Goal: Task Accomplishment & Management: Use online tool/utility

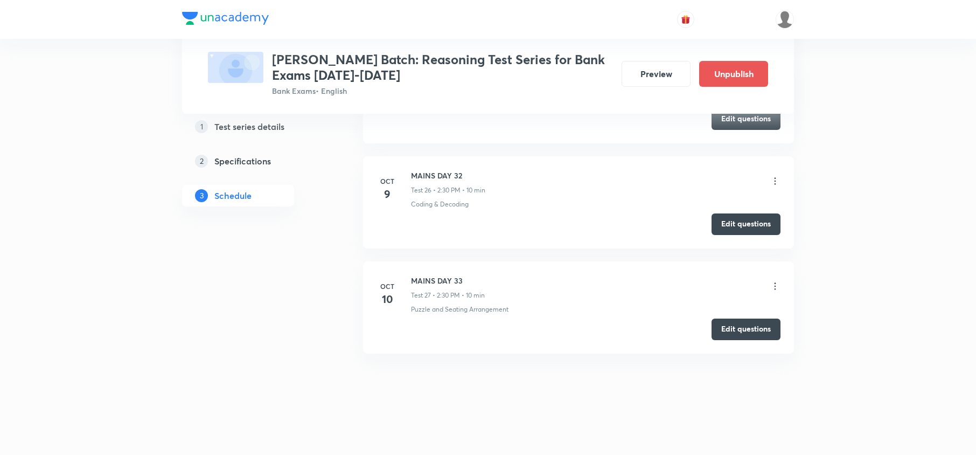
scroll to position [3134, 0]
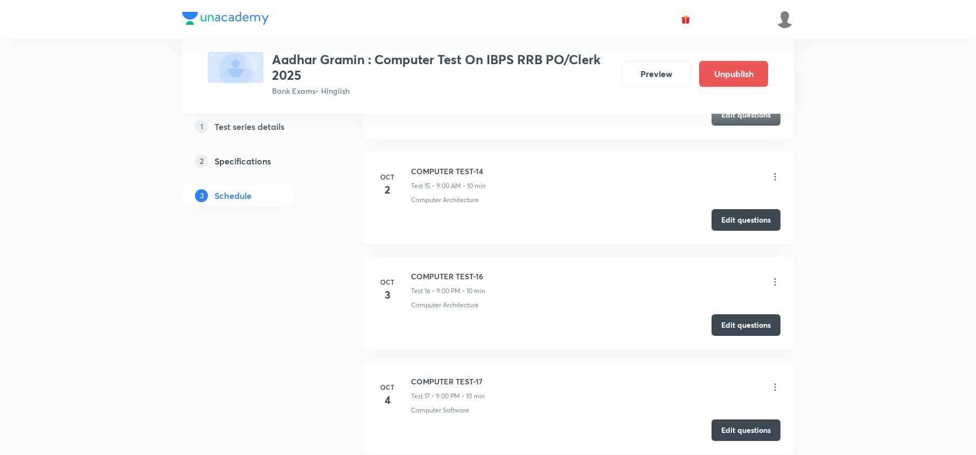
scroll to position [2077, 0]
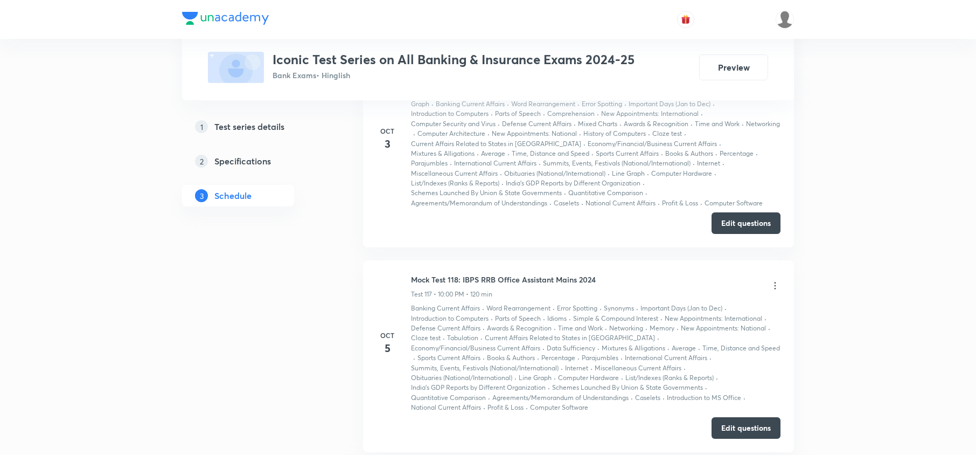
scroll to position [18232, 0]
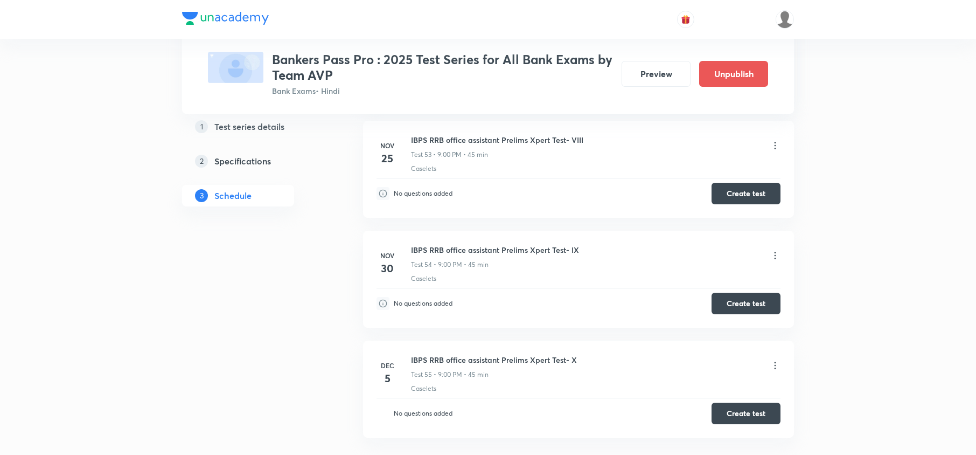
scroll to position [7889, 0]
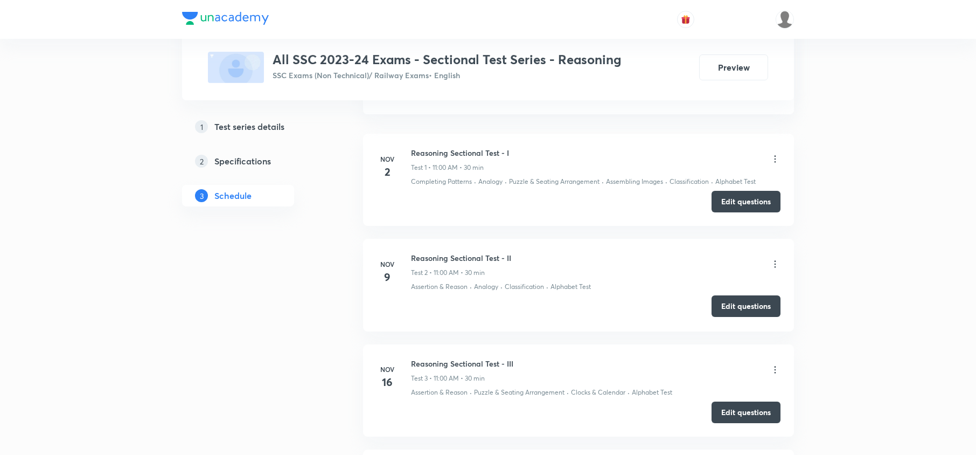
click at [741, 302] on button "Edit questions" at bounding box center [746, 306] width 69 height 22
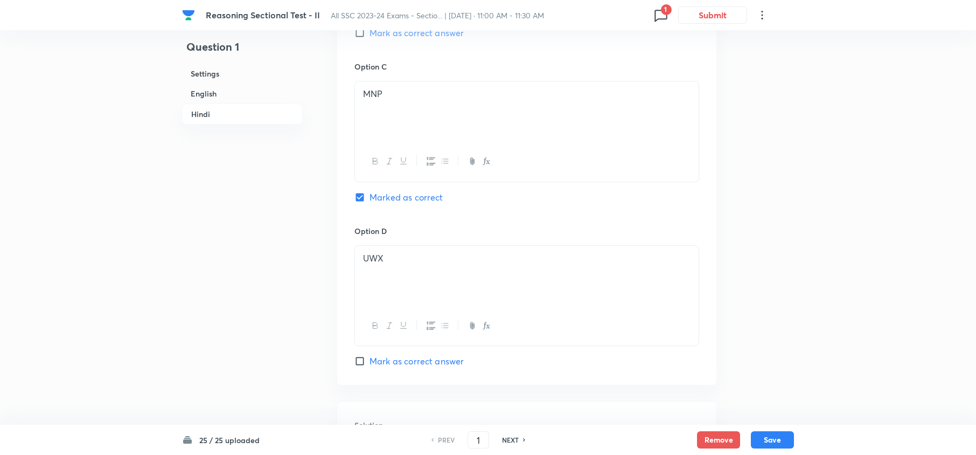
scroll to position [2134, 0]
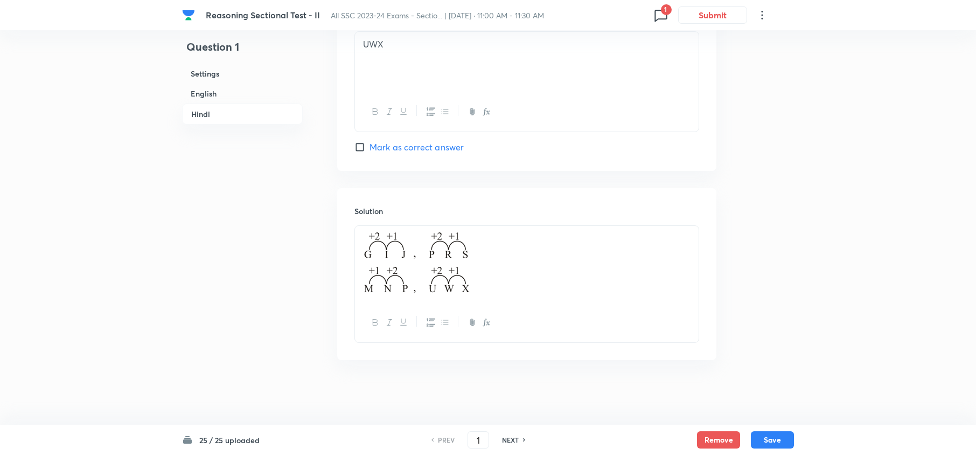
click at [507, 442] on h6 "NEXT" at bounding box center [510, 440] width 17 height 10
type input "2"
checkbox input "false"
checkbox input "true"
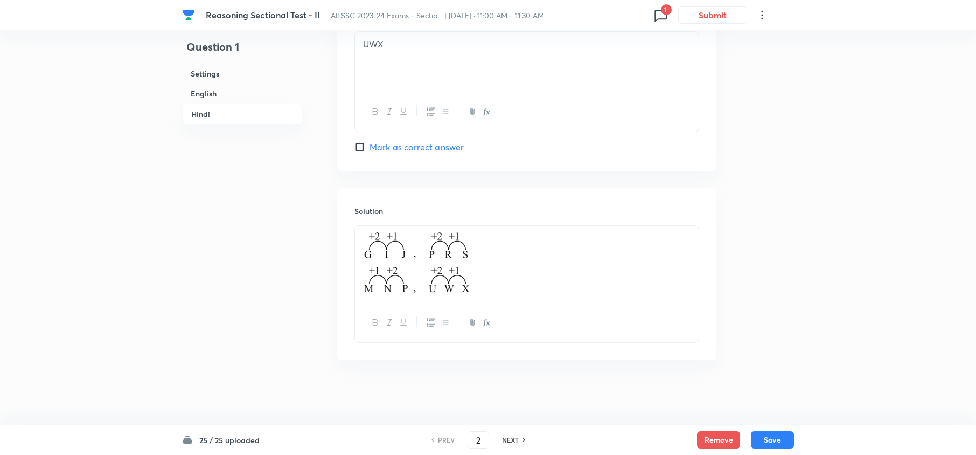
checkbox input "true"
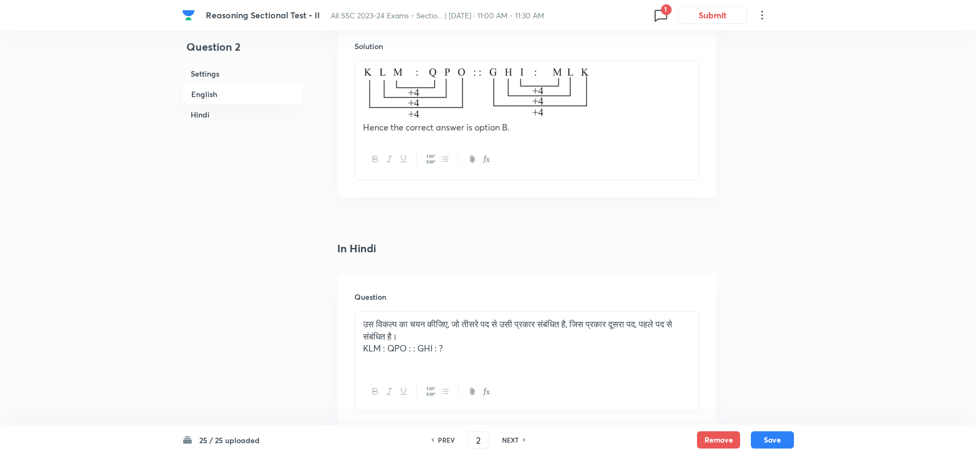
scroll to position [899, 0]
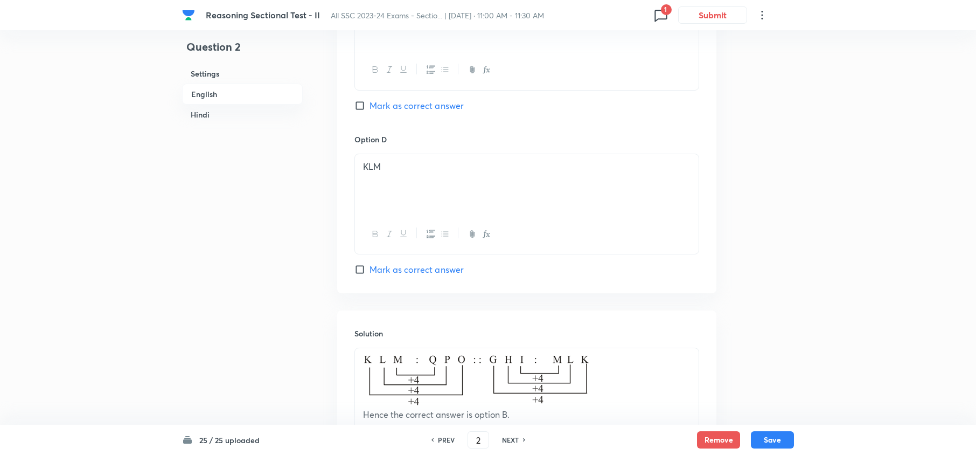
click at [508, 434] on div "PREV 2 ​ NEXT" at bounding box center [478, 439] width 139 height 17
click at [504, 436] on h6 "NEXT" at bounding box center [510, 440] width 17 height 10
type input "3"
checkbox input "false"
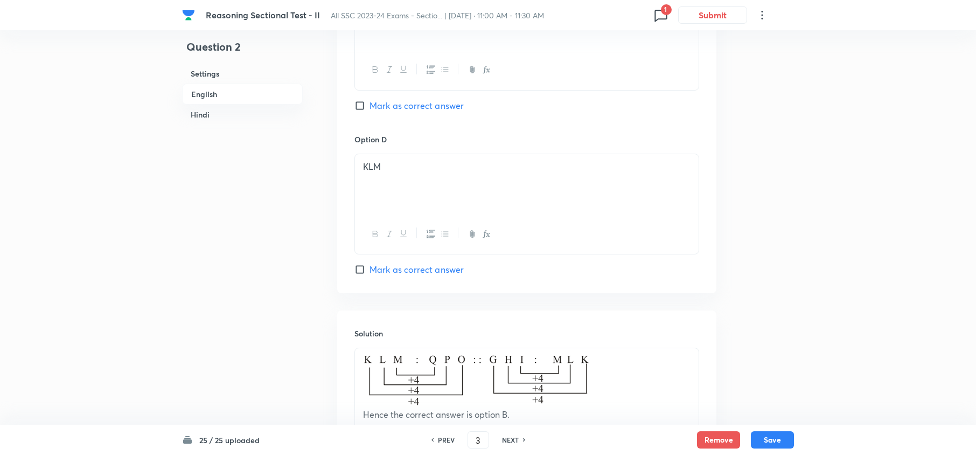
checkbox input "true"
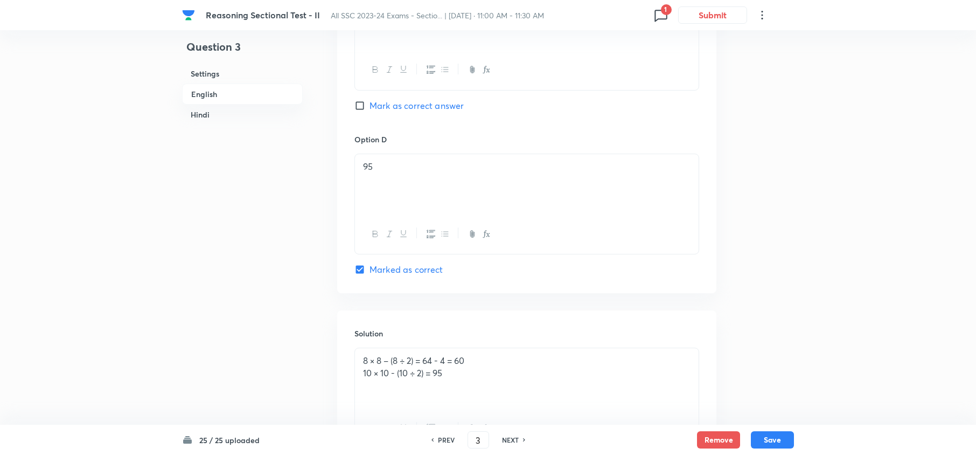
click at [505, 435] on h6 "NEXT" at bounding box center [510, 440] width 17 height 10
type input "4"
checkbox input "false"
checkbox input "true"
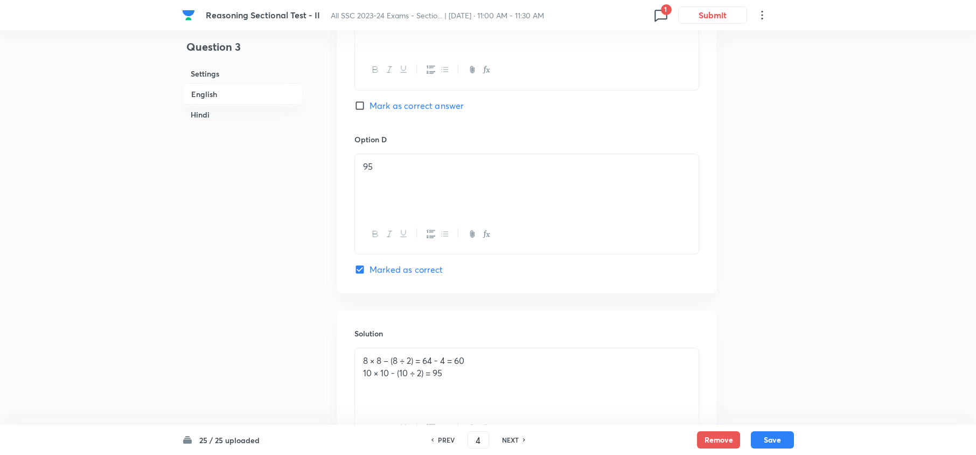
checkbox input "true"
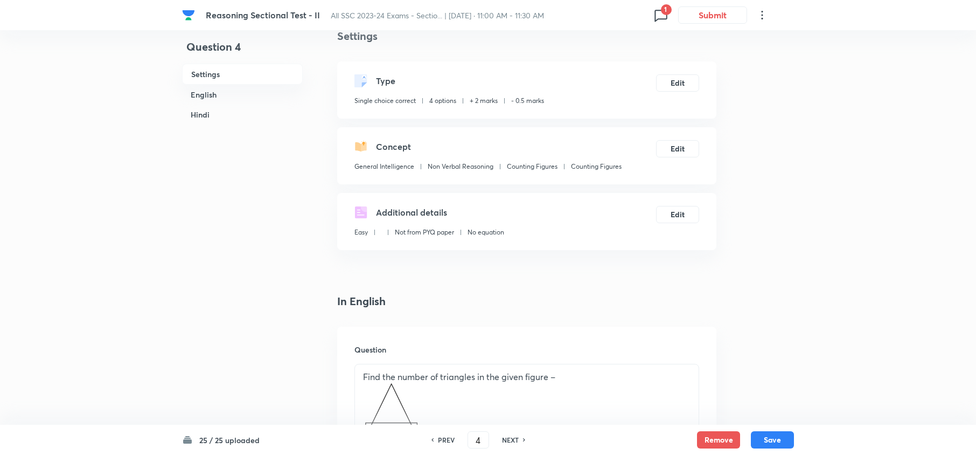
scroll to position [0, 0]
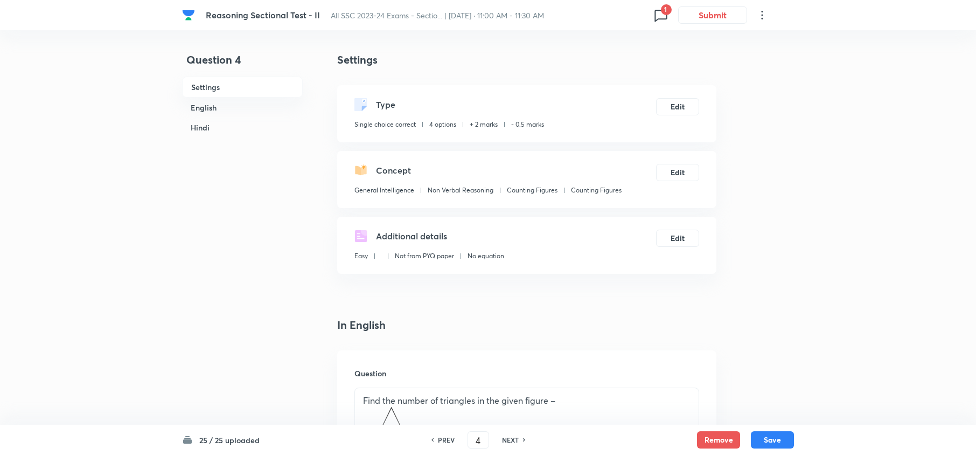
click at [510, 432] on div "PREV 4 ​ NEXT" at bounding box center [478, 439] width 139 height 17
click at [508, 440] on h6 "NEXT" at bounding box center [510, 440] width 17 height 10
type input "5"
checkbox input "false"
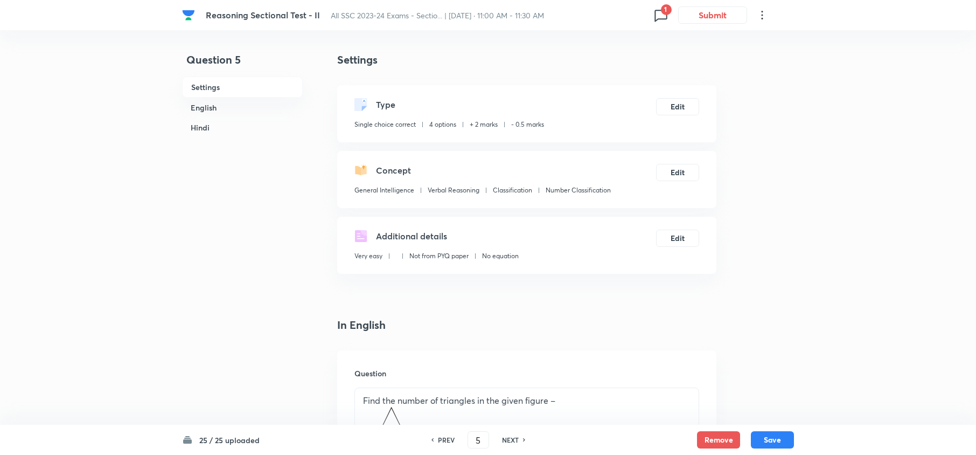
checkbox input "true"
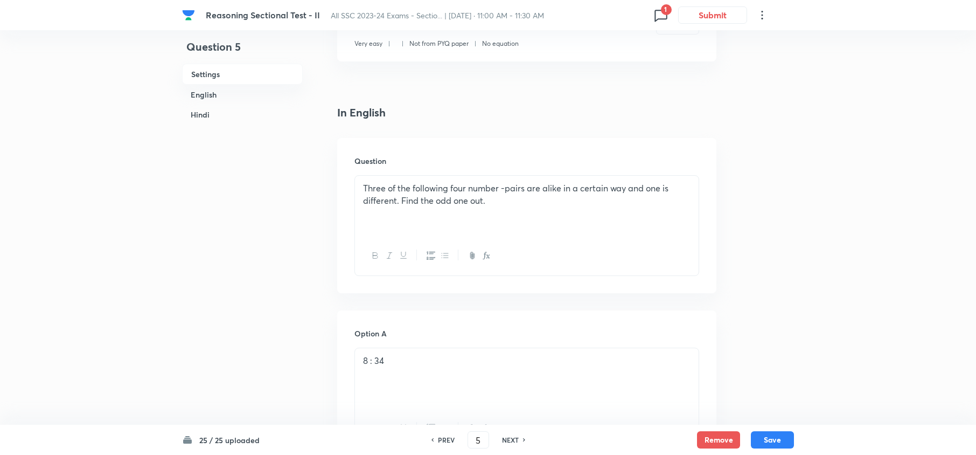
scroll to position [216, 0]
click at [508, 439] on h6 "NEXT" at bounding box center [510, 440] width 17 height 10
type input "6"
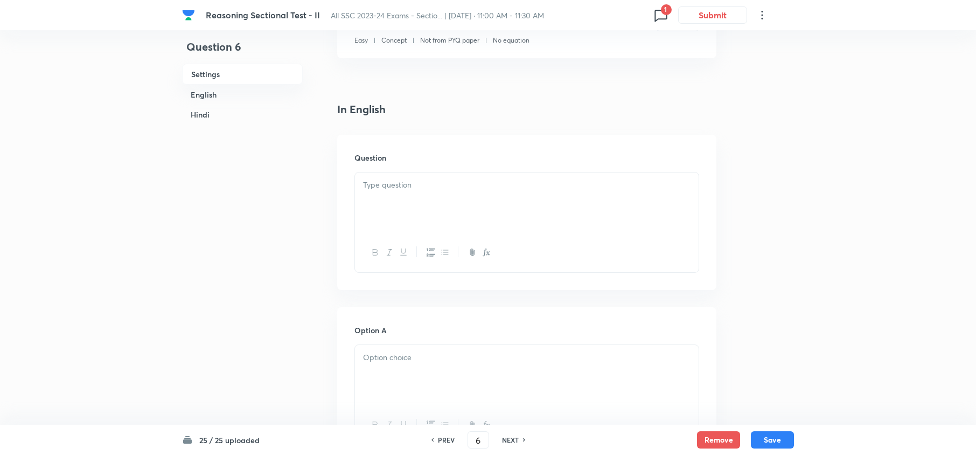
checkbox input "false"
checkbox input "true"
click at [507, 438] on h6 "NEXT" at bounding box center [510, 440] width 17 height 10
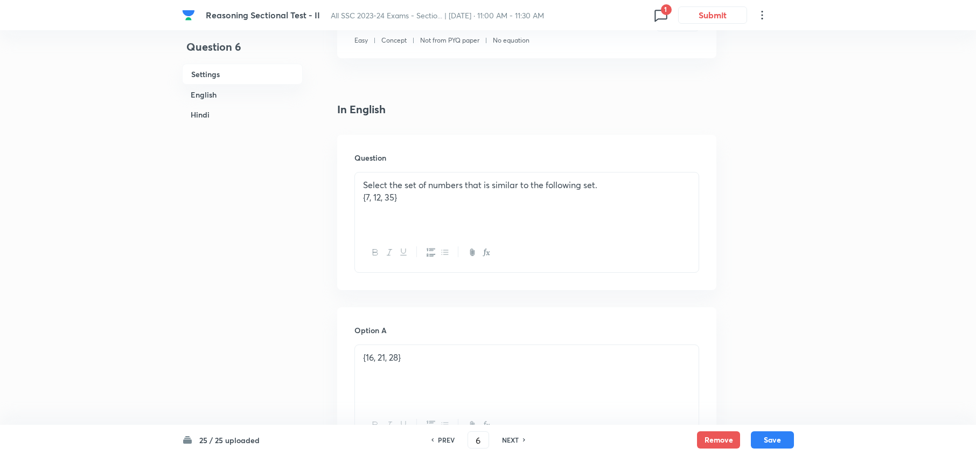
type input "7"
checkbox input "false"
checkbox input "true"
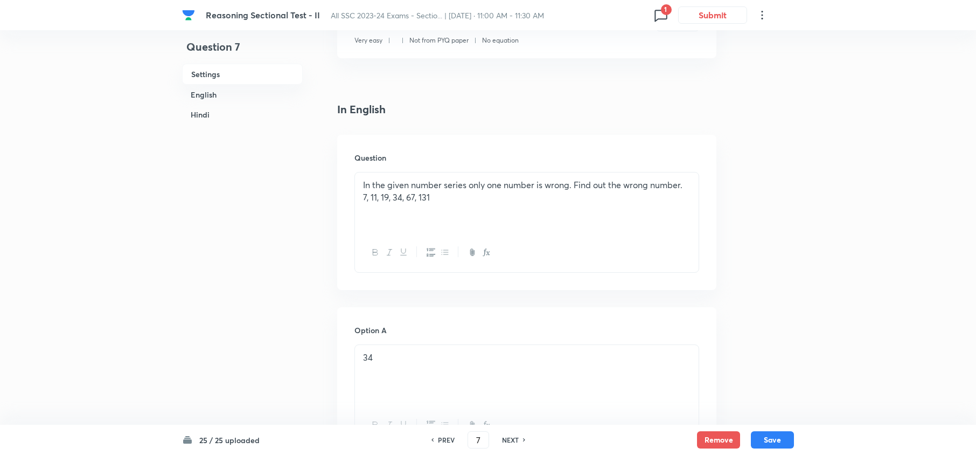
click at [449, 441] on h6 "PREV" at bounding box center [446, 440] width 17 height 10
type input "6"
checkbox input "false"
checkbox input "true"
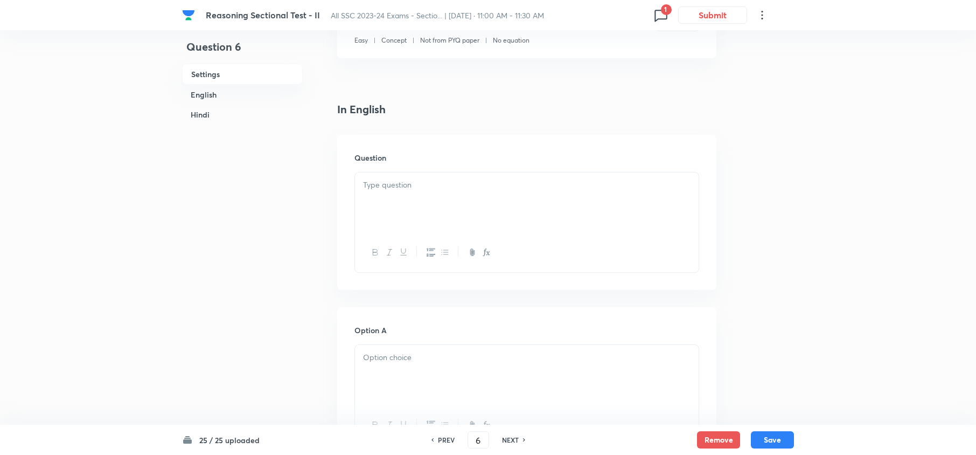
checkbox input "true"
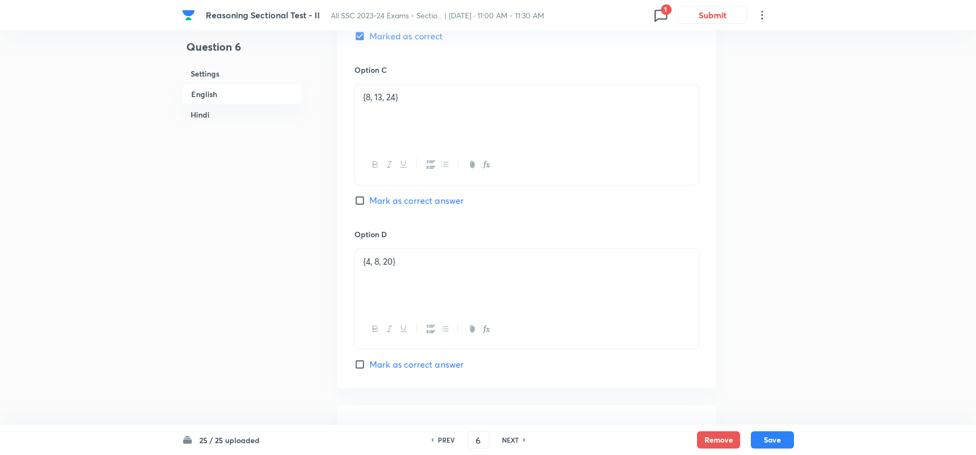
scroll to position [1078, 0]
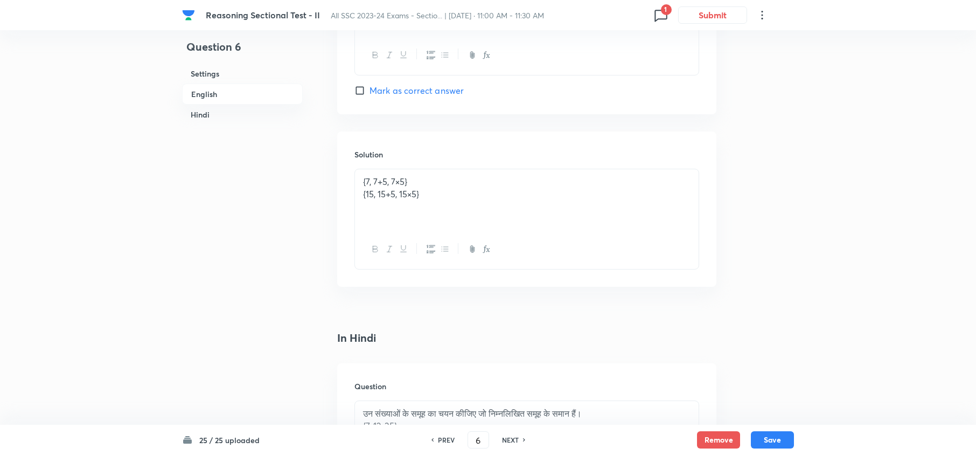
click at [511, 439] on h6 "NEXT" at bounding box center [510, 440] width 17 height 10
type input "7"
checkbox input "false"
checkbox input "true"
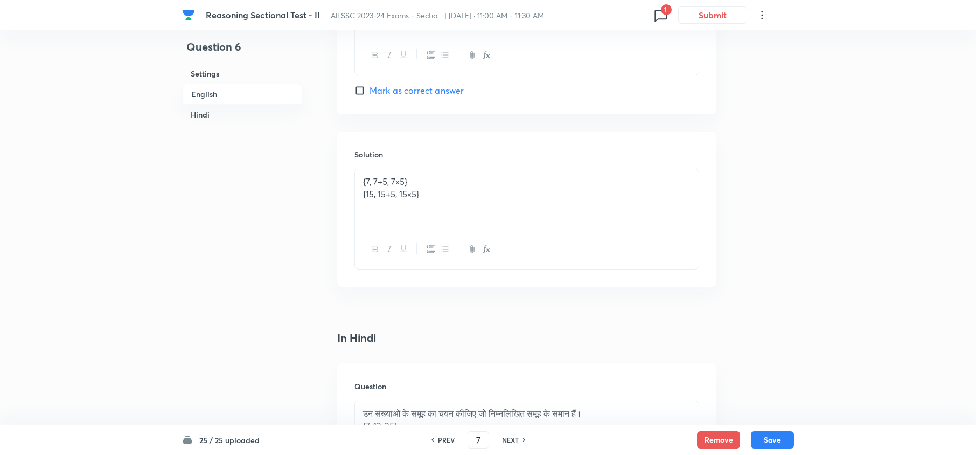
checkbox input "true"
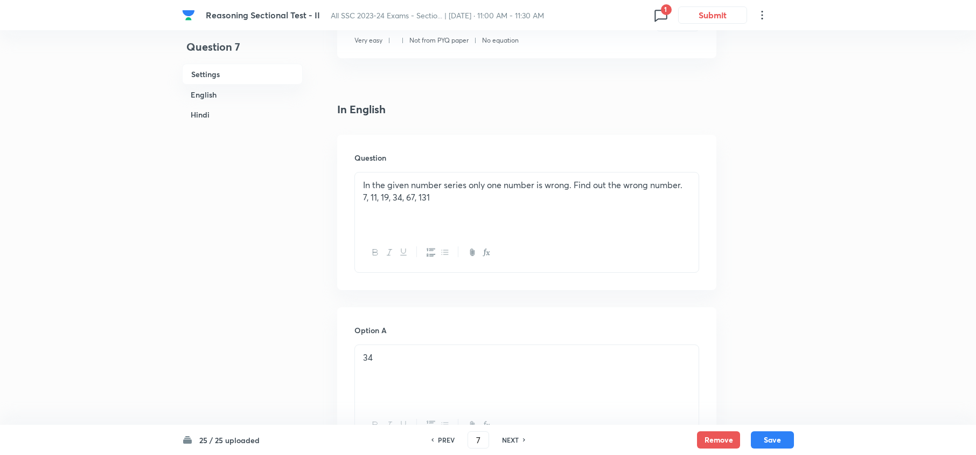
scroll to position [72, 0]
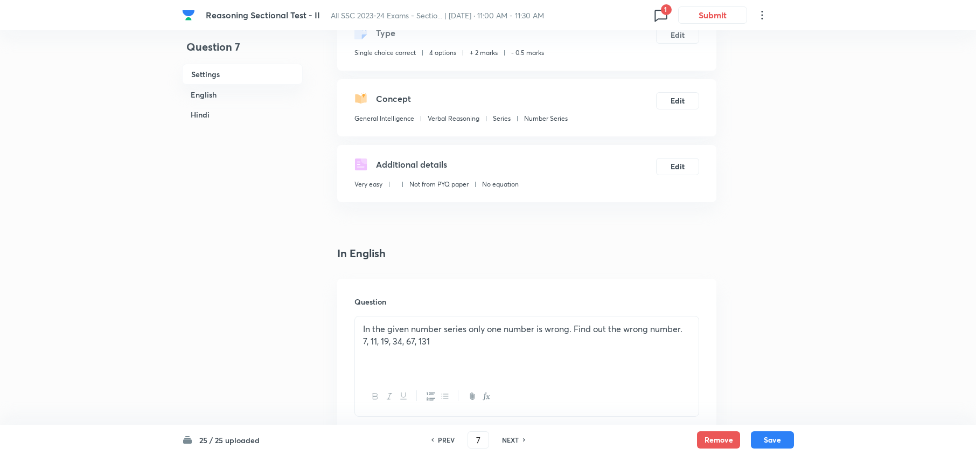
click at [511, 439] on h6 "NEXT" at bounding box center [510, 440] width 17 height 10
type input "8"
checkbox input "false"
checkbox input "true"
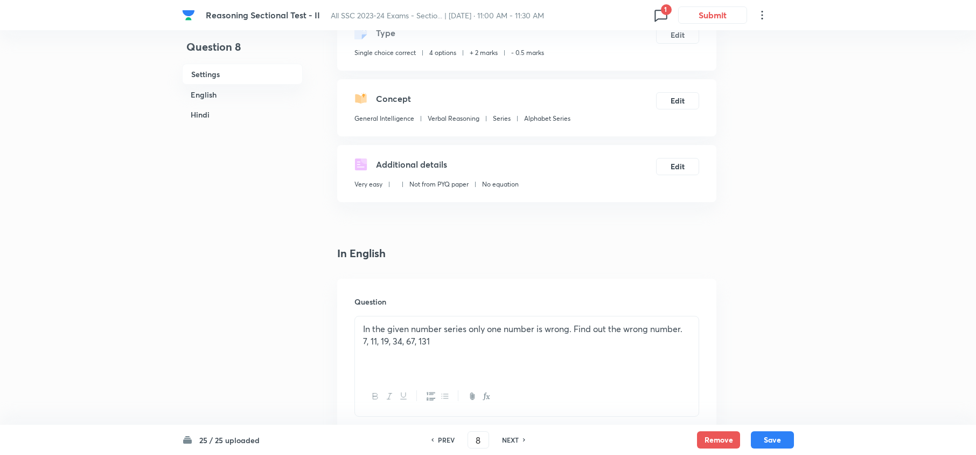
checkbox input "true"
click at [512, 439] on h6 "NEXT" at bounding box center [510, 440] width 17 height 10
type input "9"
checkbox input "false"
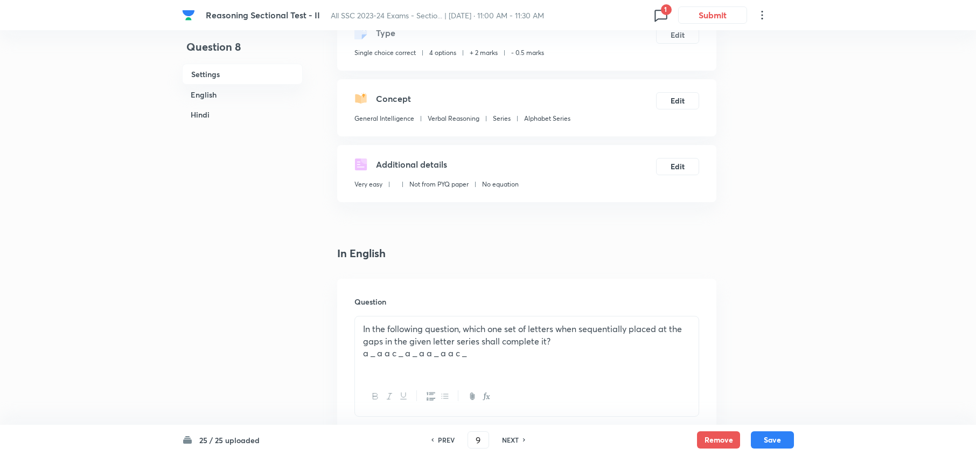
checkbox input "true"
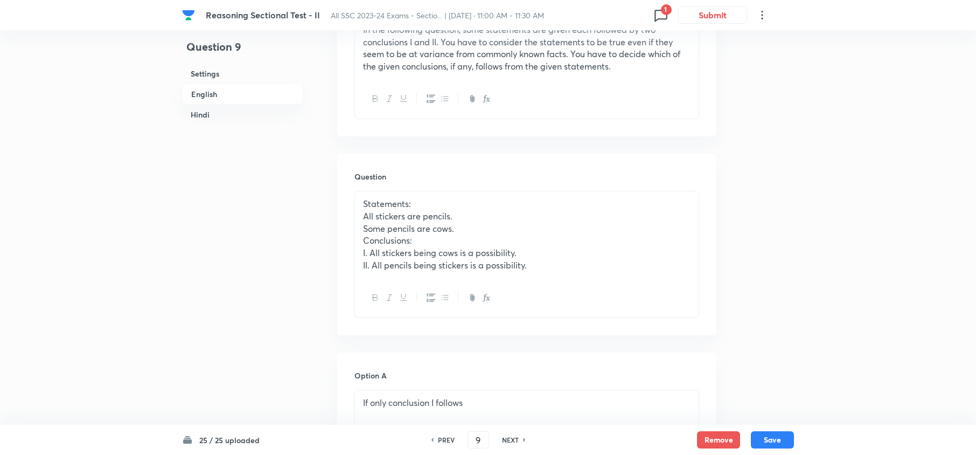
scroll to position [431, 0]
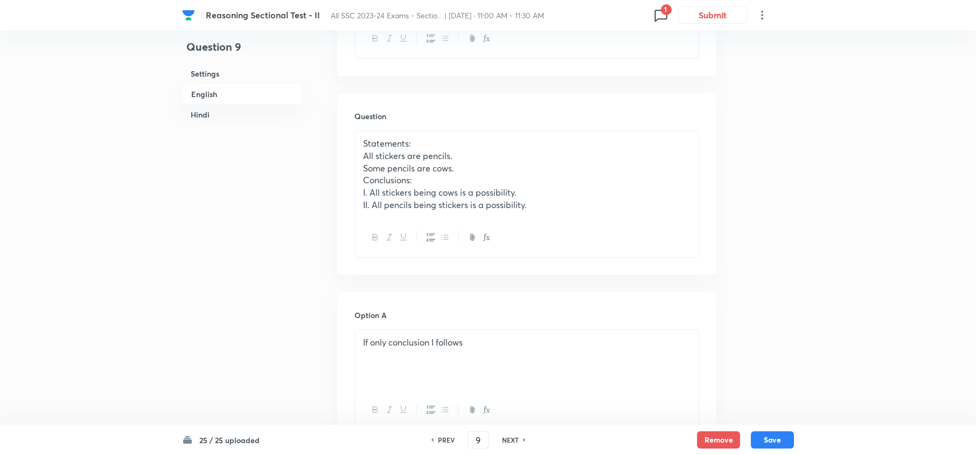
click at [512, 439] on h6 "NEXT" at bounding box center [510, 440] width 17 height 10
type input "10"
checkbox input "false"
checkbox input "true"
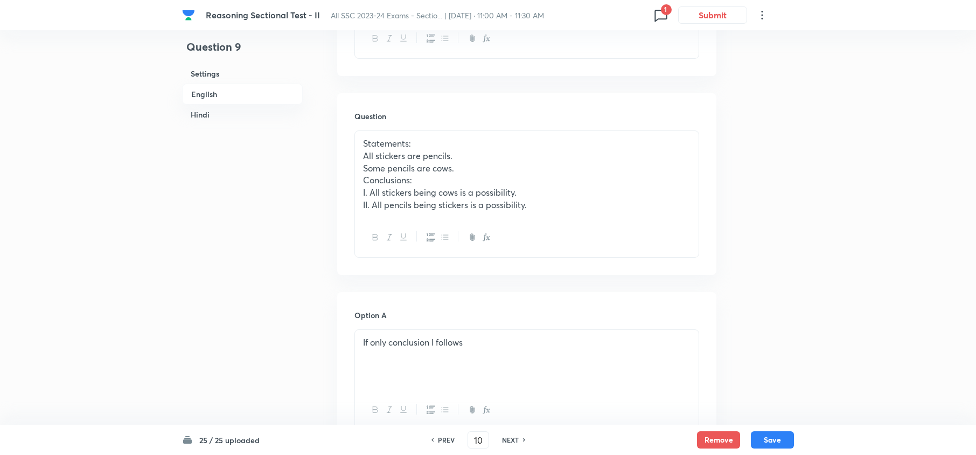
checkbox input "true"
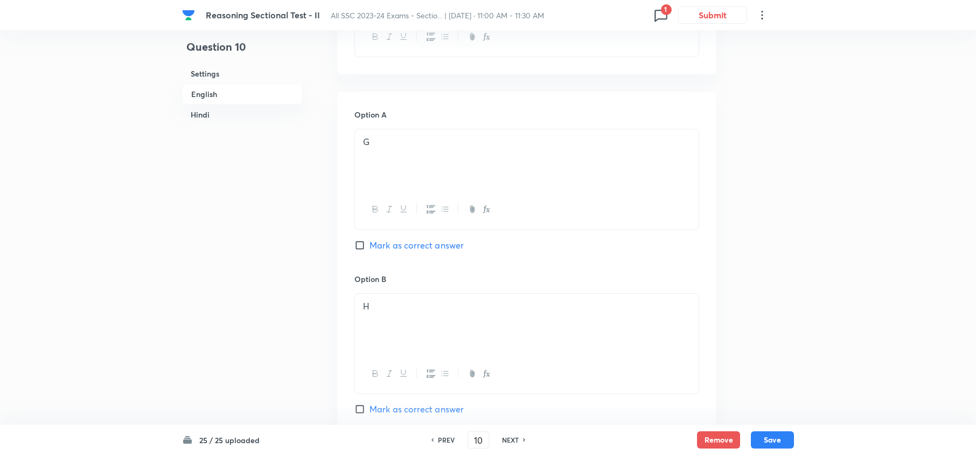
click at [447, 442] on h6 "PREV" at bounding box center [446, 440] width 17 height 10
type input "9"
checkbox input "false"
checkbox input "true"
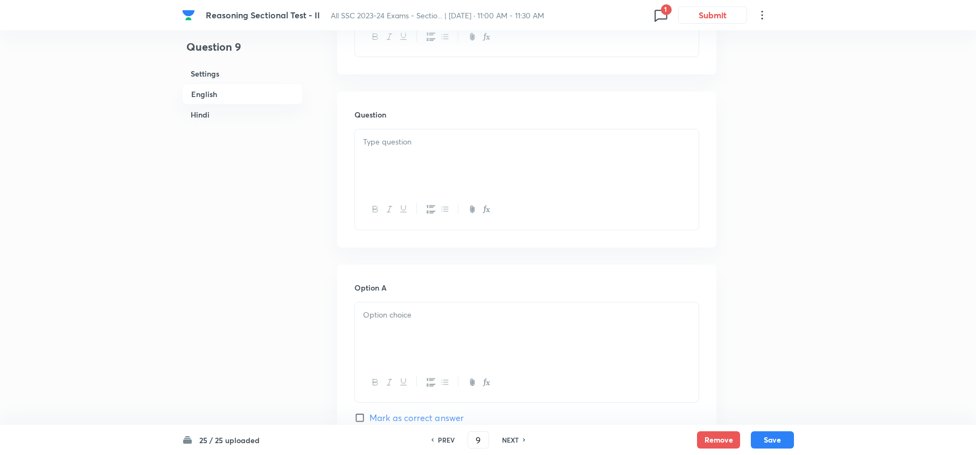
checkbox input "true"
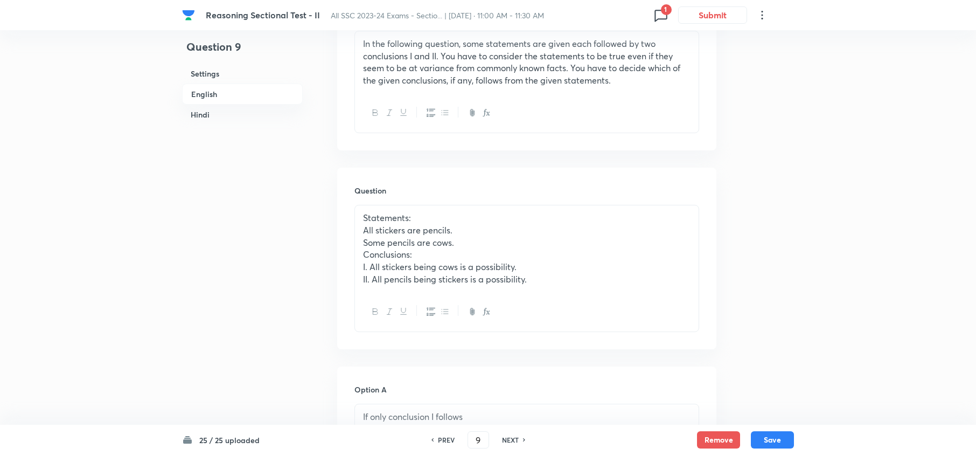
scroll to position [361, 0]
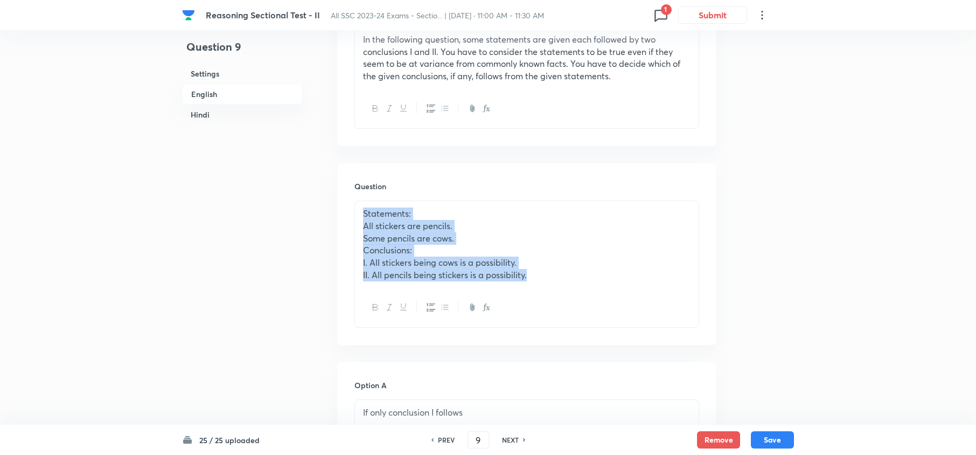
drag, startPoint x: 574, startPoint y: 285, endPoint x: 343, endPoint y: 203, distance: 245.9
click at [343, 203] on div "Question Statements: All stickers are pencils. Some pencils are cows. Conclusio…" at bounding box center [526, 254] width 379 height 182
copy div "Statements: All stickers are pencils. Some pencils are cows. Conclusions: I. Al…"
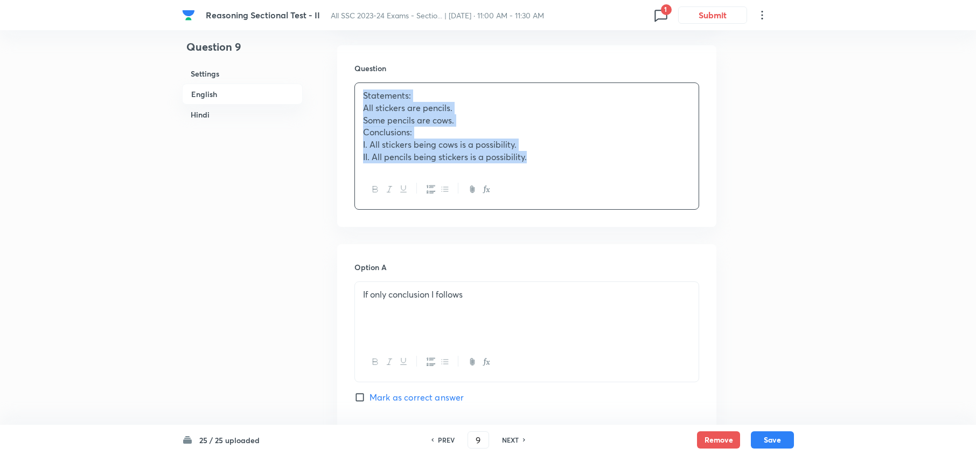
scroll to position [577, 0]
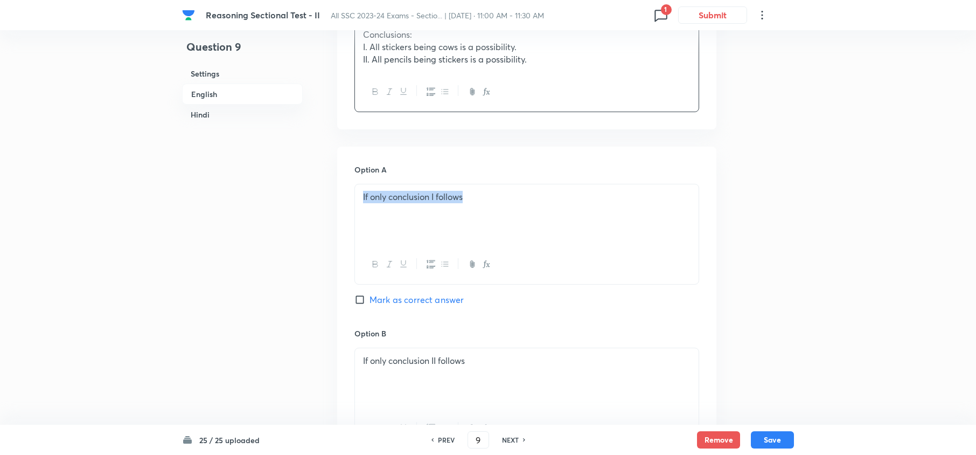
drag, startPoint x: 480, startPoint y: 199, endPoint x: 356, endPoint y: 199, distance: 123.4
copy p "If only conclusion I follows"
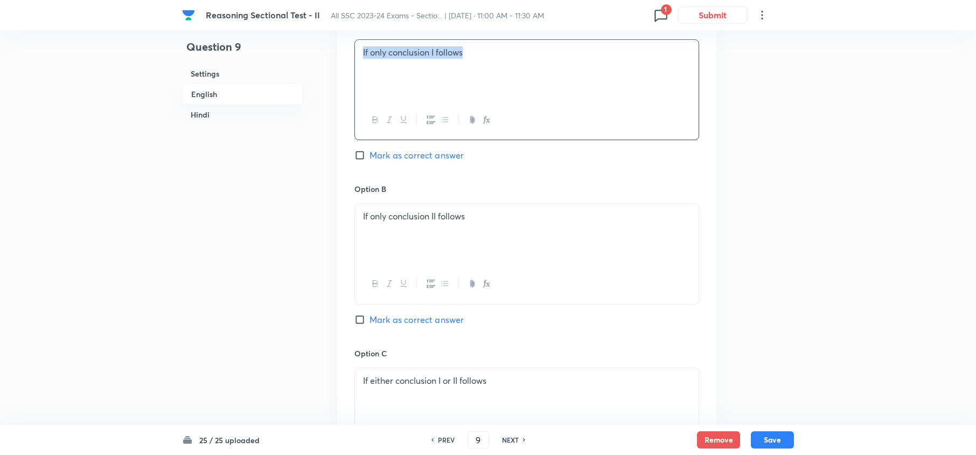
scroll to position [720, 0]
drag, startPoint x: 507, startPoint y: 232, endPoint x: 310, endPoint y: 223, distance: 196.9
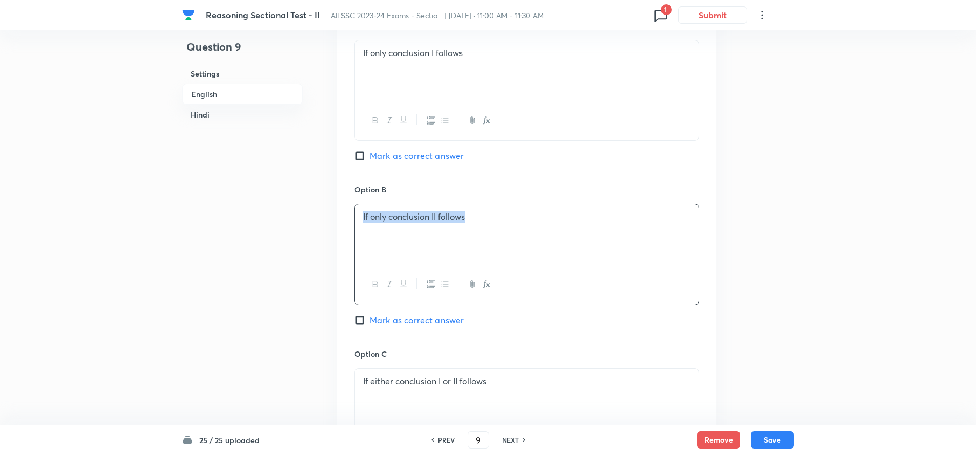
copy p "If only conclusion II follows"
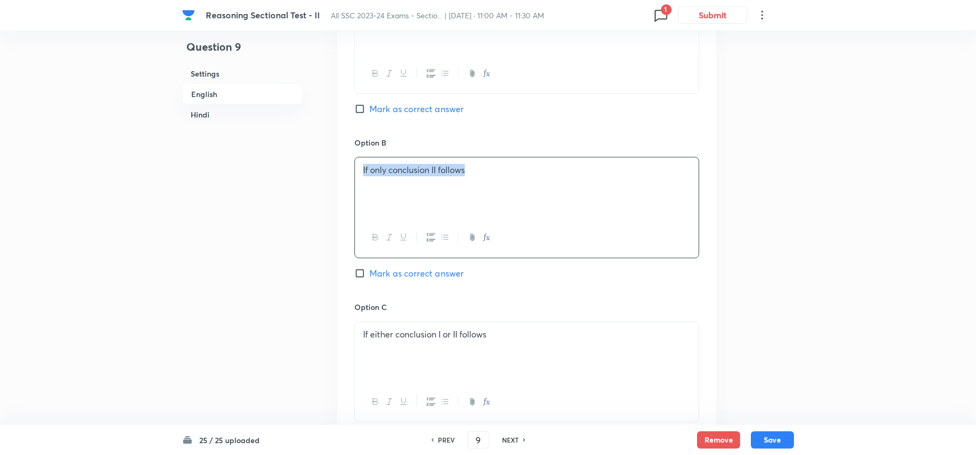
scroll to position [792, 0]
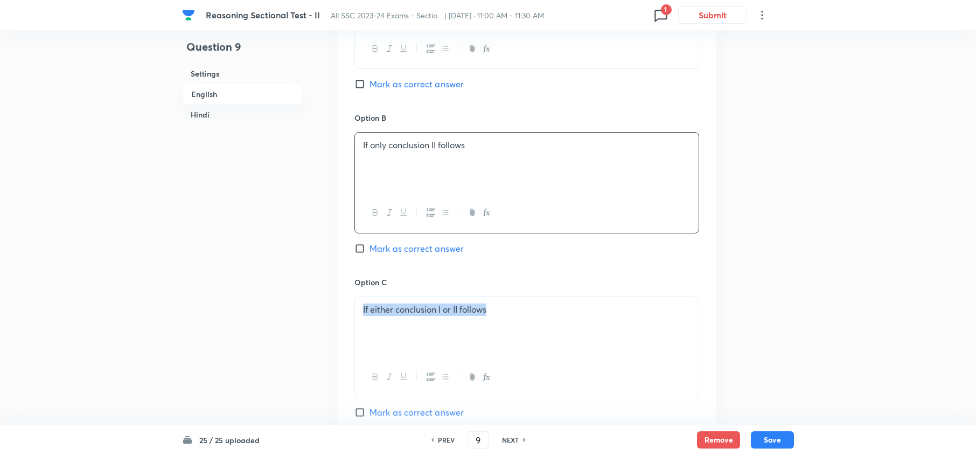
drag, startPoint x: 529, startPoint y: 317, endPoint x: 317, endPoint y: 324, distance: 212.4
copy p "If either conclusion I or II follows"
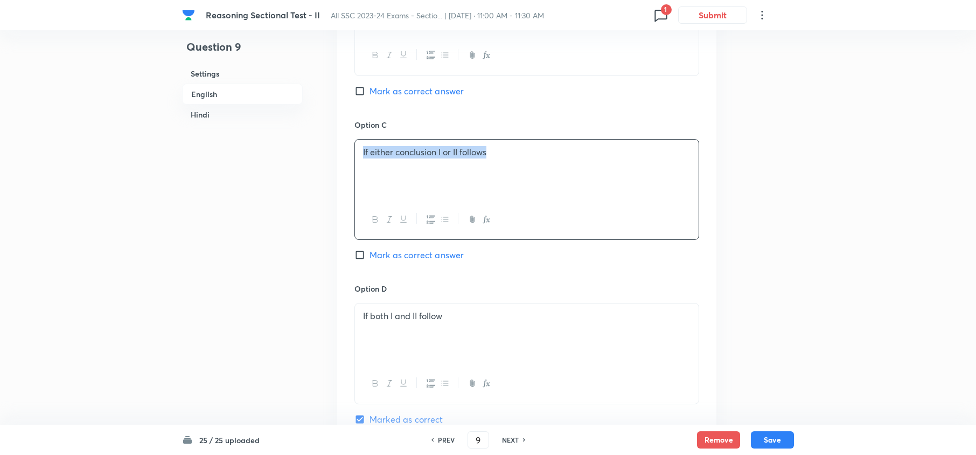
scroll to position [1080, 0]
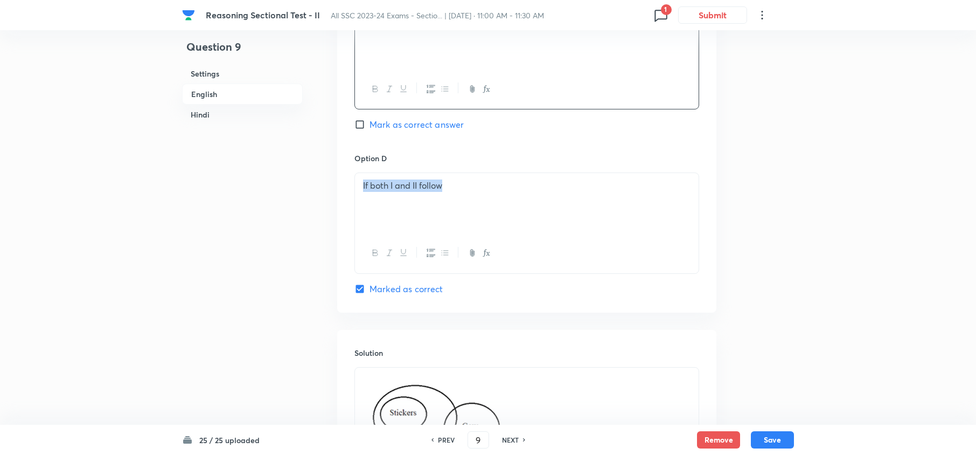
drag, startPoint x: 468, startPoint y: 206, endPoint x: 356, endPoint y: 190, distance: 113.2
click at [355, 191] on div "If both I and II follow" at bounding box center [527, 203] width 344 height 60
copy p "If both I and II follow"
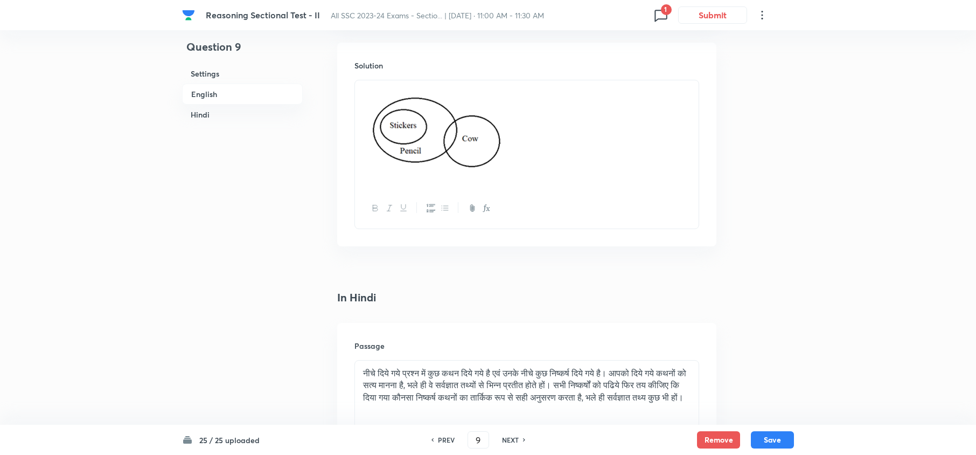
drag, startPoint x: 551, startPoint y: 156, endPoint x: 381, endPoint y: 132, distance: 170.8
click at [384, 132] on p at bounding box center [527, 135] width 328 height 96
click at [381, 132] on img at bounding box center [436, 133] width 147 height 93
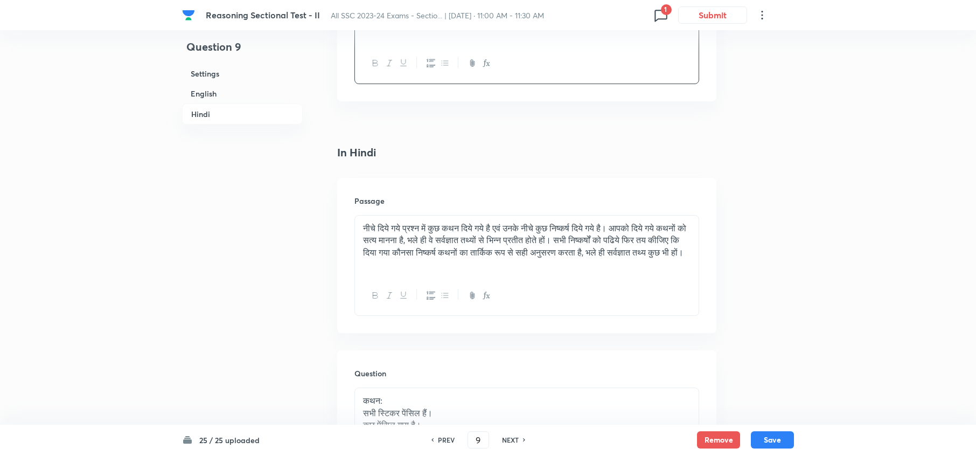
scroll to position [1511, 0]
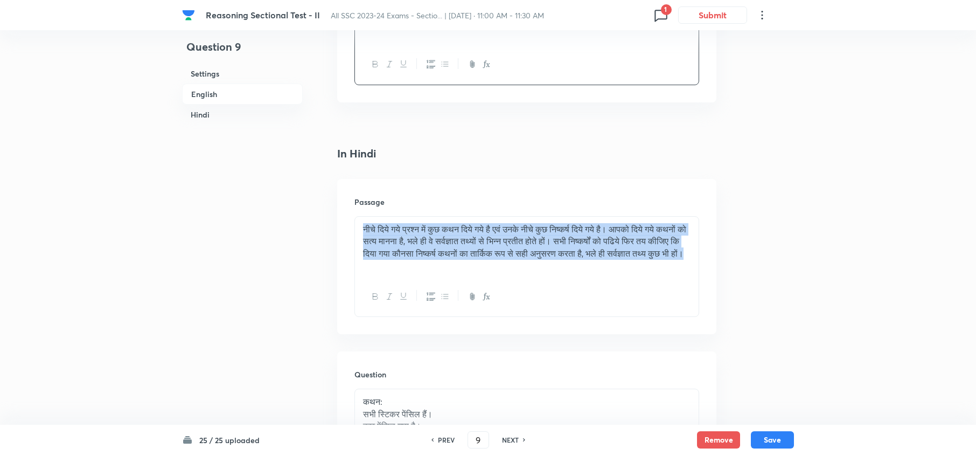
drag, startPoint x: 462, startPoint y: 278, endPoint x: 324, endPoint y: 227, distance: 146.9
click at [322, 227] on div "Question 9 Settings English Hindi Settings Type Single choice correct 4 options…" at bounding box center [488, 6] width 612 height 2931
copy p "नीचे दिये गये प्रश्न में कुछ कथन दिये गये है एवं उनके नीचे कुछ निष्कर्ष दिये गय…"
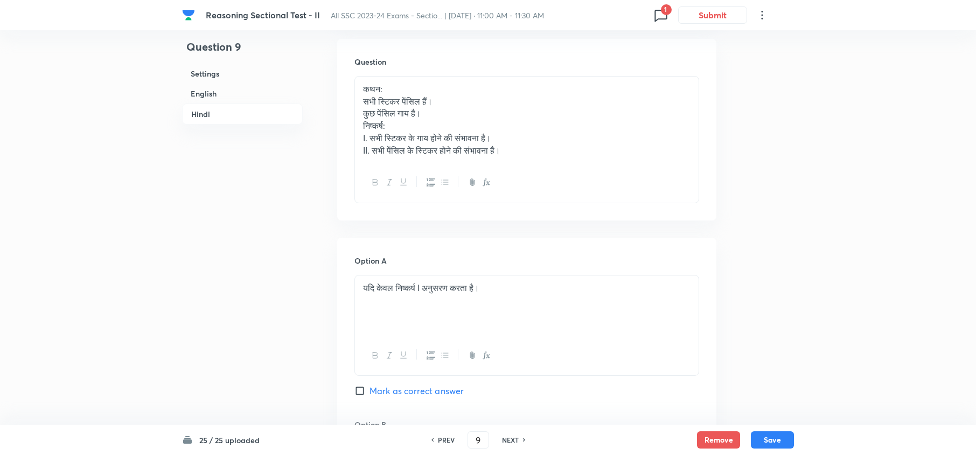
scroll to position [1798, 0]
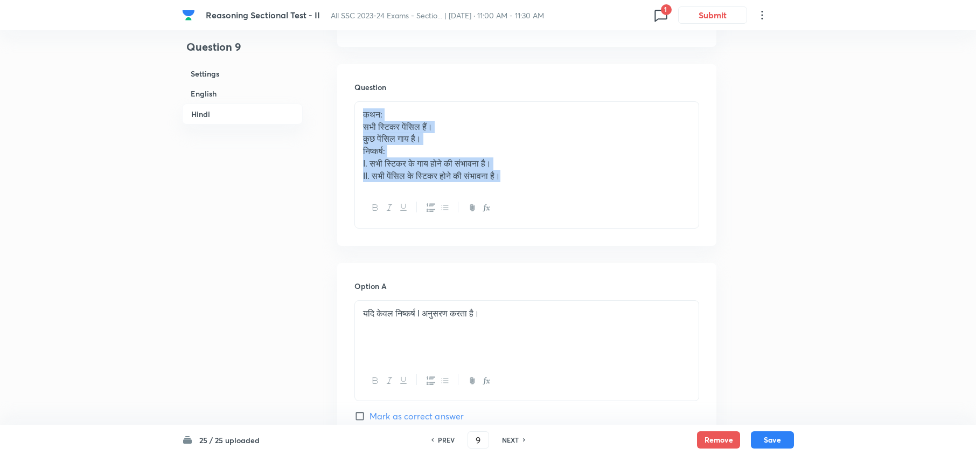
drag, startPoint x: 524, startPoint y: 182, endPoint x: 341, endPoint y: 119, distance: 194.4
click at [341, 119] on div "Question कथन: सभी स्टिकर पेंसिल हैं। कुछ पेंसिल गाय है। निष्‍कर्ष: I. सभी स्टिक…" at bounding box center [526, 155] width 379 height 182
copy div "कथन: सभी स्टिकर पेंसिल हैं। कुछ पेंसिल गाय है। निष्‍कर्ष: I. सभी स्टिकर के गाय …"
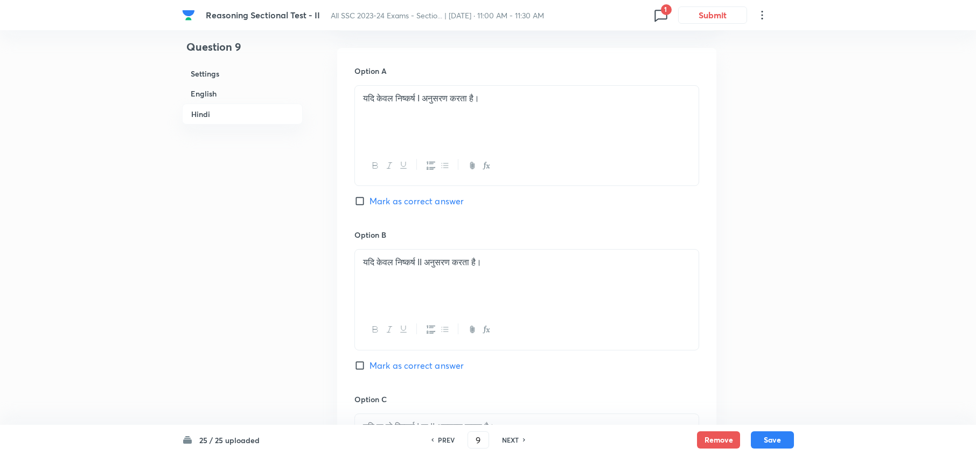
scroll to position [2014, 0]
drag, startPoint x: 555, startPoint y: 100, endPoint x: 347, endPoint y: 94, distance: 208.1
click at [347, 94] on div "Option A यदि केवल निष्कर्ष I अनुसरण करता है। Mark as correct answer Option B यद…" at bounding box center [526, 381] width 379 height 669
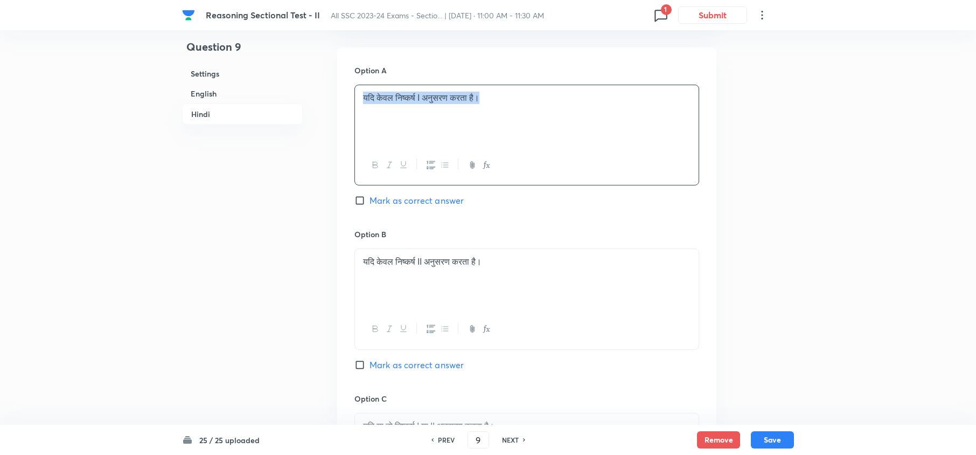
copy p "यदि केवल निष्कर्ष I अनुसरण करता है।"
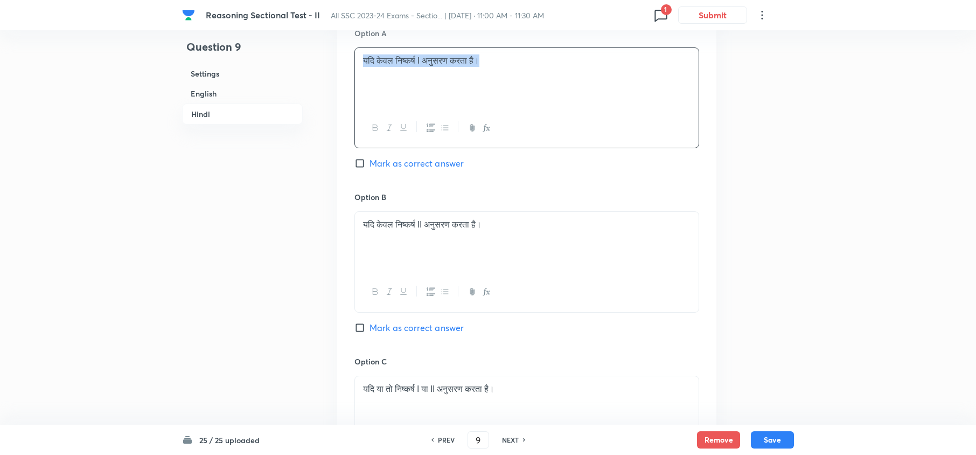
scroll to position [2085, 0]
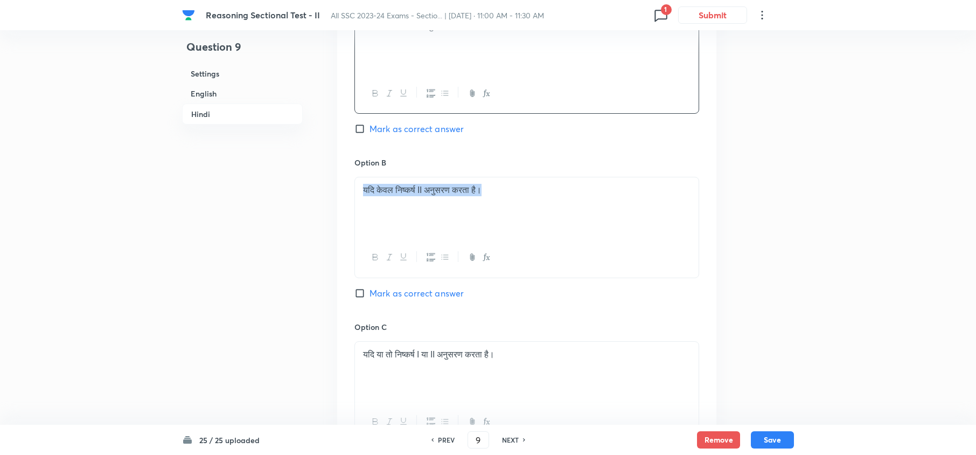
drag, startPoint x: 540, startPoint y: 218, endPoint x: 323, endPoint y: 208, distance: 216.8
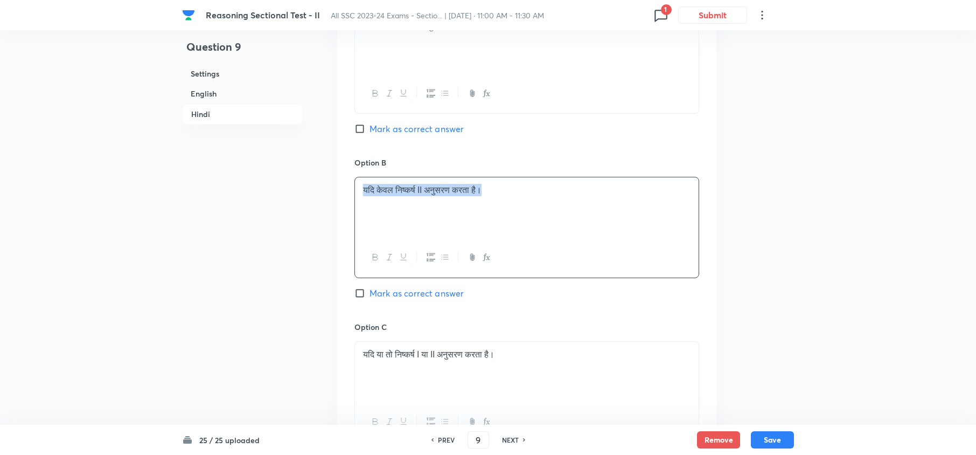
copy p "यदि केवल निष्कर्ष II अनुसरण करता है।"
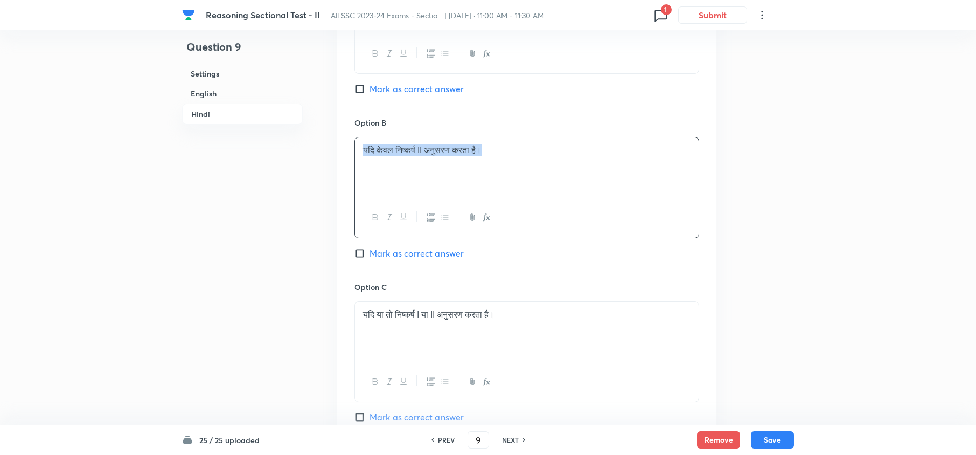
scroll to position [2157, 0]
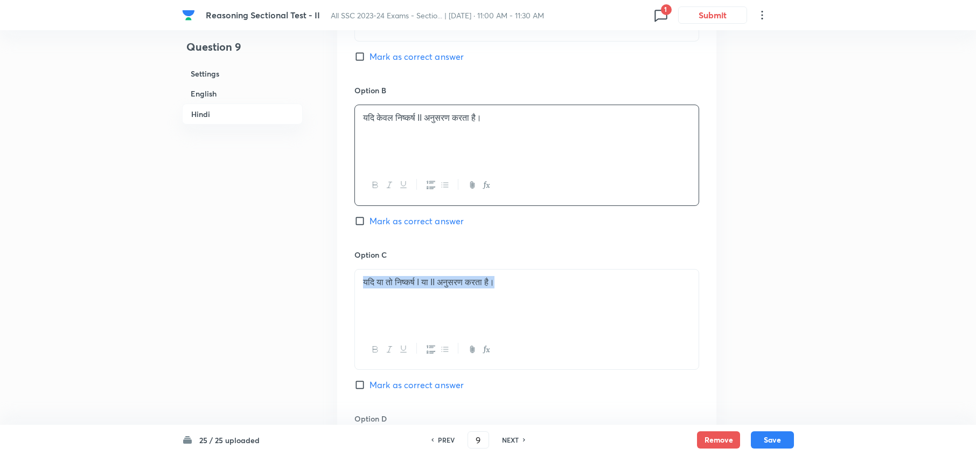
drag, startPoint x: 528, startPoint y: 298, endPoint x: 348, endPoint y: 289, distance: 180.2
click at [348, 289] on div "Option A यदि केवल निष्कर्ष I अनुसरण करता है। Mark as correct answer Option B यद…" at bounding box center [526, 238] width 379 height 669
copy p "यदि या तो निष्कर्ष I या II अनुसरण करता है।"
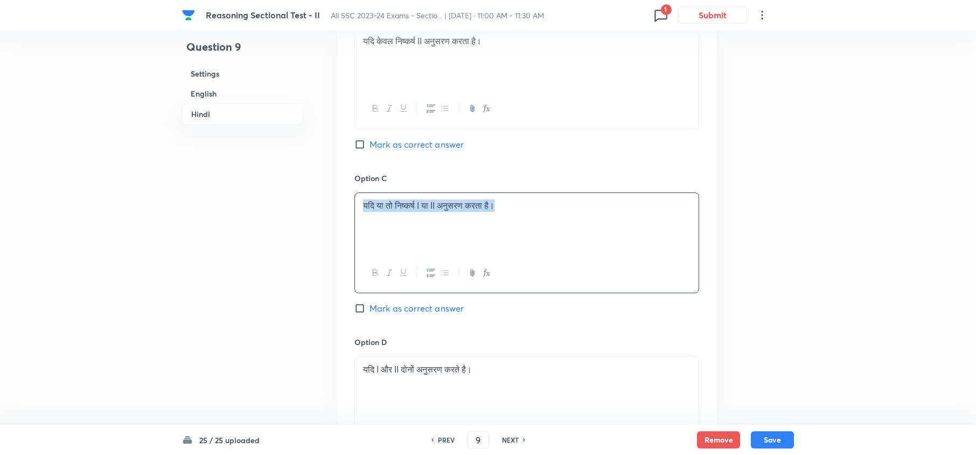
scroll to position [2373, 0]
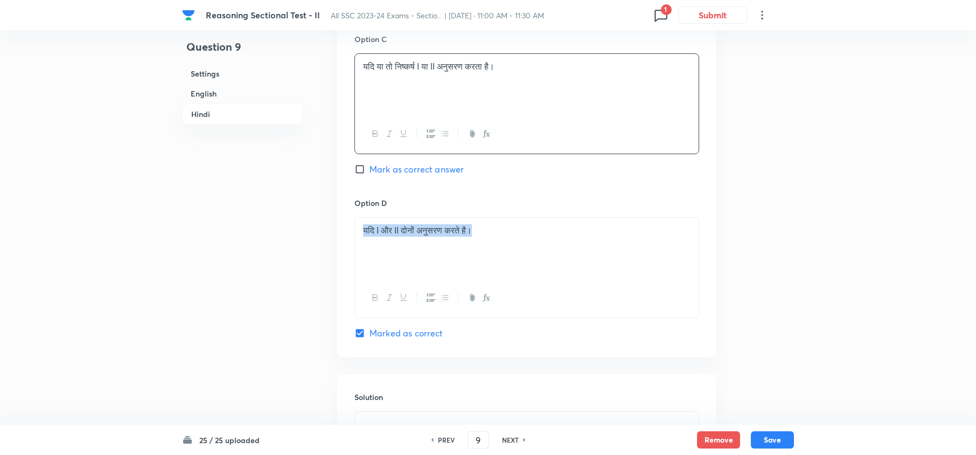
drag, startPoint x: 515, startPoint y: 250, endPoint x: 352, endPoint y: 235, distance: 163.9
click at [350, 238] on div "Option A यदि केवल निष्कर्ष I अनुसरण करता है। Mark as correct answer Option B यद…" at bounding box center [526, 22] width 379 height 669
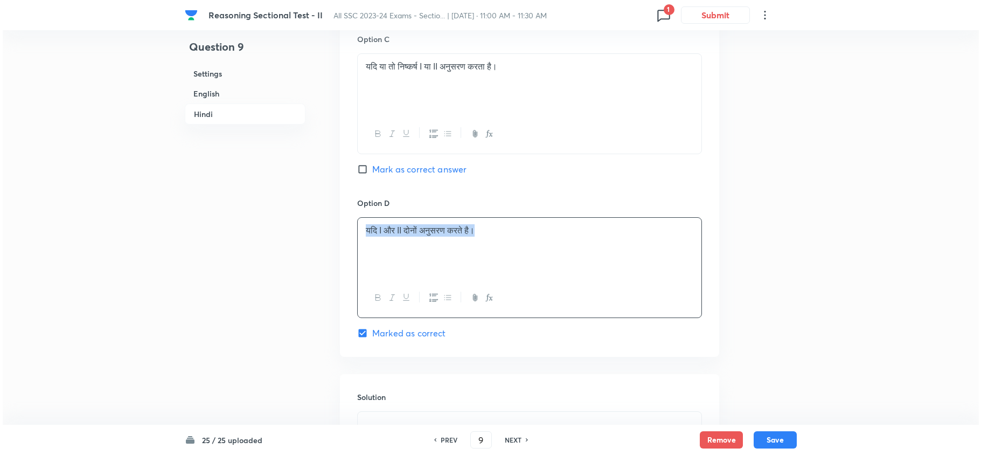
scroll to position [2588, 0]
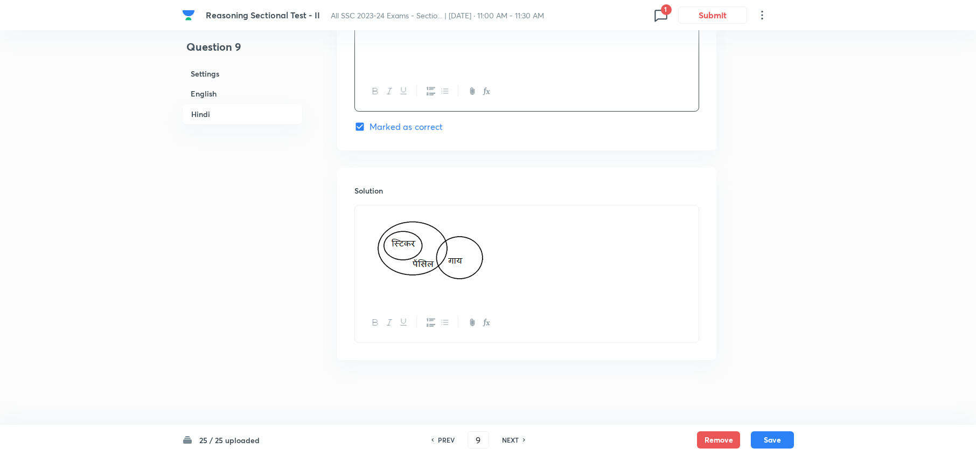
drag, startPoint x: 514, startPoint y: 253, endPoint x: 404, endPoint y: 235, distance: 112.0
click at [404, 235] on p at bounding box center [527, 254] width 328 height 85
click at [660, 16] on icon at bounding box center [661, 14] width 17 height 17
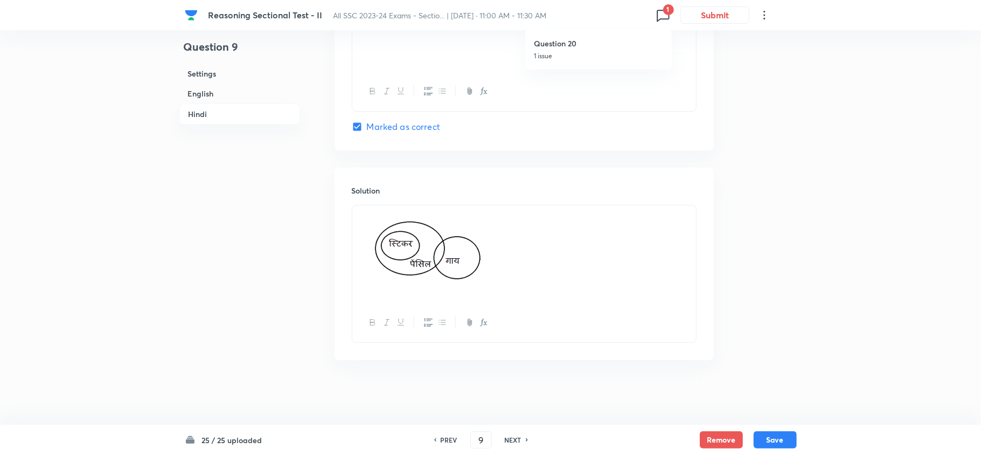
click at [561, 47] on h6 "Question 20" at bounding box center [598, 43] width 129 height 11
type input "20"
checkbox input "false"
checkbox input "true"
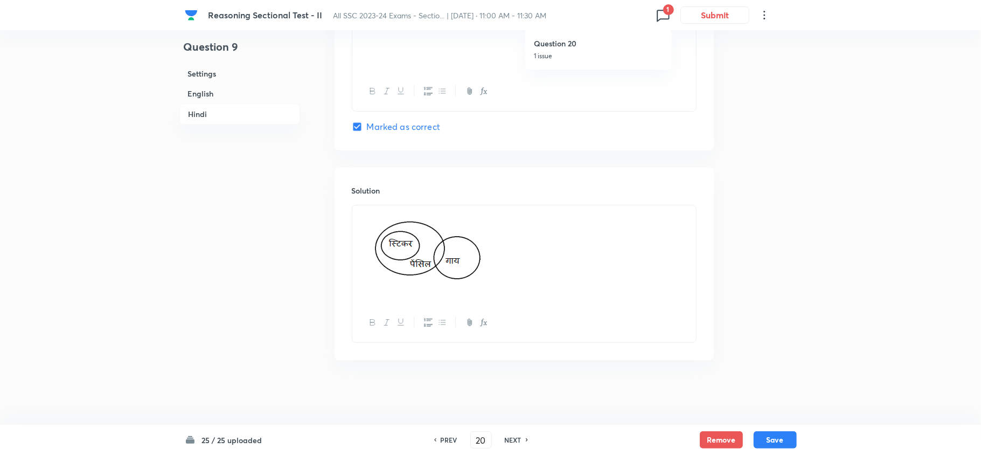
checkbox input "true"
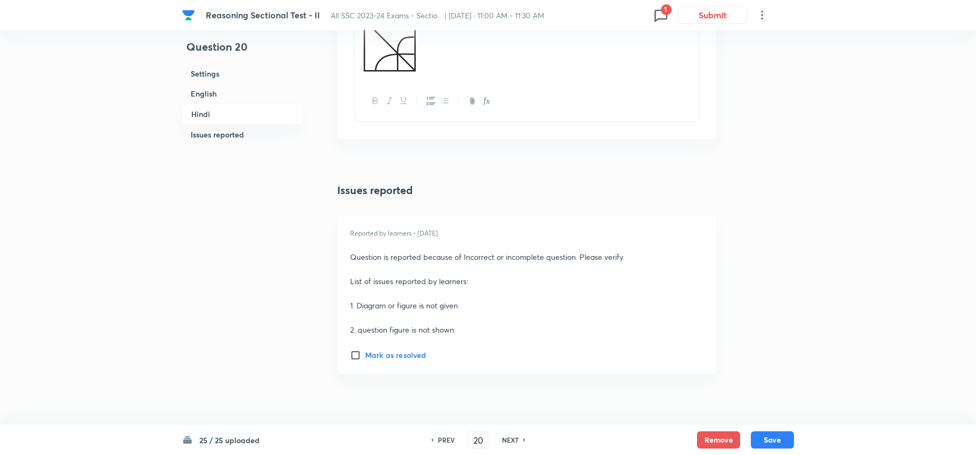
scroll to position [2503, 0]
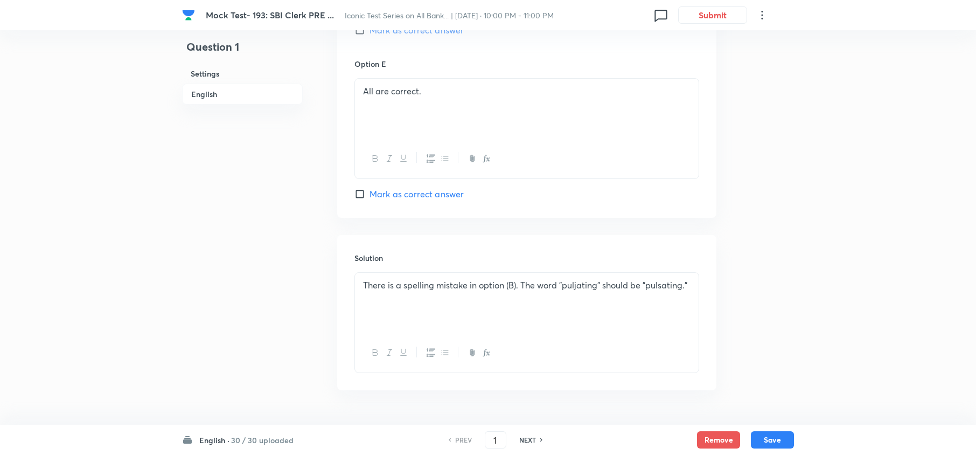
scroll to position [1223, 0]
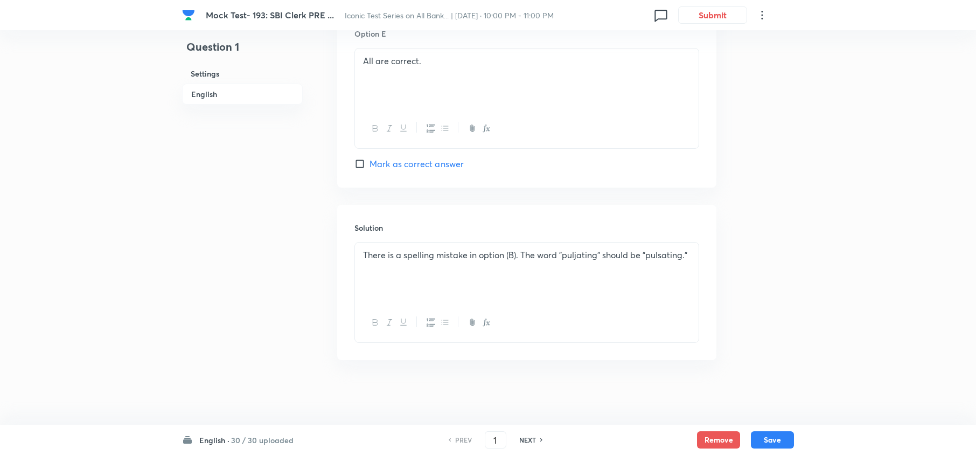
click at [259, 438] on h6 "30 / 30 uploaded" at bounding box center [262, 439] width 63 height 11
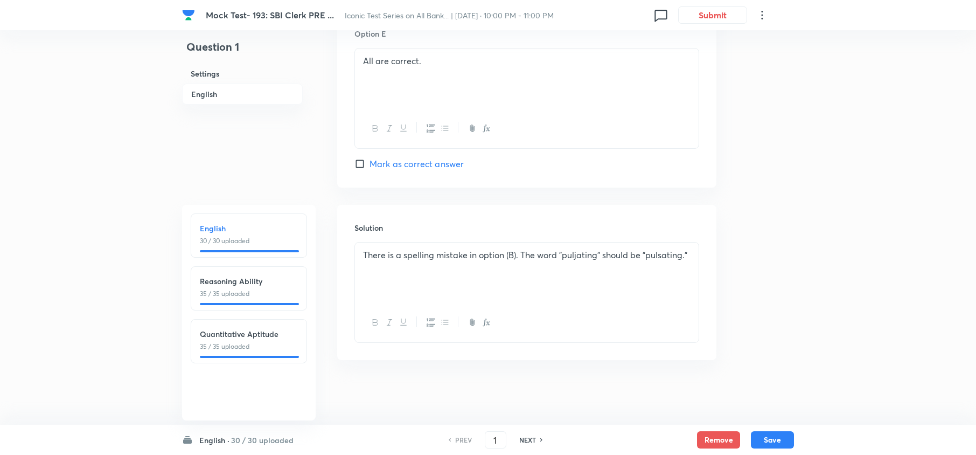
click at [225, 338] on h6 "Quantitative Aptitude" at bounding box center [249, 333] width 98 height 11
type input "66"
checkbox input "false"
checkbox input "true"
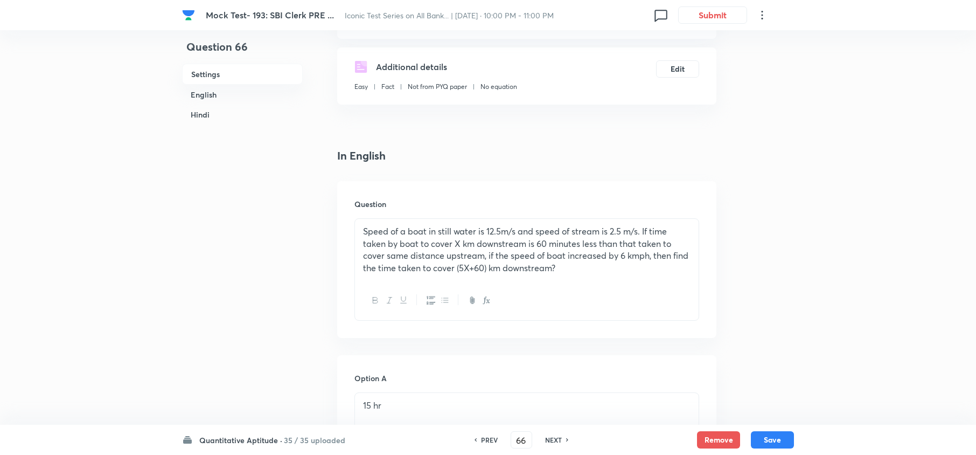
scroll to position [145, 0]
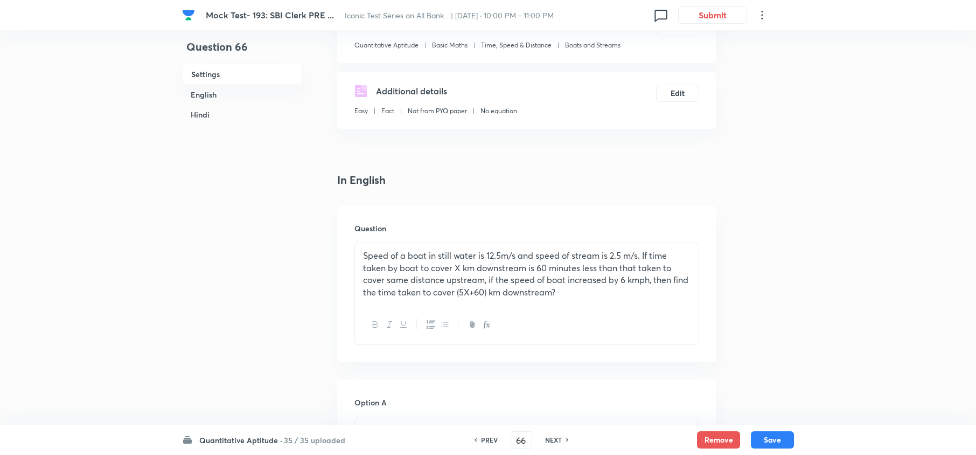
click at [279, 433] on div "Quantitative Aptitude · 35 / 35 uploaded PREV 66 ​ NEXT Remove Save" at bounding box center [488, 440] width 612 height 30
click at [251, 443] on h6 "Quantitative Aptitude ·" at bounding box center [240, 439] width 83 height 11
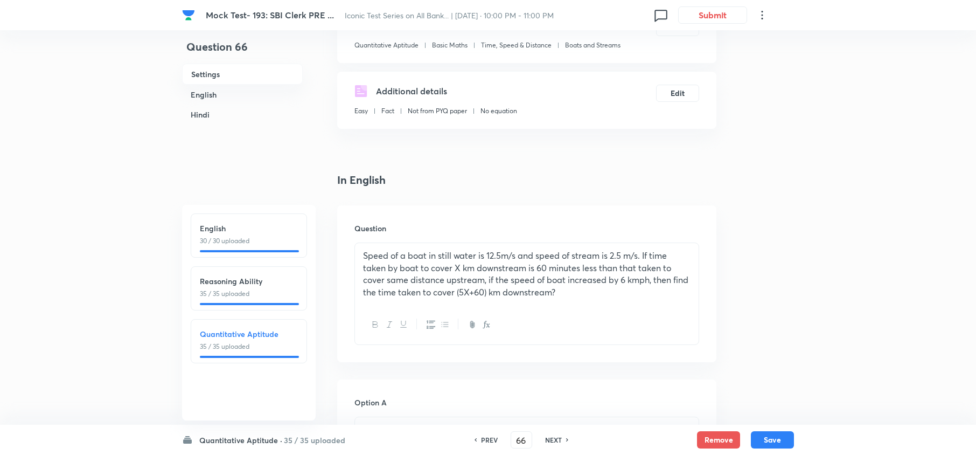
click at [222, 294] on p "35 / 35 uploaded" at bounding box center [249, 294] width 98 height 10
type input "31"
checkbox input "false"
checkbox input "true"
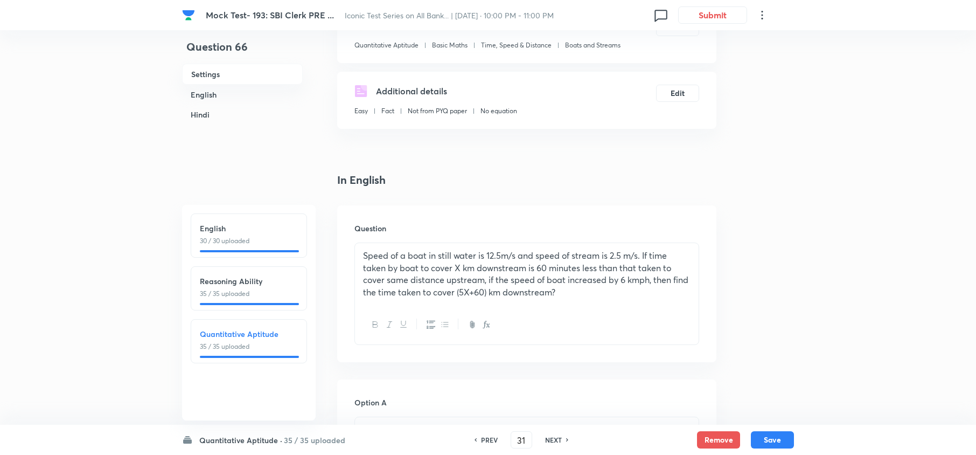
checkbox input "true"
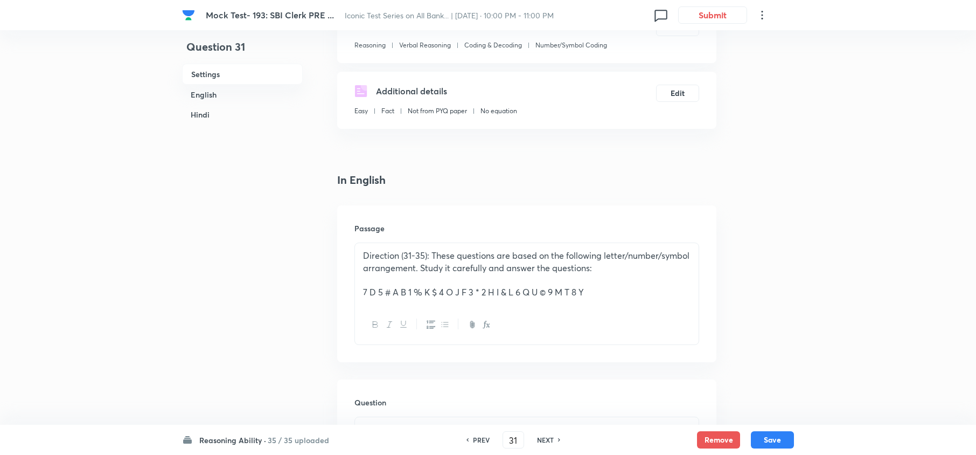
click at [537, 436] on h6 "NEXT" at bounding box center [545, 440] width 17 height 10
type input "32"
checkbox input "false"
checkbox input "true"
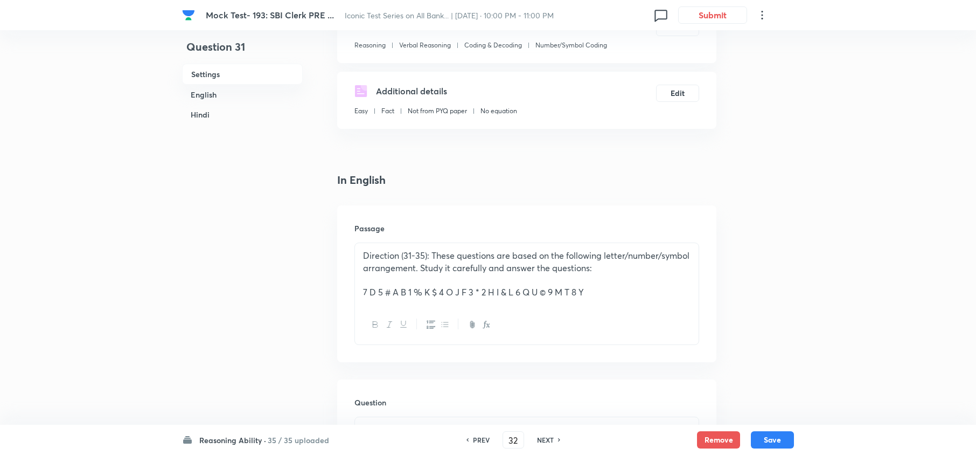
checkbox input "true"
click at [537, 436] on h6 "NEXT" at bounding box center [545, 440] width 17 height 10
type input "33"
checkbox input "false"
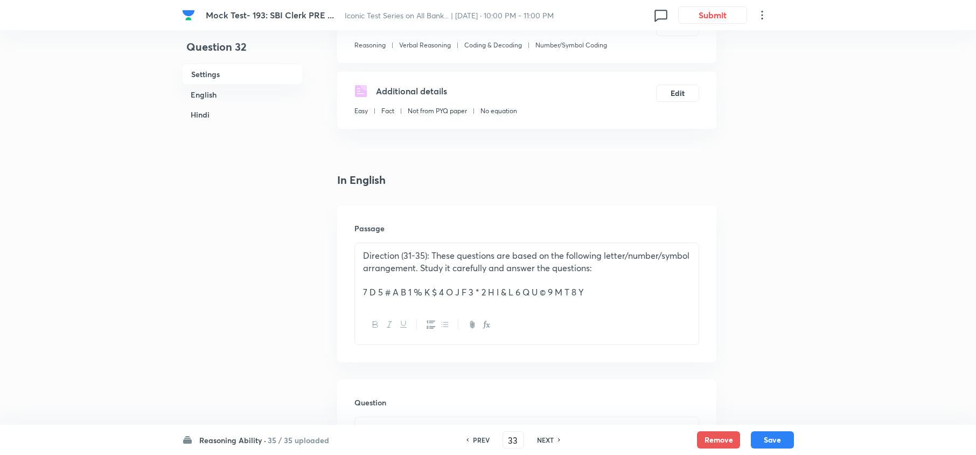
checkbox input "true"
click at [537, 435] on h6 "NEXT" at bounding box center [545, 440] width 17 height 10
type input "34"
checkbox input "false"
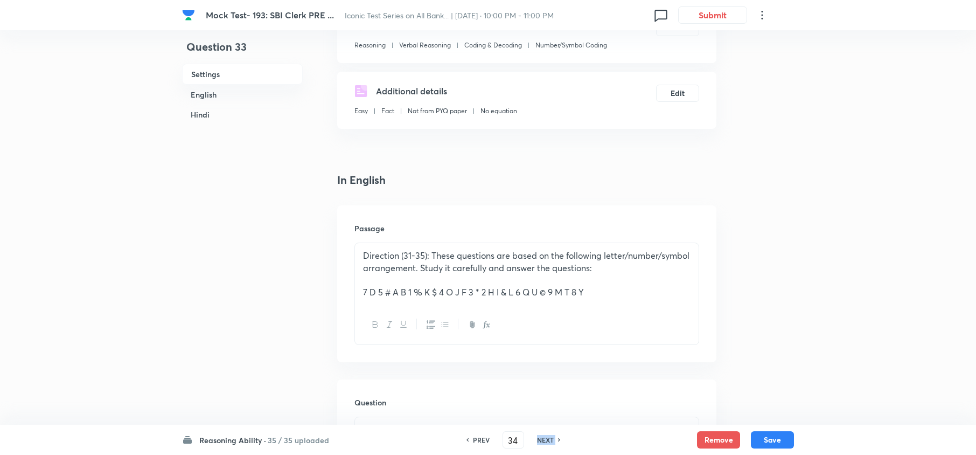
checkbox input "false"
checkbox input "true"
click at [537, 435] on h6 "NEXT" at bounding box center [545, 440] width 17 height 10
type input "35"
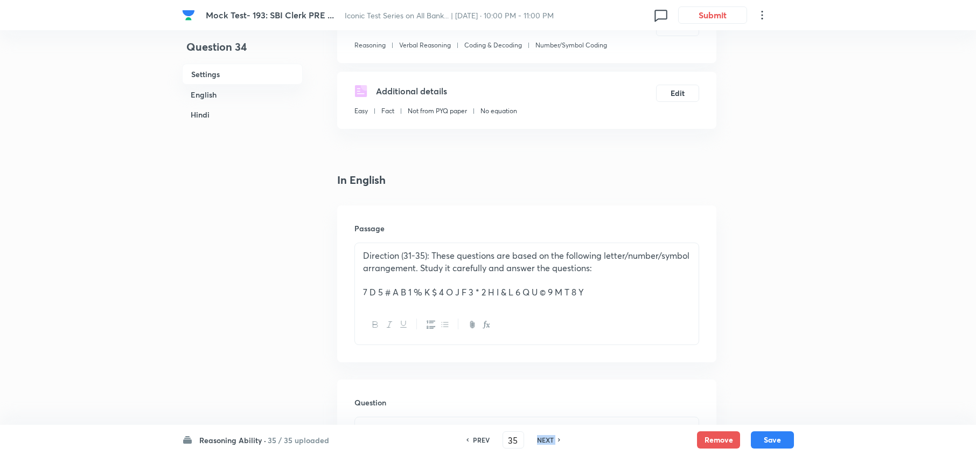
checkbox input "false"
checkbox input "true"
click at [537, 435] on h6 "NEXT" at bounding box center [545, 440] width 17 height 10
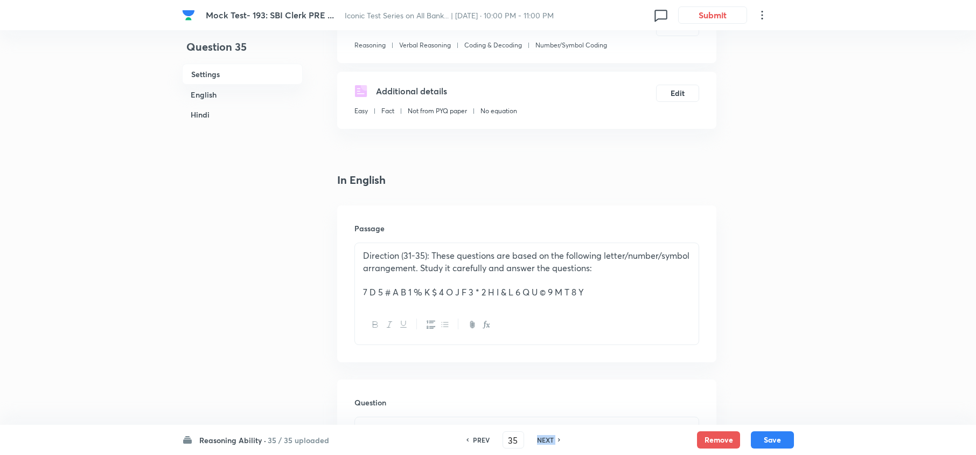
type input "36"
checkbox input "false"
checkbox input "true"
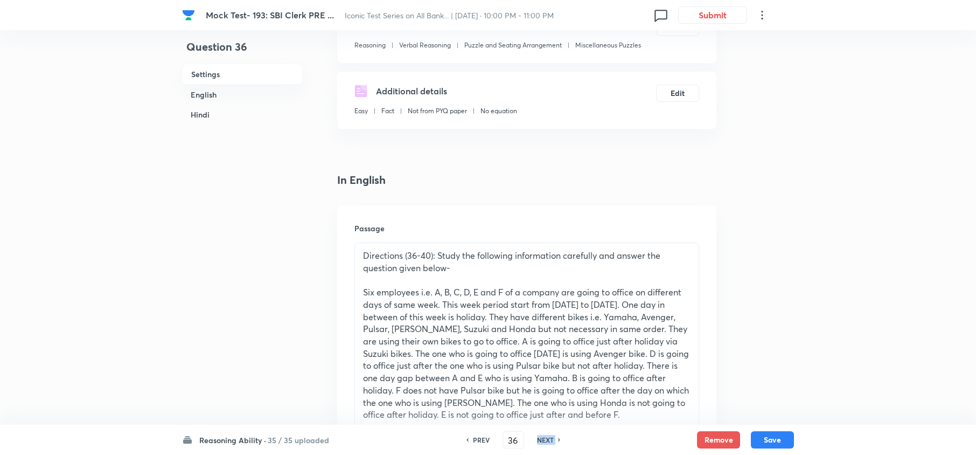
click at [537, 435] on h6 "NEXT" at bounding box center [545, 440] width 17 height 10
type input "37"
checkbox input "false"
checkbox input "true"
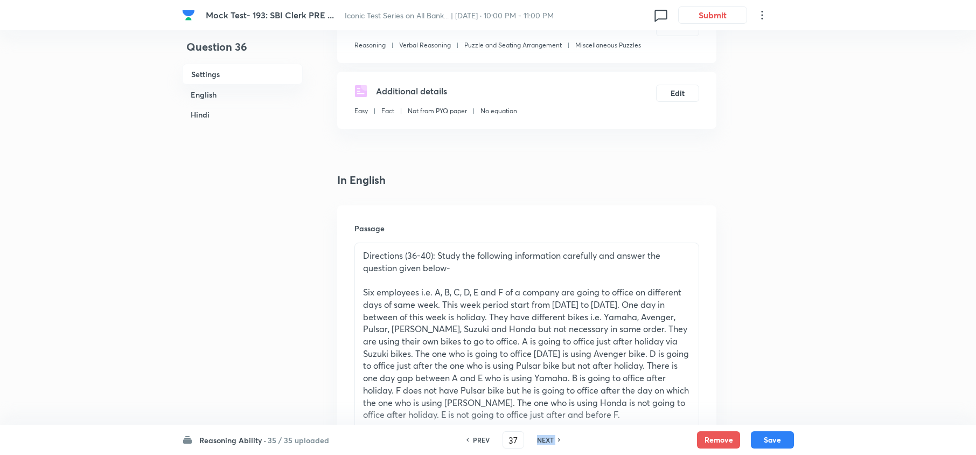
checkbox input "true"
click at [537, 435] on h6 "NEXT" at bounding box center [545, 440] width 17 height 10
type input "38"
checkbox input "false"
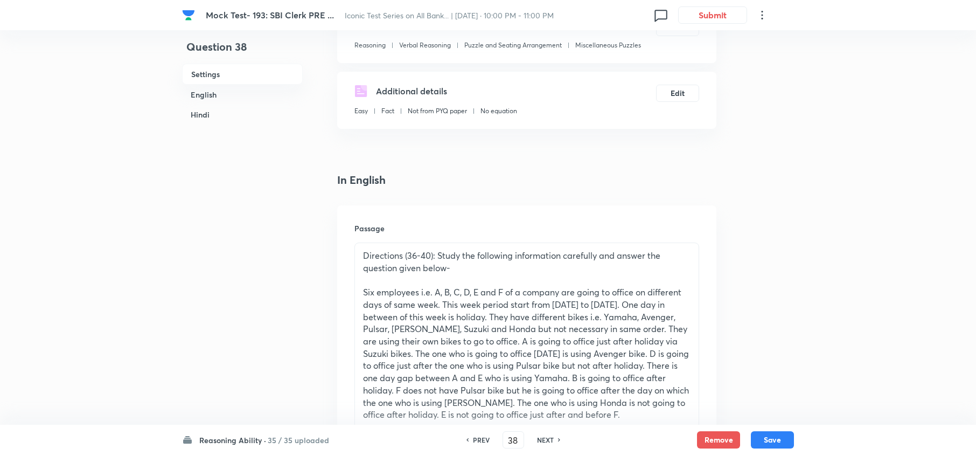
checkbox input "true"
click at [537, 435] on h6 "NEXT" at bounding box center [545, 440] width 17 height 10
type input "39"
checkbox input "false"
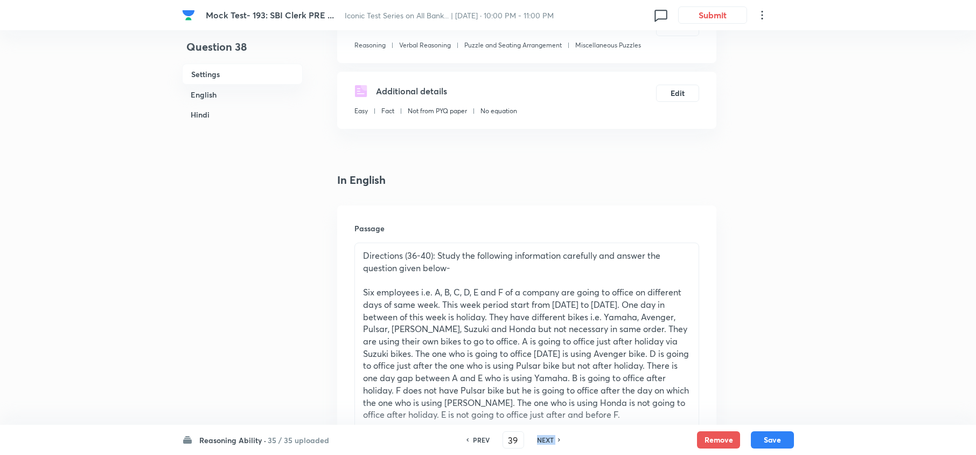
checkbox input "false"
checkbox input "true"
click at [537, 435] on h6 "NEXT" at bounding box center [545, 440] width 17 height 10
type input "40"
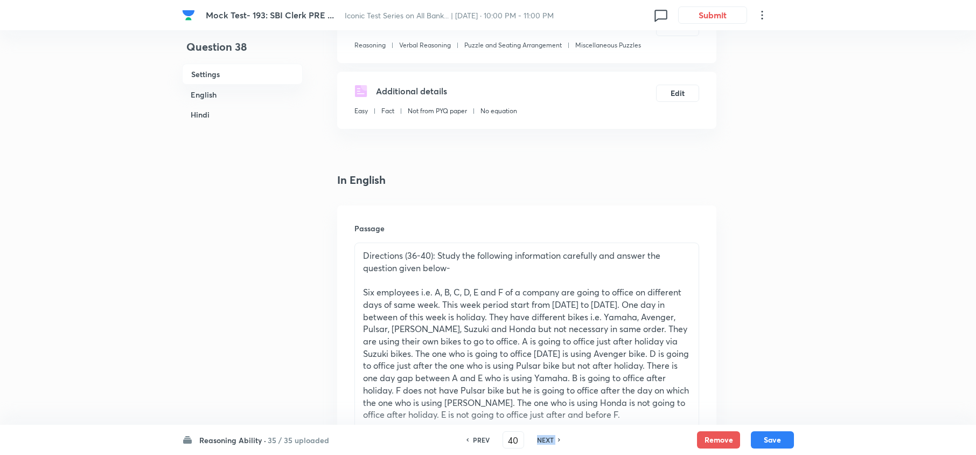
checkbox input "false"
checkbox input "true"
click at [537, 435] on h6 "NEXT" at bounding box center [545, 440] width 17 height 10
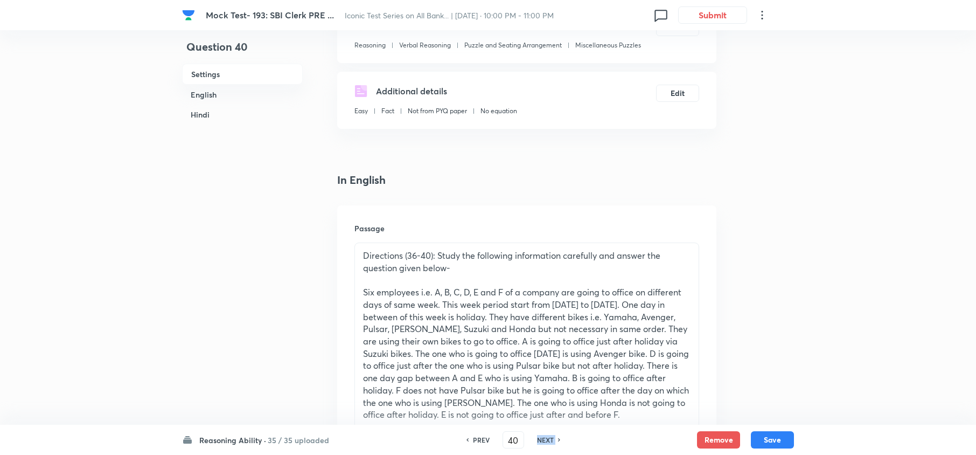
type input "41"
checkbox input "false"
checkbox input "true"
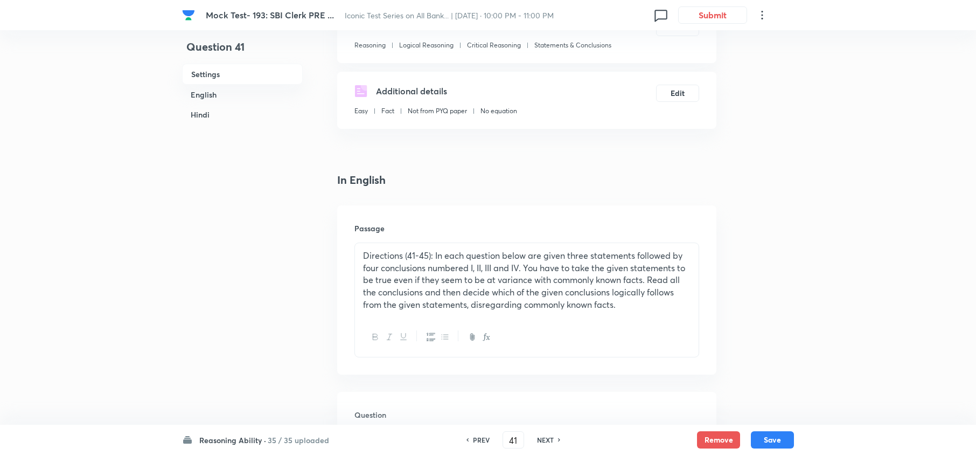
click at [537, 435] on h6 "NEXT" at bounding box center [545, 440] width 17 height 10
type input "42"
checkbox input "false"
checkbox input "true"
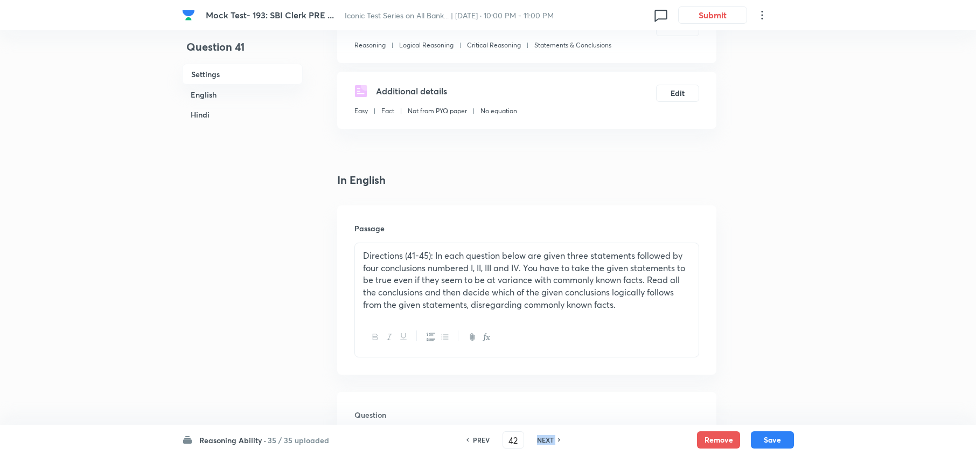
checkbox input "true"
click at [537, 435] on h6 "NEXT" at bounding box center [545, 440] width 17 height 10
type input "43"
checkbox input "false"
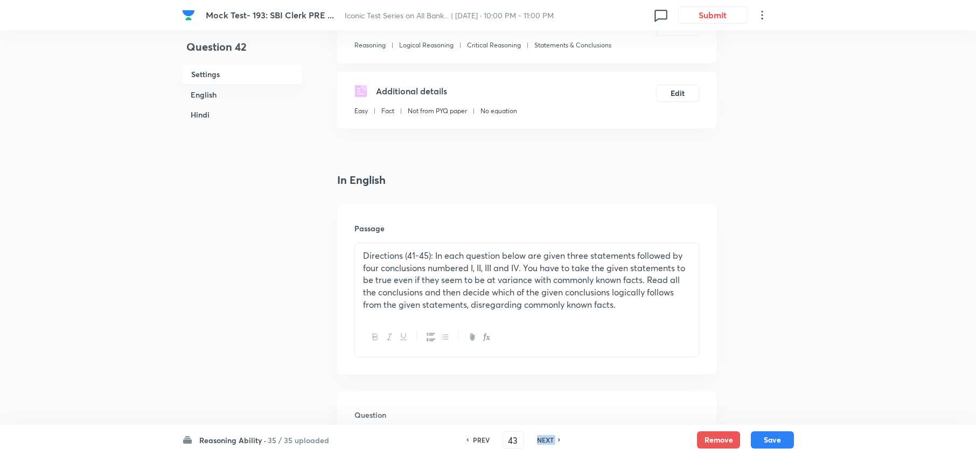
checkbox input "true"
click at [537, 435] on h6 "NEXT" at bounding box center [545, 440] width 17 height 10
type input "44"
checkbox input "false"
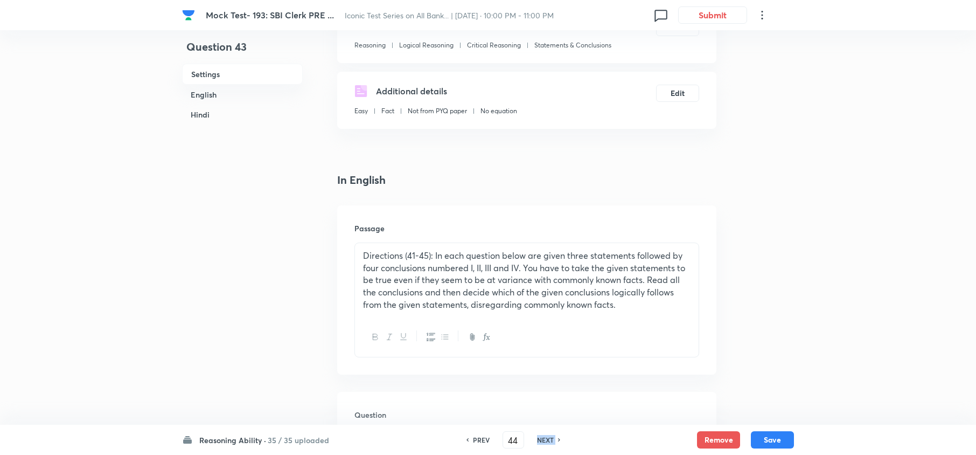
checkbox input "false"
checkbox input "true"
click at [537, 435] on h6 "NEXT" at bounding box center [545, 440] width 17 height 10
type input "45"
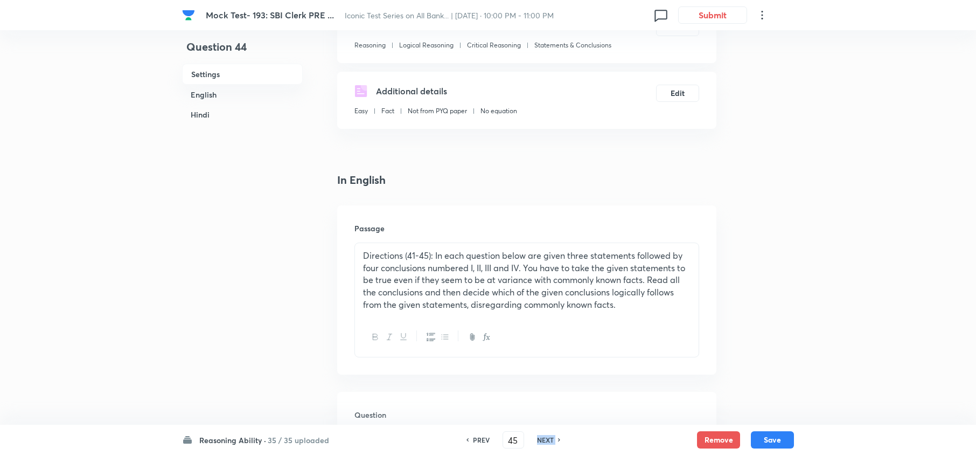
checkbox input "false"
checkbox input "true"
click at [537, 435] on h6 "NEXT" at bounding box center [545, 440] width 17 height 10
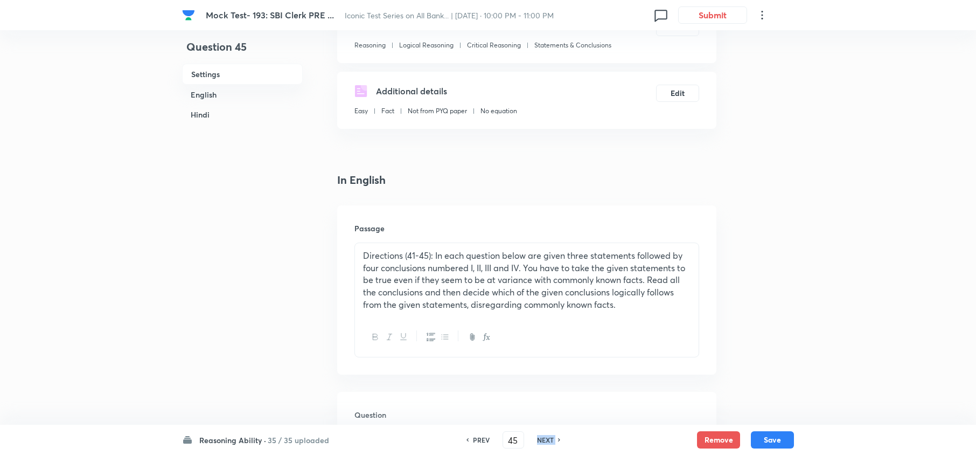
type input "46"
checkbox input "false"
checkbox input "true"
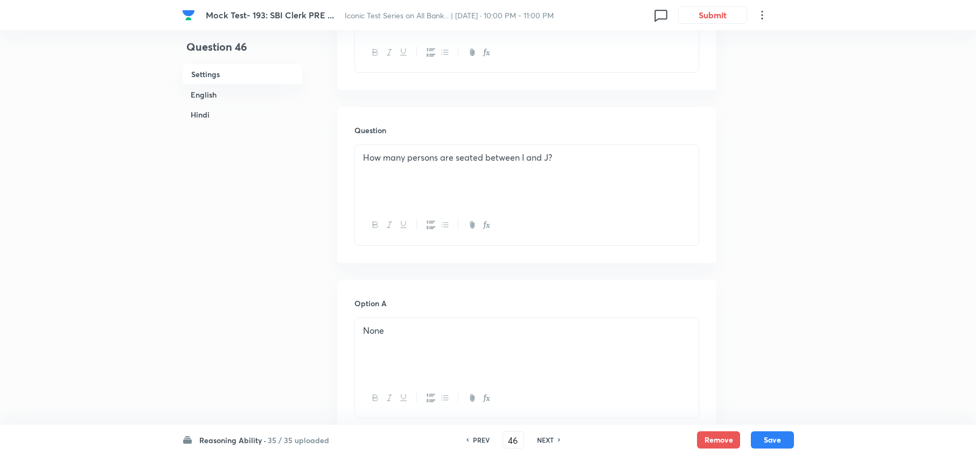
scroll to position [504, 0]
click at [537, 435] on h6 "NEXT" at bounding box center [545, 440] width 17 height 10
type input "47"
checkbox input "false"
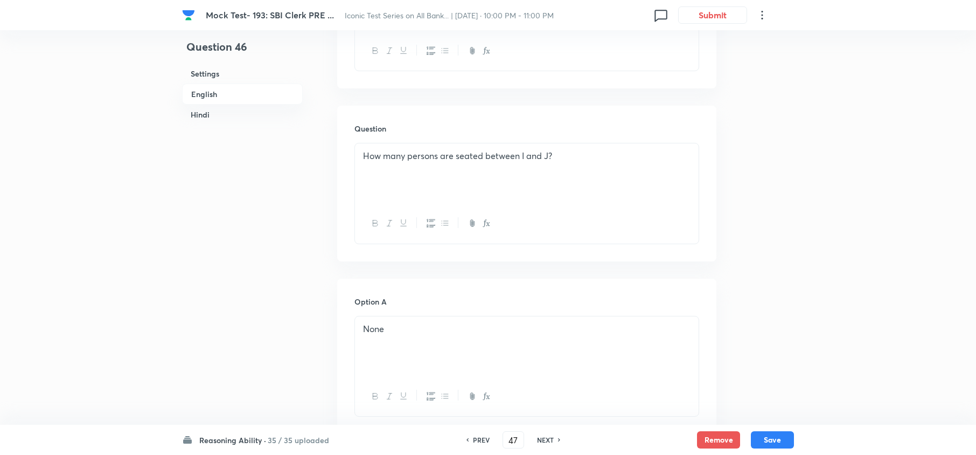
checkbox input "true"
click at [537, 435] on h6 "NEXT" at bounding box center [545, 440] width 17 height 10
type input "48"
checkbox input "false"
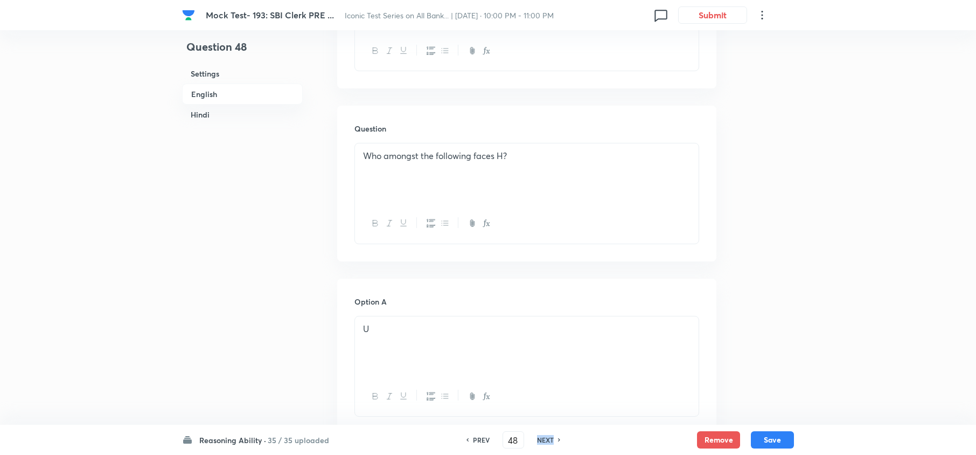
checkbox input "false"
checkbox input "true"
click at [537, 435] on h6 "NEXT" at bounding box center [545, 440] width 17 height 10
type input "49"
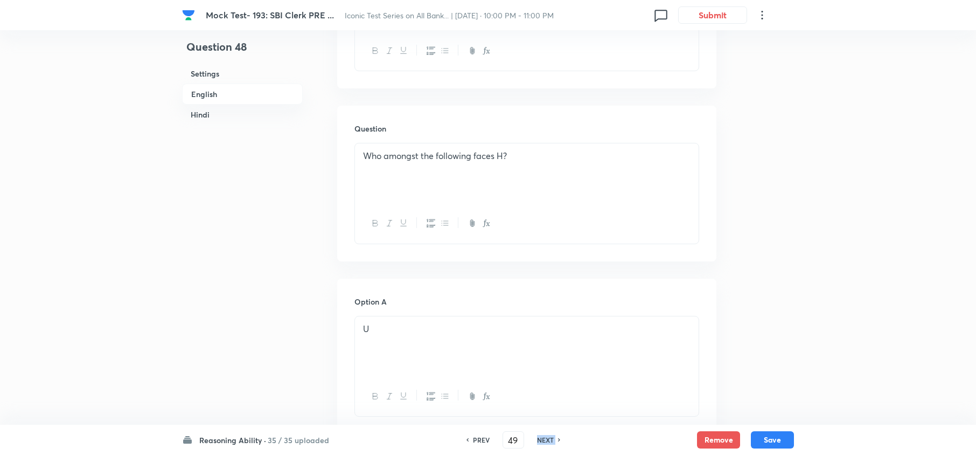
checkbox input "false"
checkbox input "true"
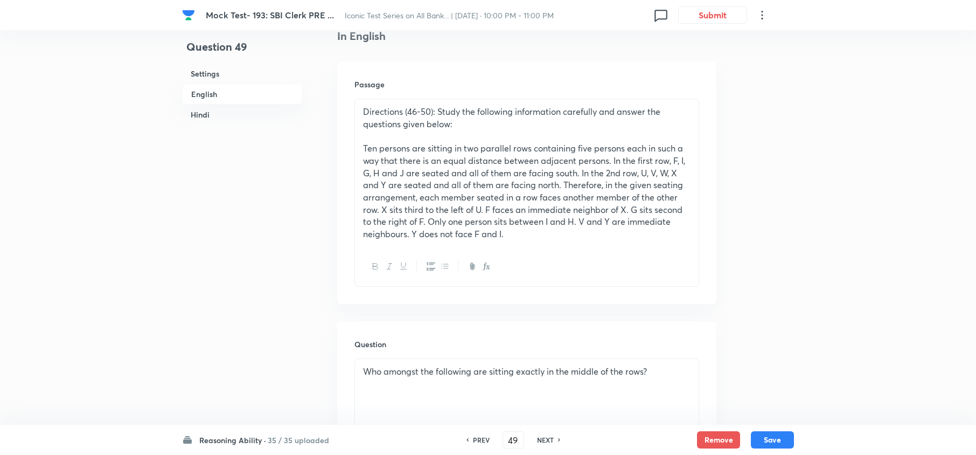
click at [537, 435] on h6 "NEXT" at bounding box center [545, 440] width 17 height 10
type input "50"
checkbox input "false"
checkbox input "true"
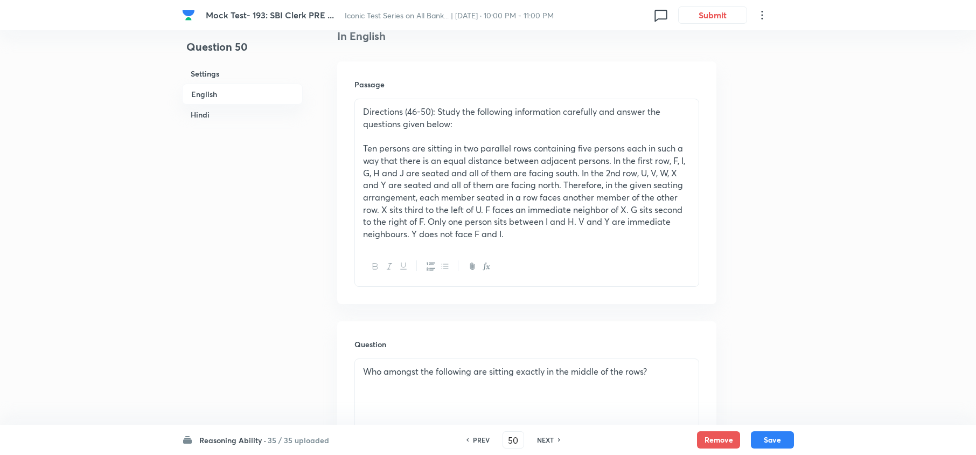
checkbox input "true"
click at [537, 435] on h6 "NEXT" at bounding box center [545, 440] width 17 height 10
type input "51"
checkbox input "false"
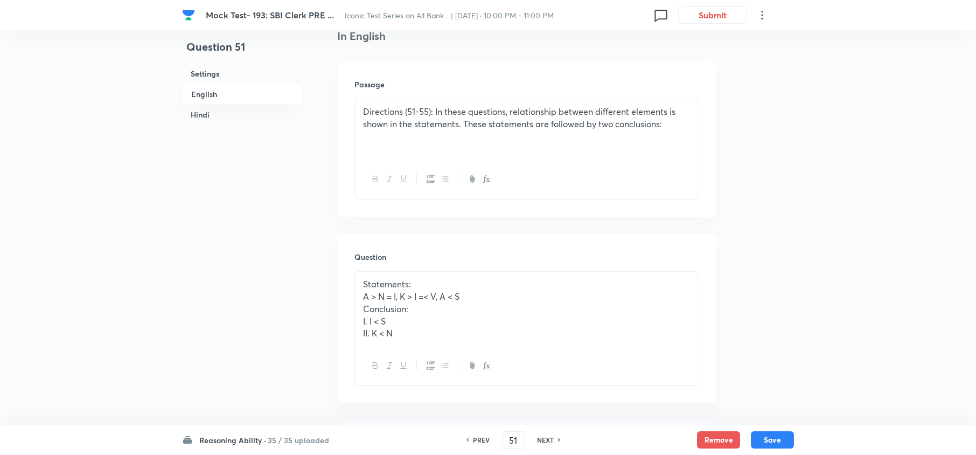
checkbox input "true"
click at [537, 435] on h6 "NEXT" at bounding box center [545, 440] width 17 height 10
type input "52"
checkbox input "false"
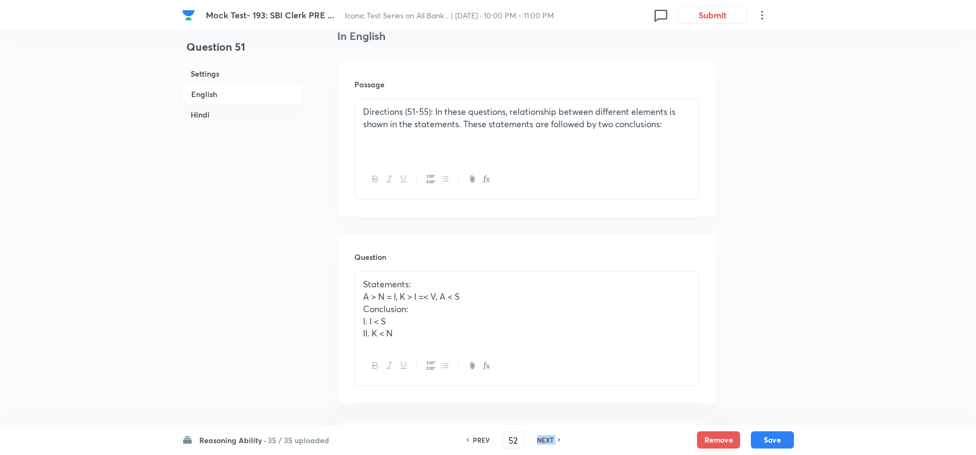
checkbox input "false"
checkbox input "true"
click at [537, 435] on h6 "NEXT" at bounding box center [545, 440] width 17 height 10
type input "53"
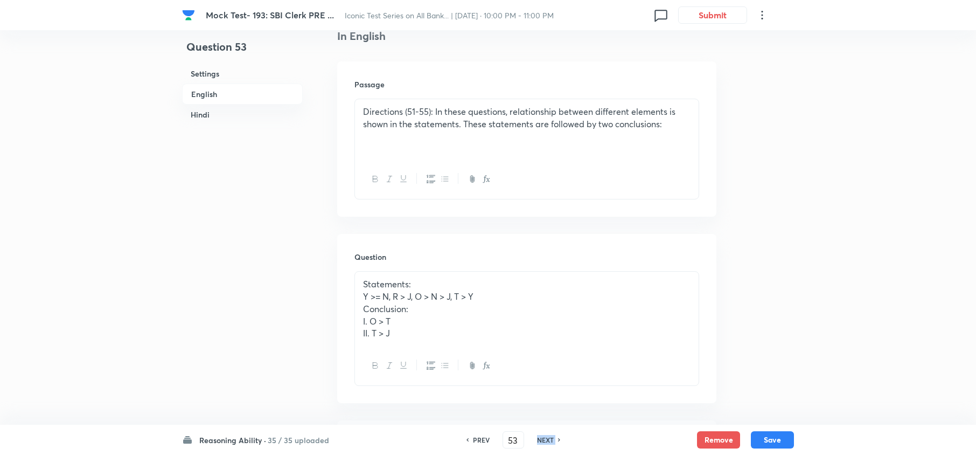
checkbox input "false"
checkbox input "true"
click at [537, 435] on h6 "NEXT" at bounding box center [545, 440] width 17 height 10
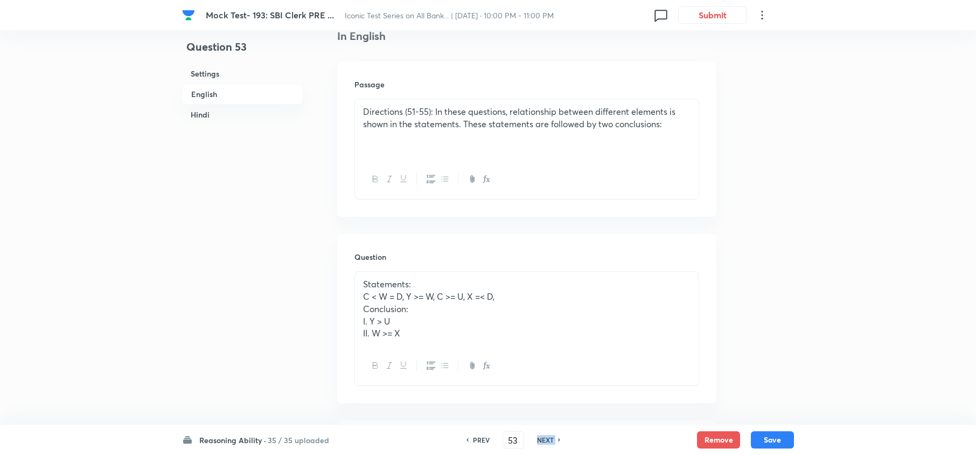
type input "54"
checkbox input "false"
checkbox input "true"
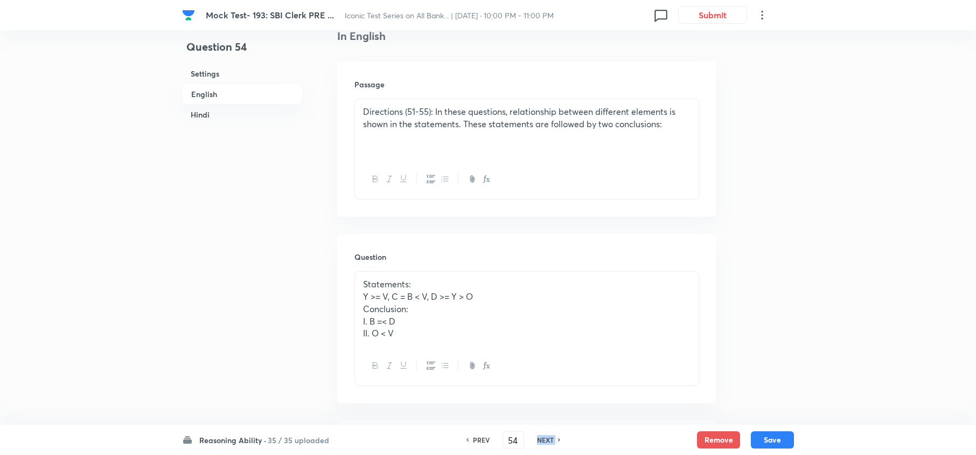
click at [537, 435] on h6 "NEXT" at bounding box center [545, 440] width 17 height 10
type input "55"
checkbox input "false"
checkbox input "true"
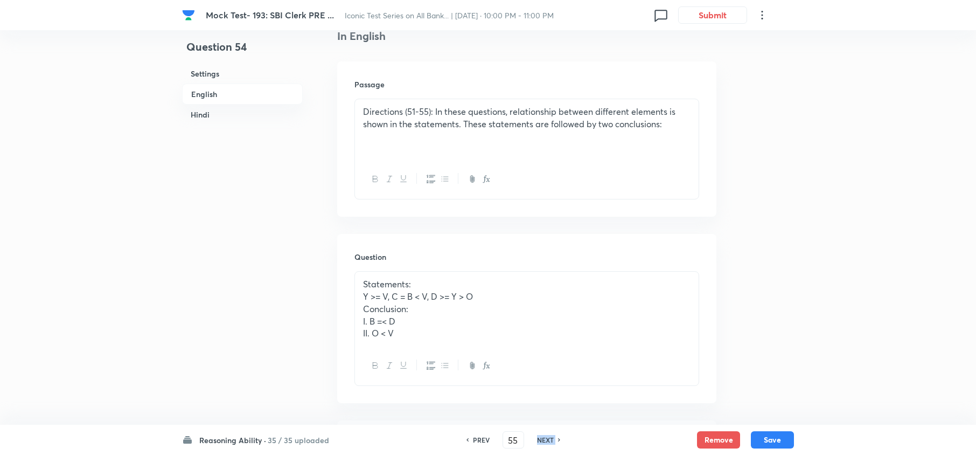
checkbox input "true"
click at [537, 435] on h6 "NEXT" at bounding box center [545, 440] width 17 height 10
type input "56"
checkbox input "false"
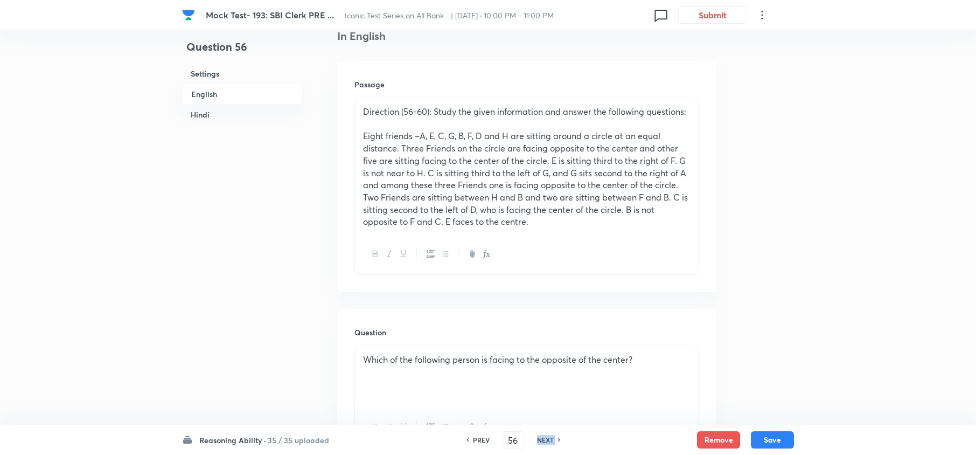
checkbox input "true"
click at [537, 435] on h6 "NEXT" at bounding box center [545, 440] width 17 height 10
type input "57"
checkbox input "false"
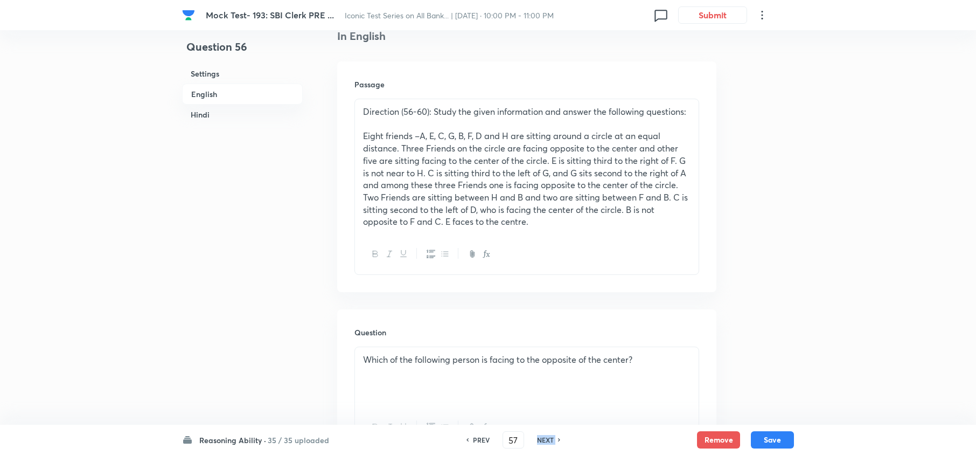
checkbox input "false"
checkbox input "true"
click at [537, 435] on h6 "NEXT" at bounding box center [545, 440] width 17 height 10
type input "58"
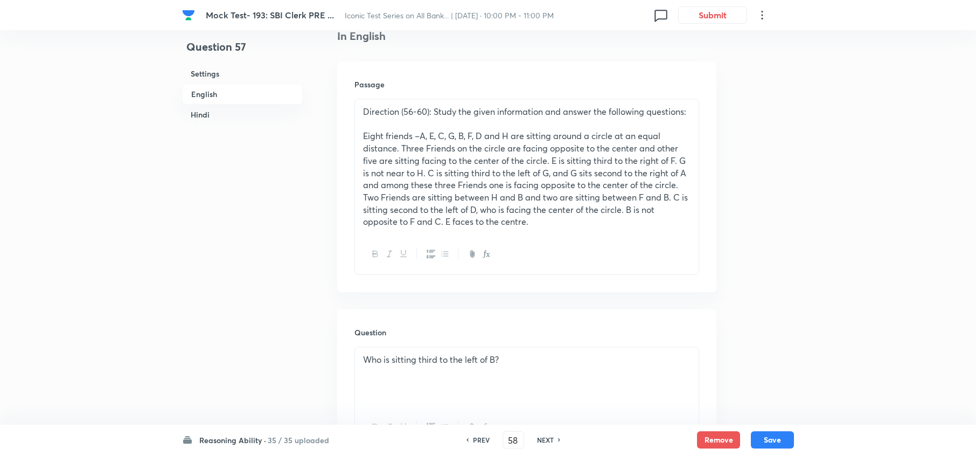
checkbox input "false"
checkbox input "true"
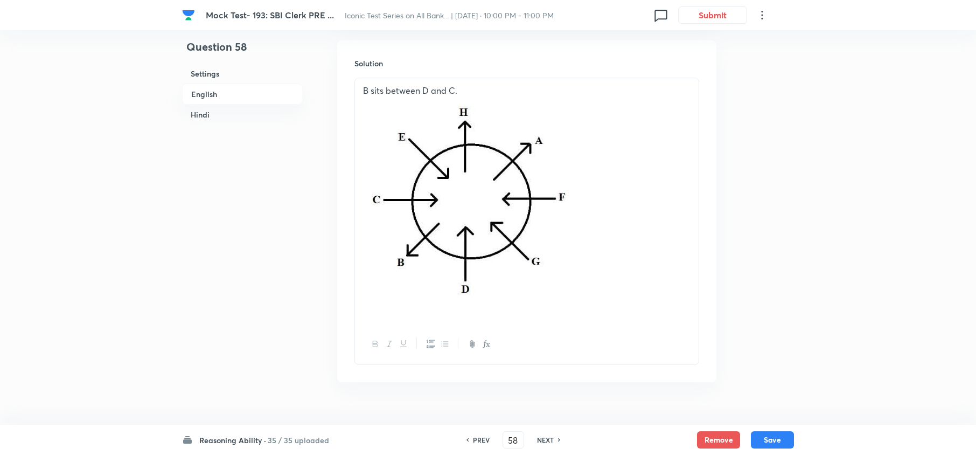
scroll to position [1654, 0]
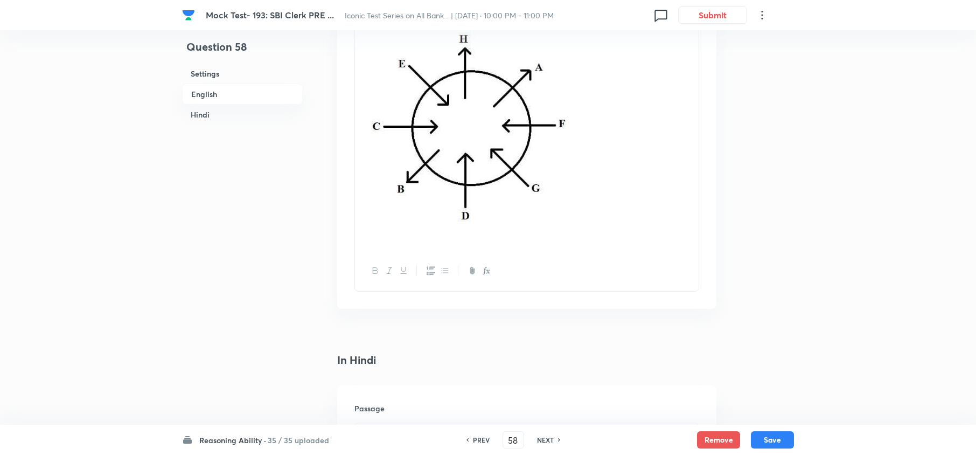
click at [536, 432] on div "PREV 58 ​ NEXT" at bounding box center [513, 439] width 139 height 17
click at [544, 435] on h6 "NEXT" at bounding box center [545, 440] width 17 height 10
type input "59"
checkbox input "false"
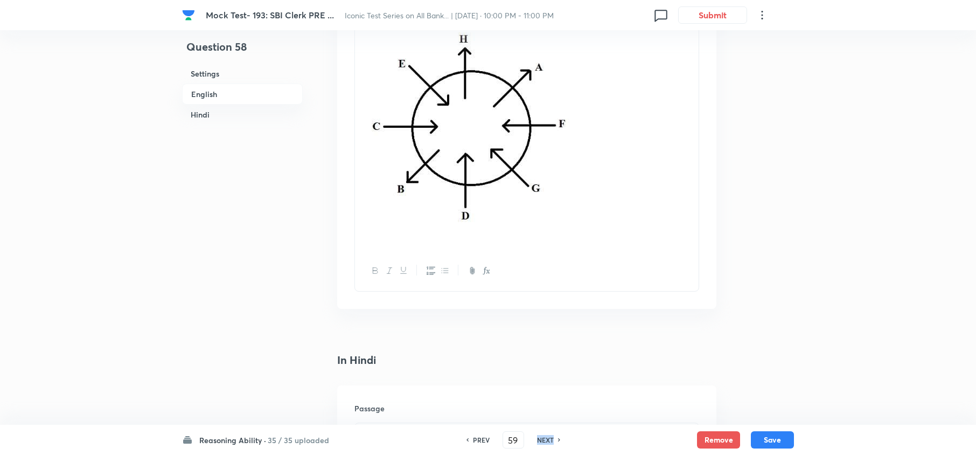
checkbox input "false"
checkbox input "true"
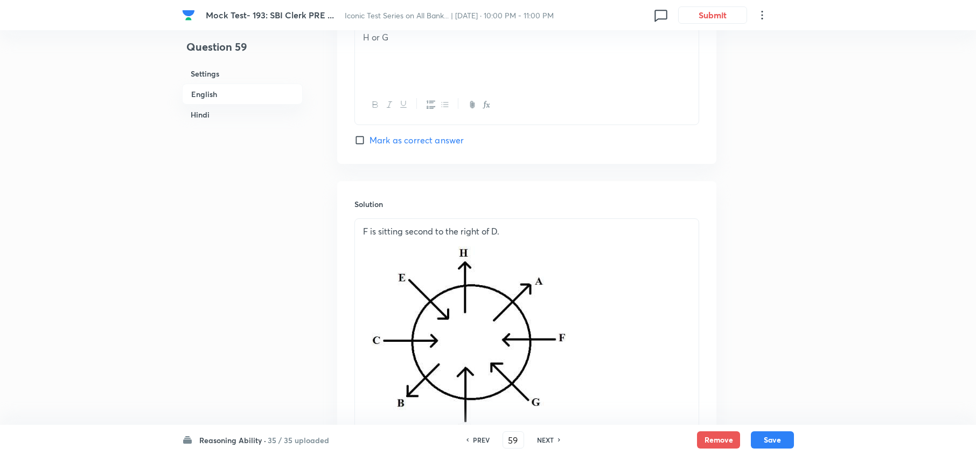
scroll to position [1438, 0]
click at [543, 435] on h6 "NEXT" at bounding box center [545, 440] width 17 height 10
type input "60"
checkbox input "false"
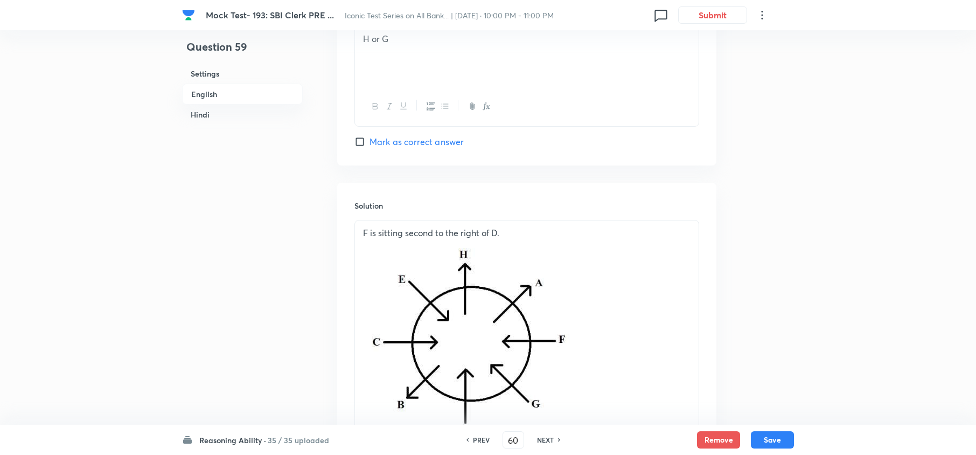
checkbox input "true"
click at [543, 435] on h6 "NEXT" at bounding box center [545, 440] width 17 height 10
type input "61"
checkbox input "false"
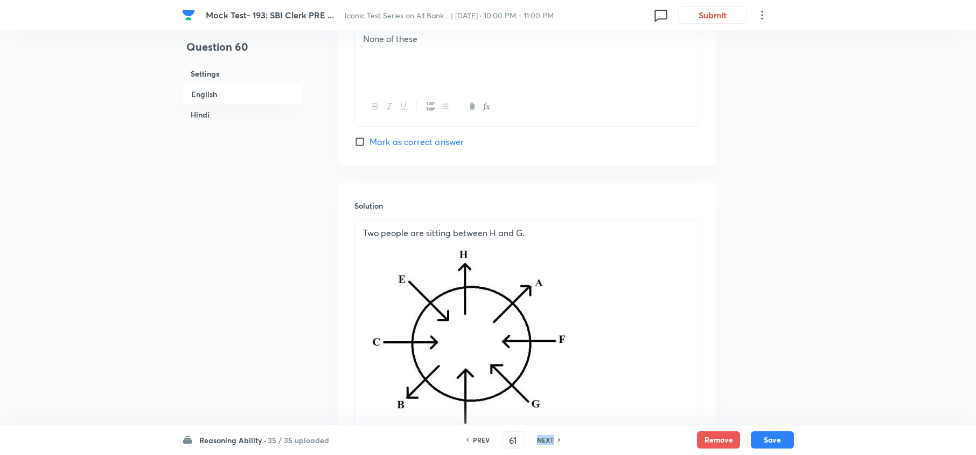
checkbox input "false"
checkbox input "true"
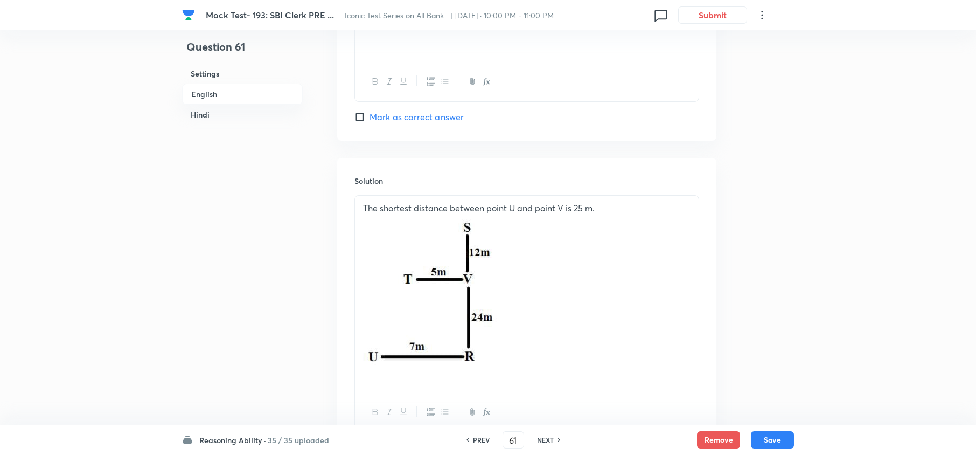
click at [543, 435] on h6 "NEXT" at bounding box center [545, 440] width 17 height 10
type input "62"
checkbox input "false"
checkbox input "true"
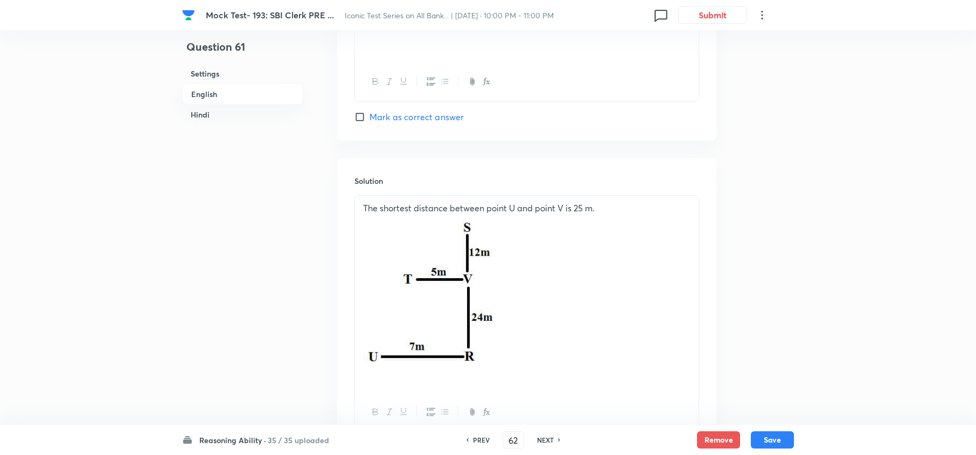
checkbox input "true"
click at [543, 435] on h6 "NEXT" at bounding box center [545, 440] width 17 height 10
type input "63"
checkbox input "false"
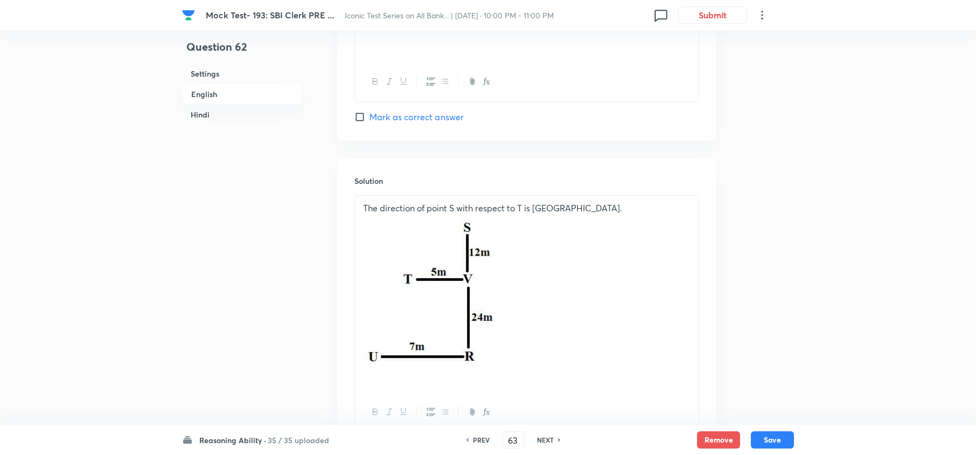
checkbox input "true"
click at [543, 435] on h6 "NEXT" at bounding box center [545, 440] width 17 height 10
type input "64"
checkbox input "false"
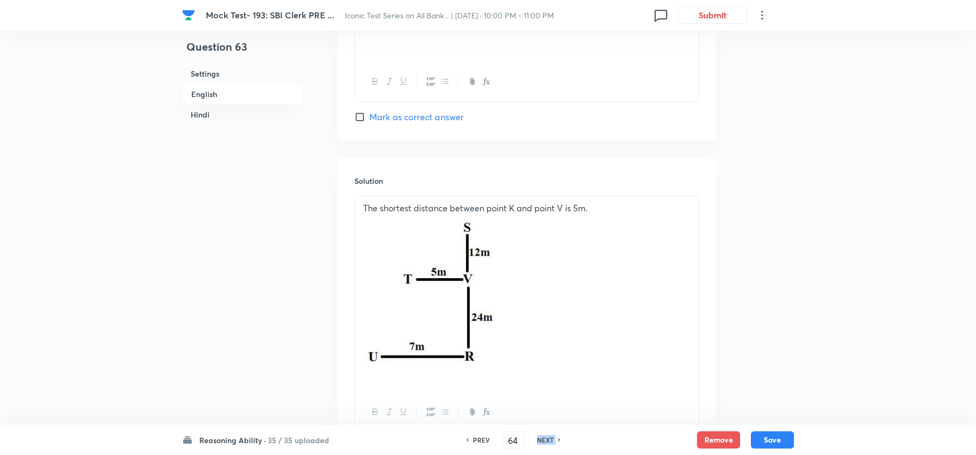
checkbox input "false"
checkbox input "true"
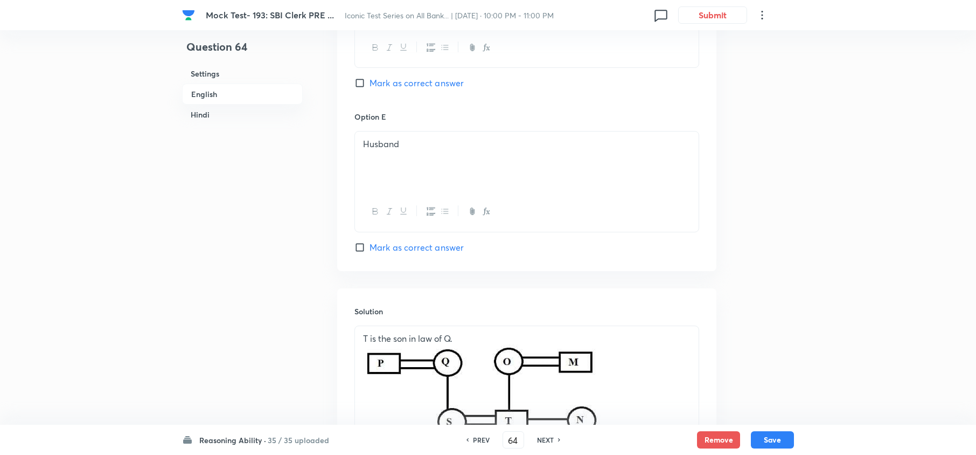
scroll to position [1294, 0]
click at [543, 435] on h6 "NEXT" at bounding box center [545, 440] width 17 height 10
type input "65"
checkbox input "false"
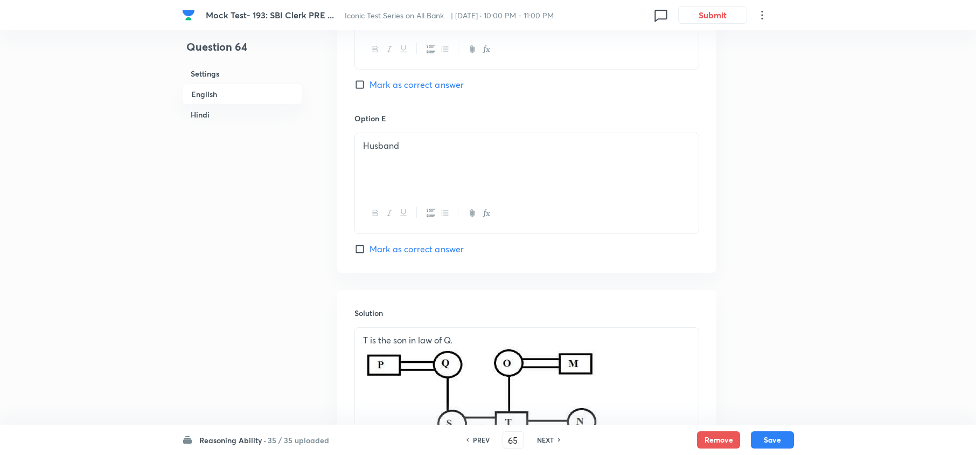
checkbox input "true"
click at [543, 435] on h6 "NEXT" at bounding box center [545, 440] width 17 height 10
type input "66"
checkbox input "false"
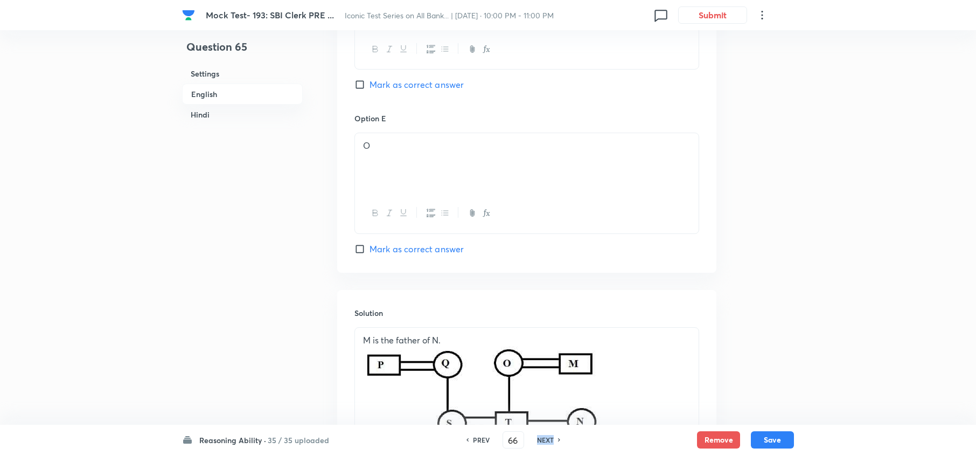
checkbox input "false"
checkbox input "true"
click at [543, 435] on h6 "NEXT" at bounding box center [545, 440] width 17 height 10
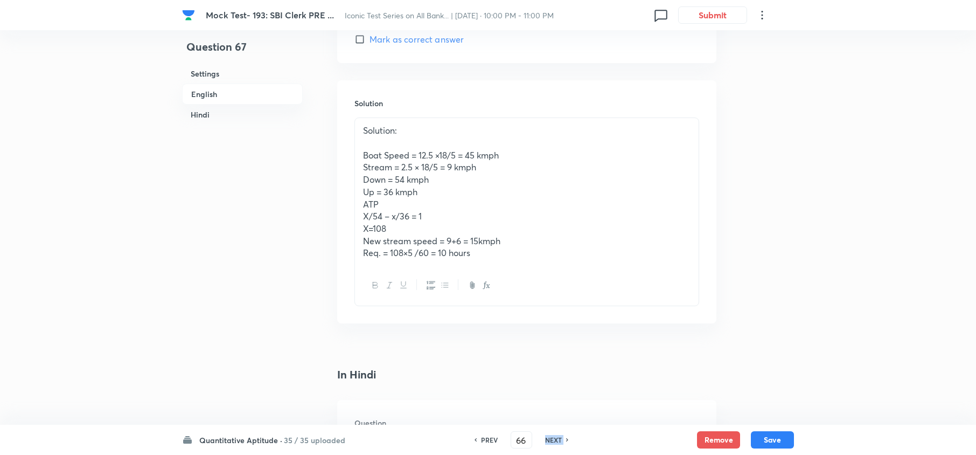
type input "67"
checkbox input "false"
checkbox input "true"
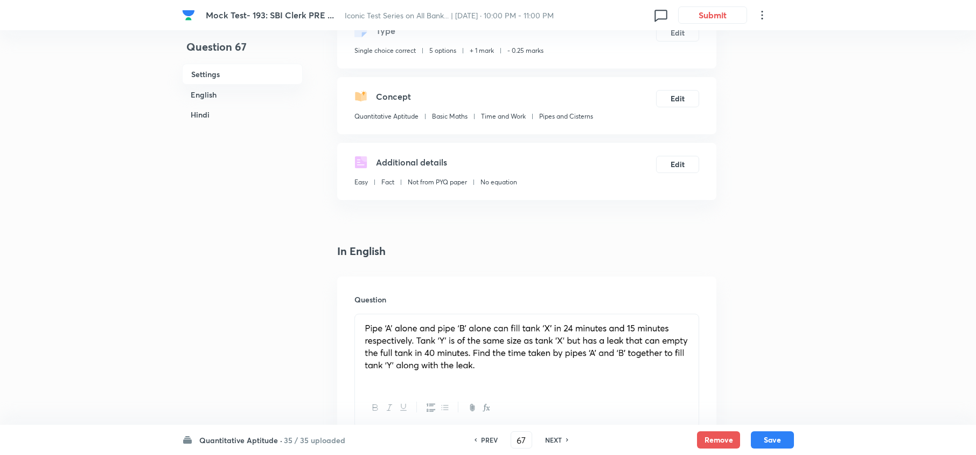
scroll to position [73, 0]
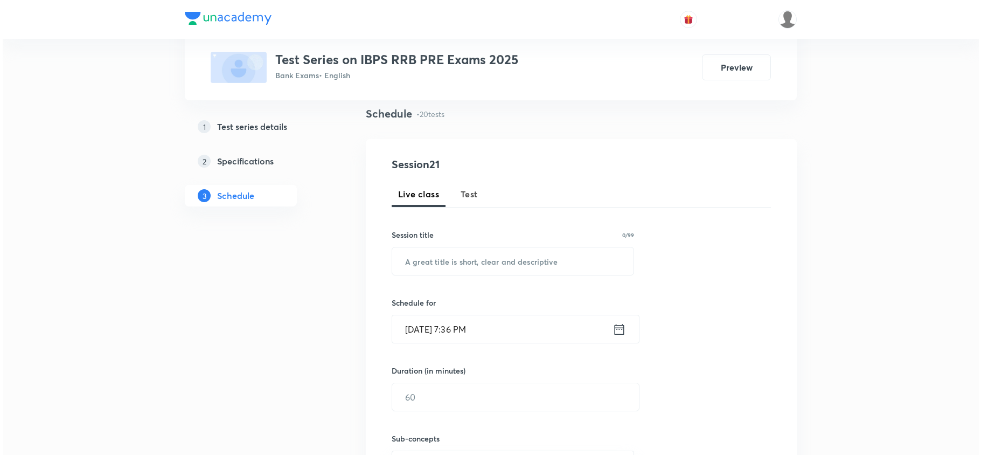
scroll to position [431, 0]
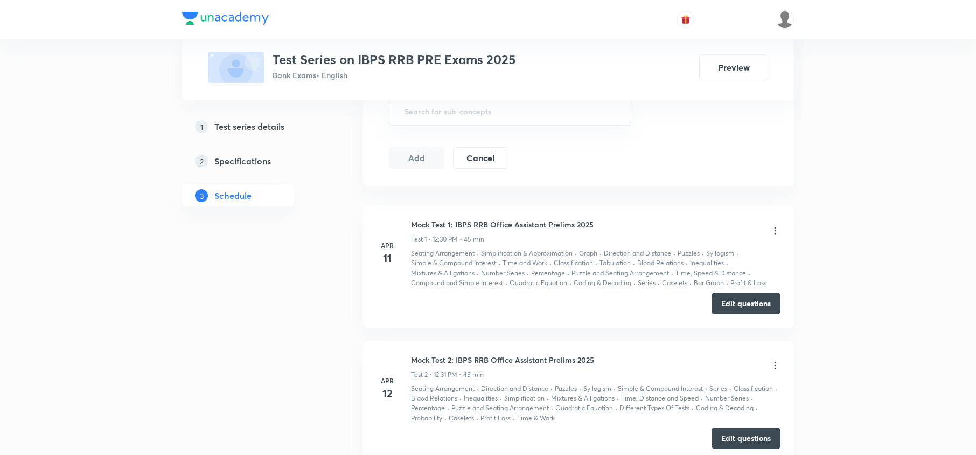
click at [653, 96] on div "Test Series Test Series on IBPS RRB PRE Exams 2025 Bank Exams • English Preview" at bounding box center [488, 50] width 612 height 100
click at [776, 22] on picture at bounding box center [785, 19] width 18 height 18
click at [781, 24] on img at bounding box center [785, 19] width 18 height 18
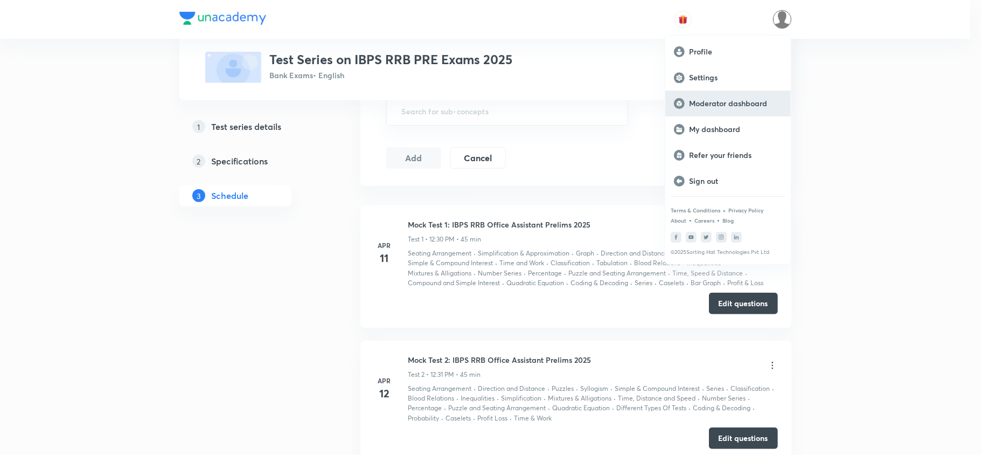
click at [730, 100] on p "Moderator dashboard" at bounding box center [735, 104] width 93 height 10
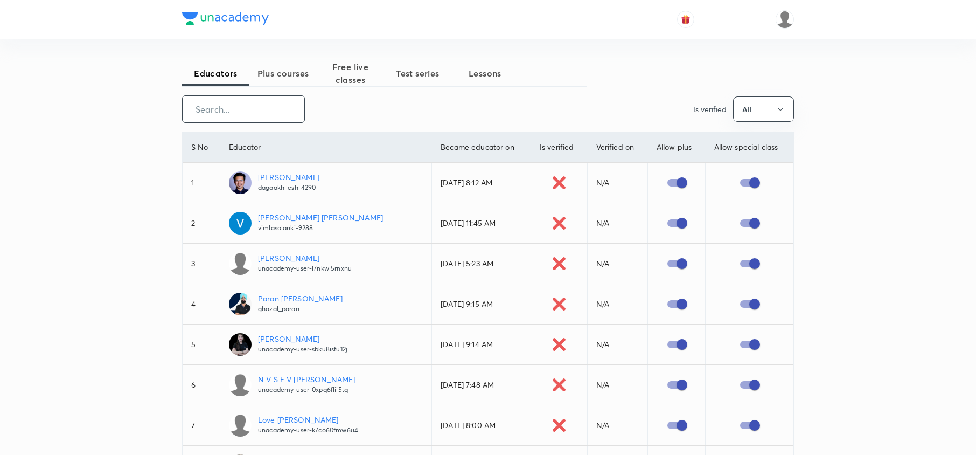
click at [261, 110] on input "text" at bounding box center [244, 108] width 122 height 27
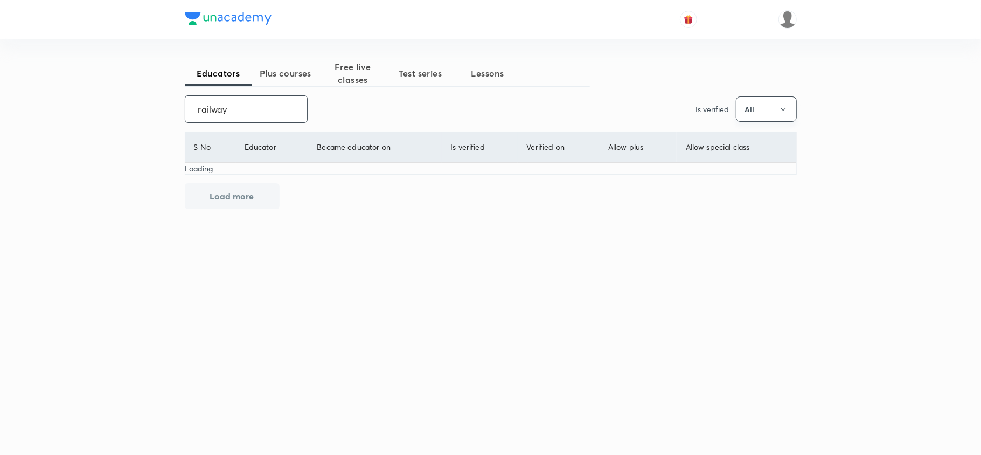
type input "railway"
click at [779, 110] on icon "button" at bounding box center [783, 109] width 9 height 9
click at [297, 72] on div at bounding box center [490, 227] width 981 height 455
click at [426, 80] on button "Test series" at bounding box center [420, 73] width 67 height 26
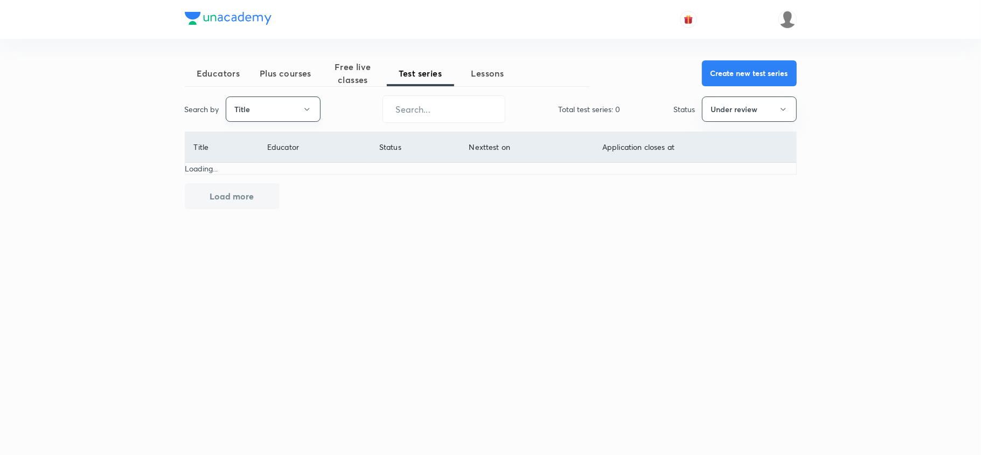
click at [277, 108] on button "Title" at bounding box center [273, 108] width 95 height 25
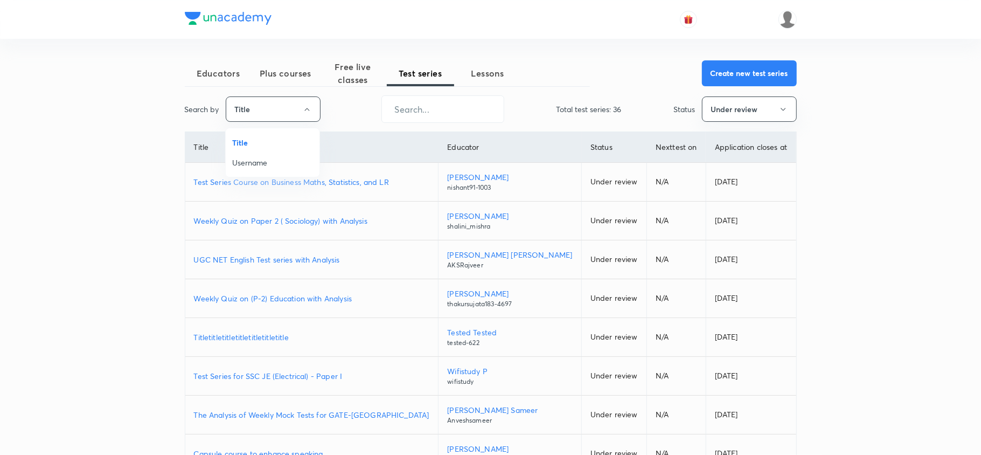
click at [421, 108] on div at bounding box center [490, 227] width 981 height 455
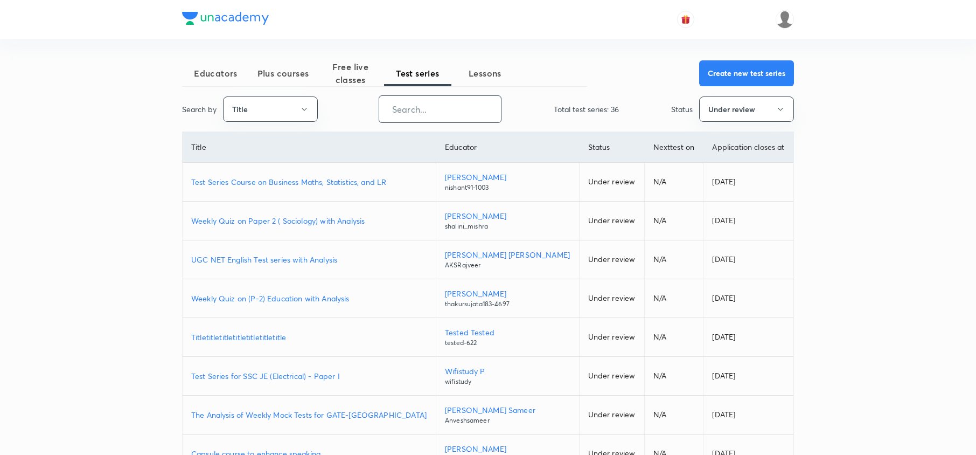
click at [447, 98] on input "text" at bounding box center [440, 108] width 122 height 27
type input "c"
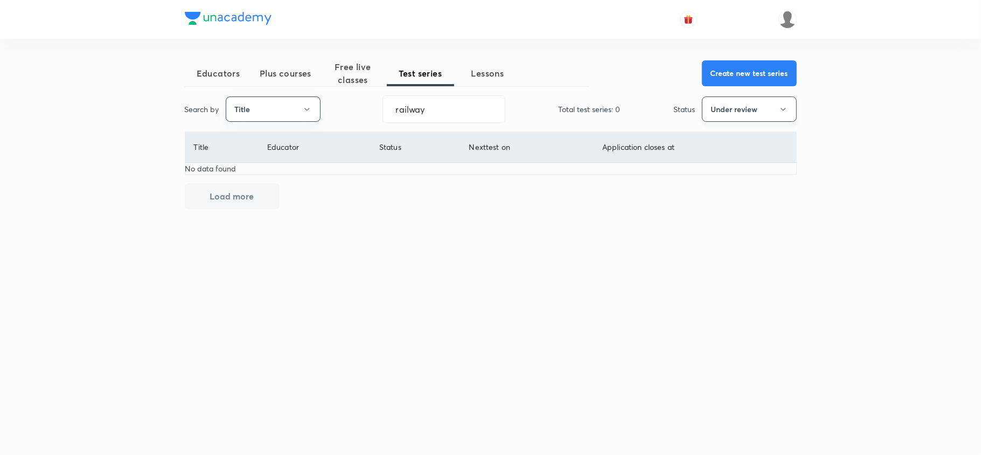
click at [768, 111] on button "Under review" at bounding box center [749, 108] width 95 height 25
click at [737, 227] on span "Completed" at bounding box center [749, 222] width 81 height 11
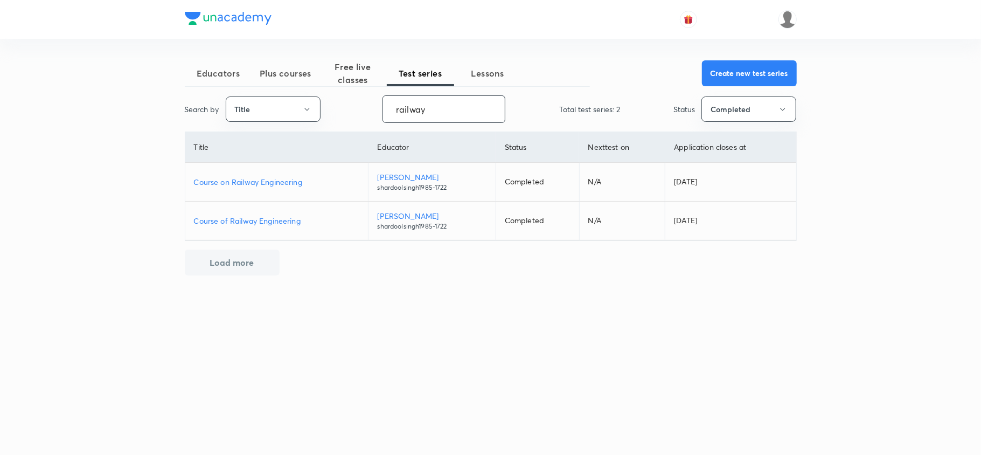
drag, startPoint x: 411, startPoint y: 111, endPoint x: 371, endPoint y: 119, distance: 40.7
click at [371, 119] on div "Search by Title railway ​ Total test series: 2 Status Completed" at bounding box center [491, 108] width 612 height 27
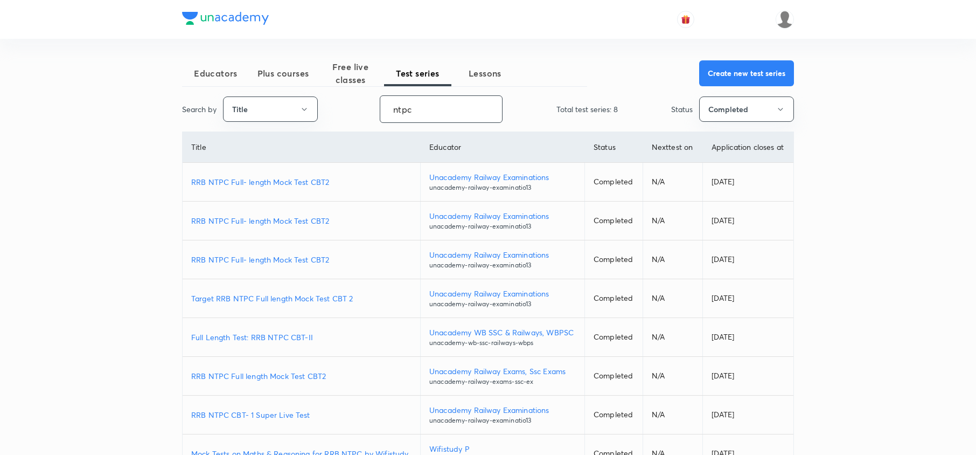
type input "ntpc"
click at [266, 181] on p "RRB NTPC Full- length Mock Test CBT2" at bounding box center [301, 181] width 220 height 11
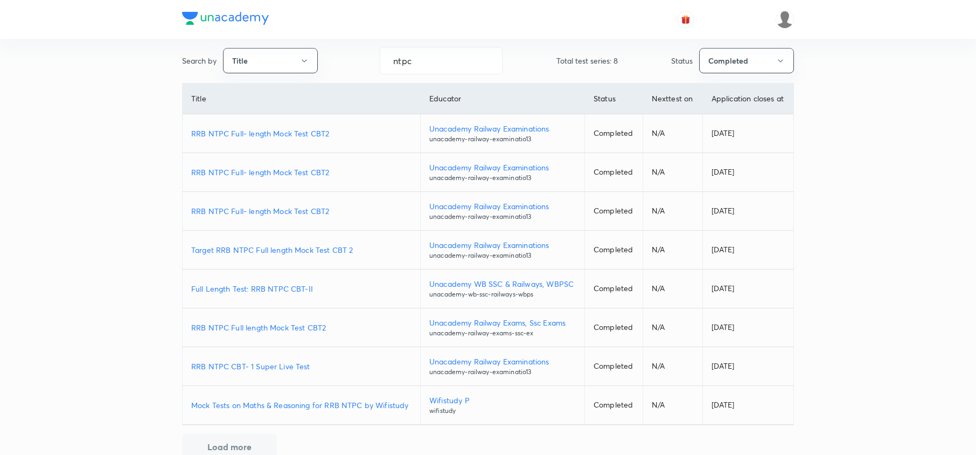
scroll to position [74, 0]
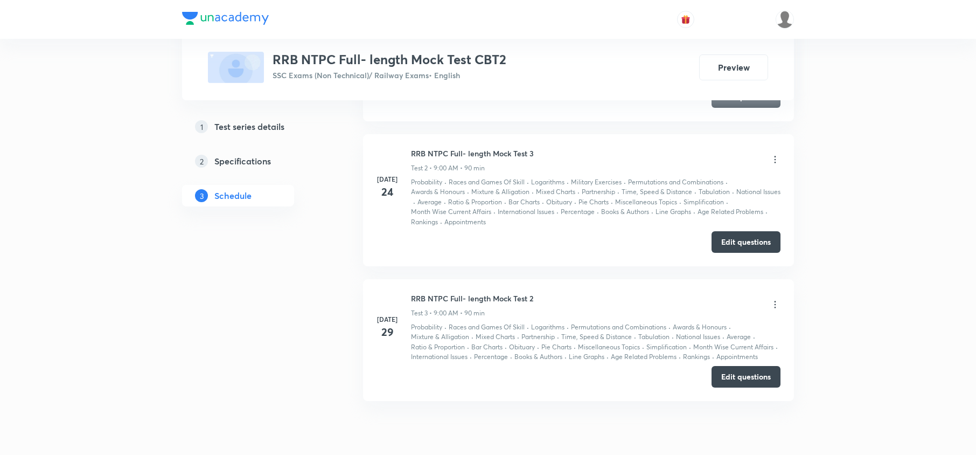
scroll to position [482, 0]
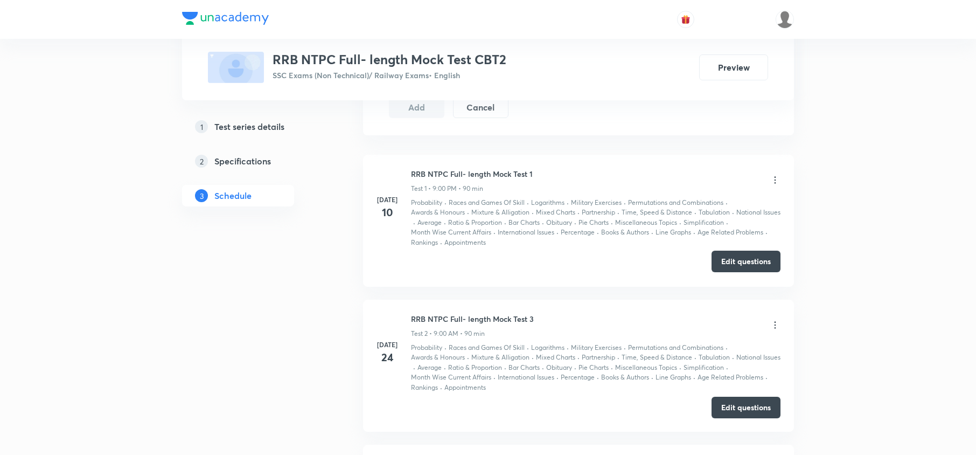
click at [733, 261] on button "Edit questions" at bounding box center [746, 262] width 69 height 22
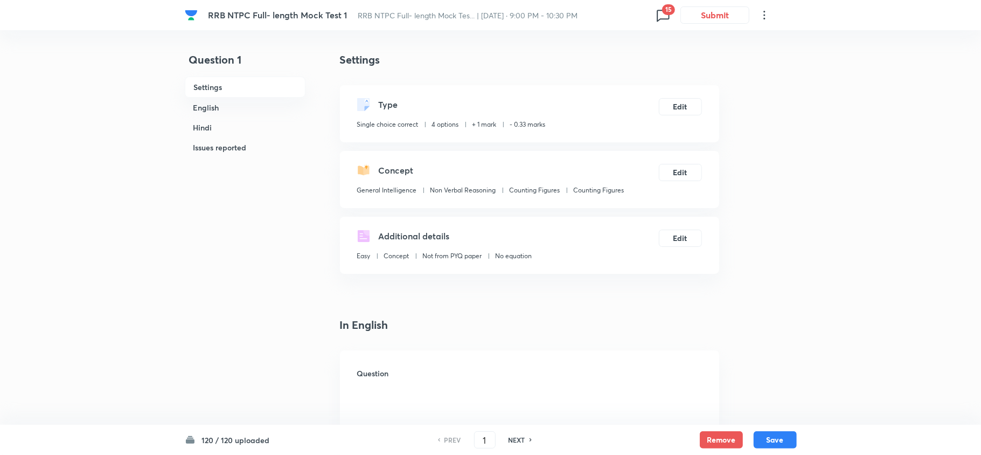
checkbox input "true"
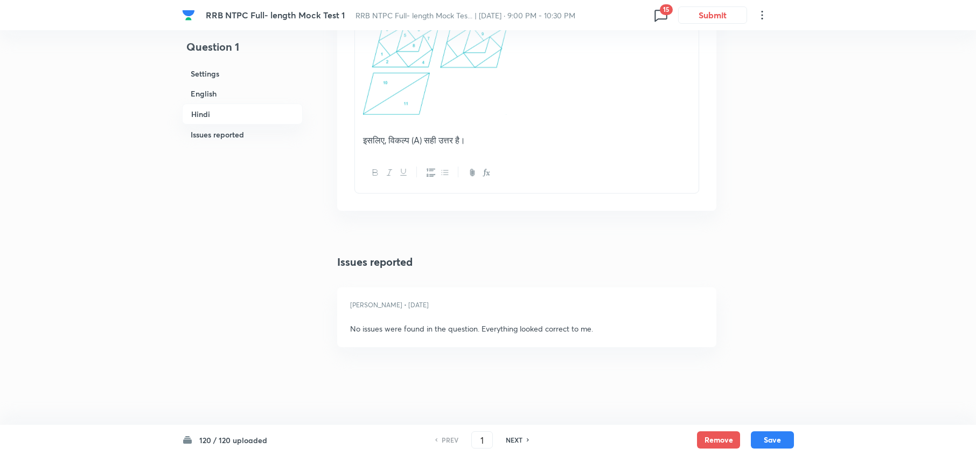
scroll to position [2216, 0]
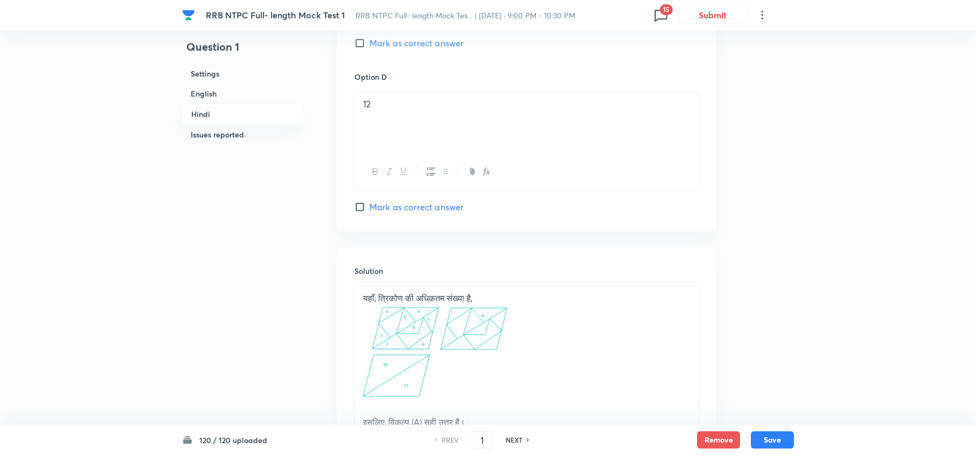
click at [516, 438] on h6 "NEXT" at bounding box center [514, 440] width 17 height 10
type input "2"
checkbox input "false"
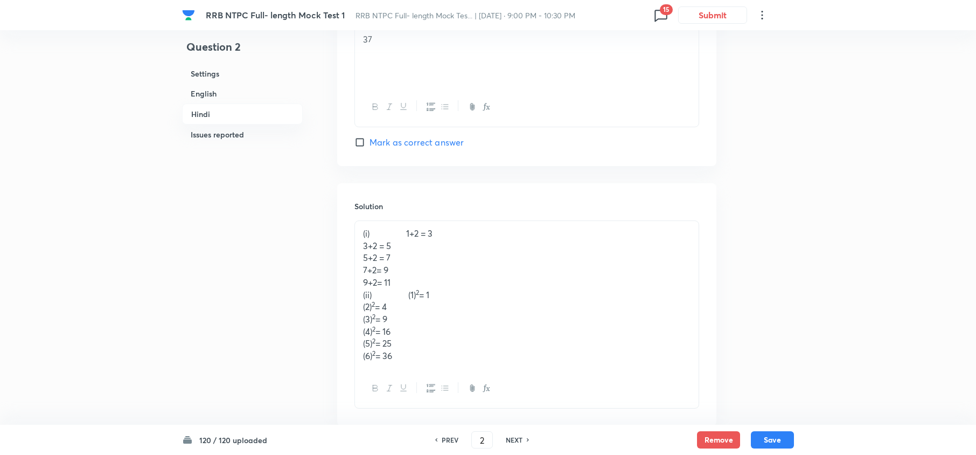
checkbox input "true"
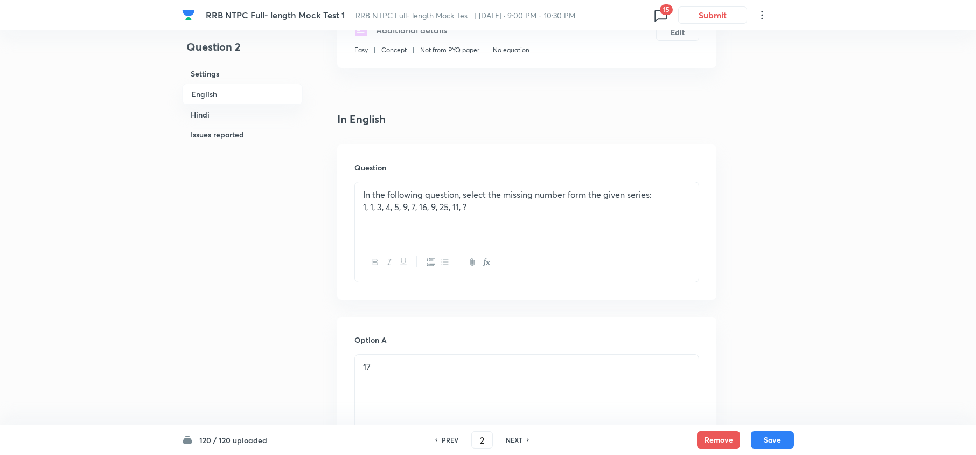
scroll to position [205, 0]
click at [518, 438] on h6 "NEXT" at bounding box center [514, 440] width 17 height 10
type input "3"
checkbox input "false"
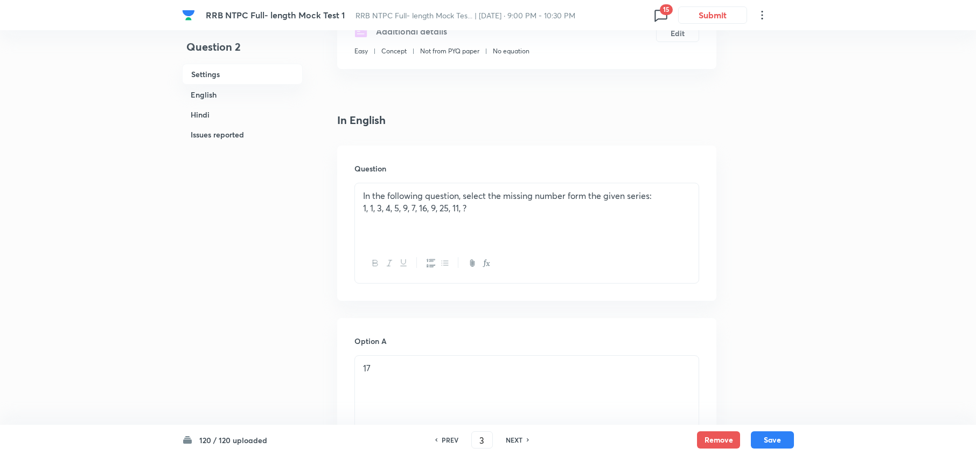
checkbox input "true"
click at [518, 438] on h6 "NEXT" at bounding box center [514, 440] width 17 height 10
type input "4"
checkbox input "false"
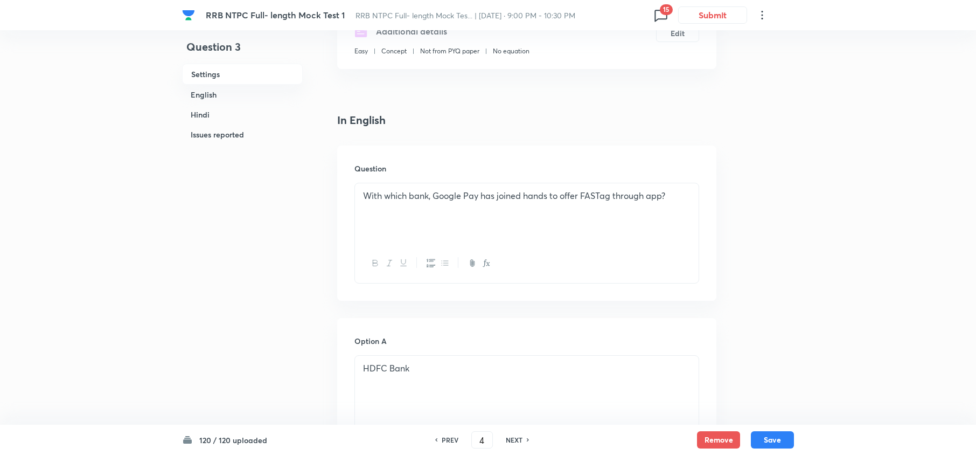
checkbox input "false"
checkbox input "true"
click at [509, 436] on h6 "NEXT" at bounding box center [514, 440] width 17 height 10
type input "5"
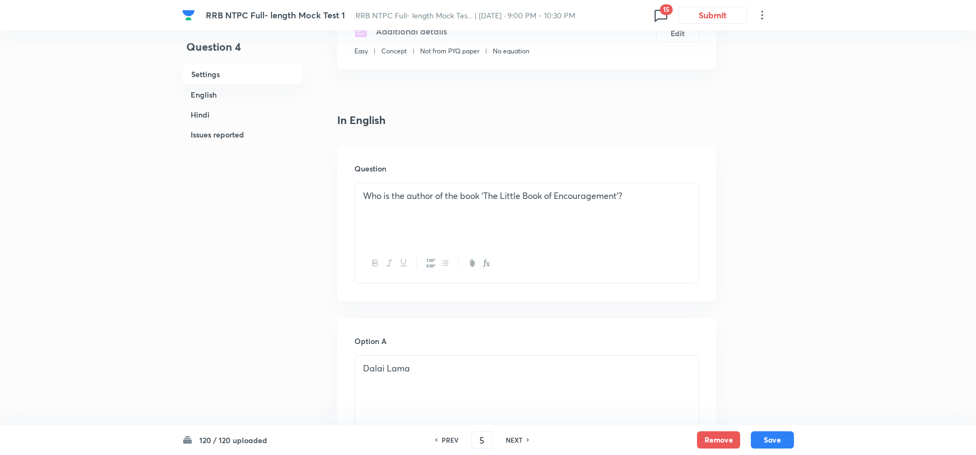
checkbox input "false"
checkbox input "true"
click at [509, 436] on h6 "NEXT" at bounding box center [514, 440] width 17 height 10
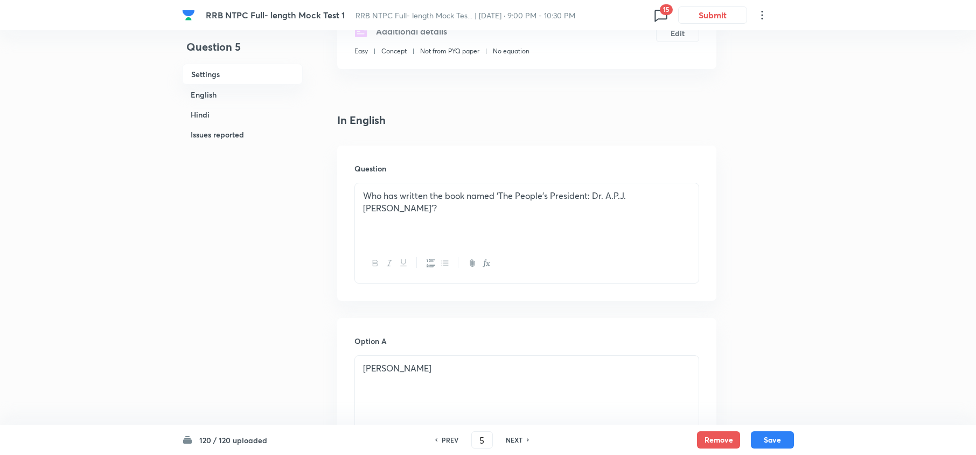
type input "6"
checkbox input "false"
checkbox input "true"
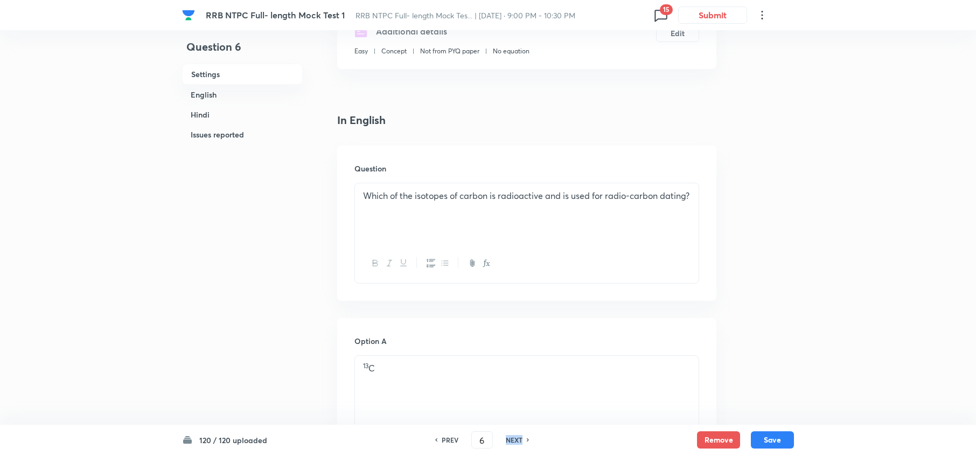
click at [509, 436] on h6 "NEXT" at bounding box center [514, 440] width 17 height 10
type input "7"
checkbox input "false"
checkbox input "true"
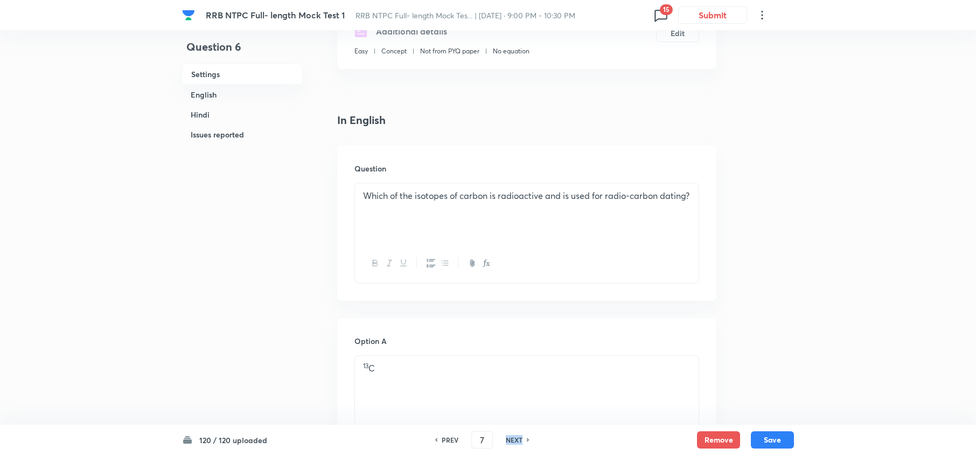
checkbox input "true"
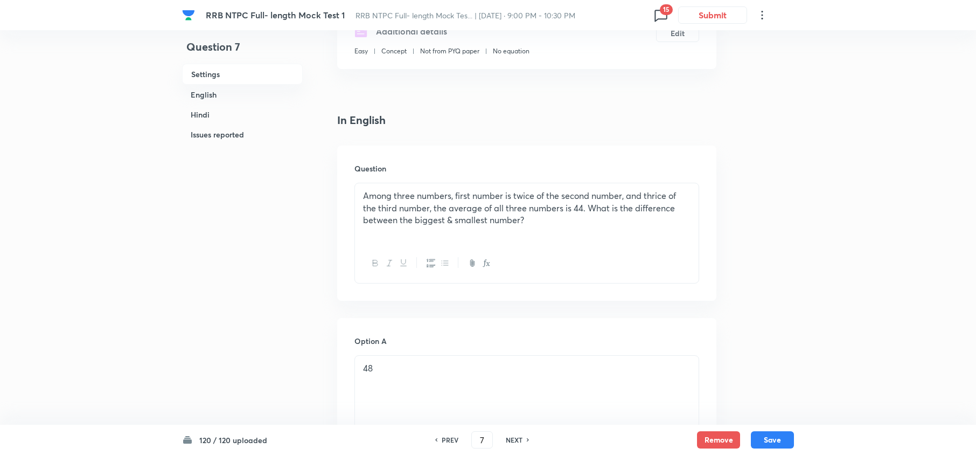
click at [509, 436] on h6 "NEXT" at bounding box center [514, 440] width 17 height 10
type input "8"
checkbox input "false"
checkbox input "true"
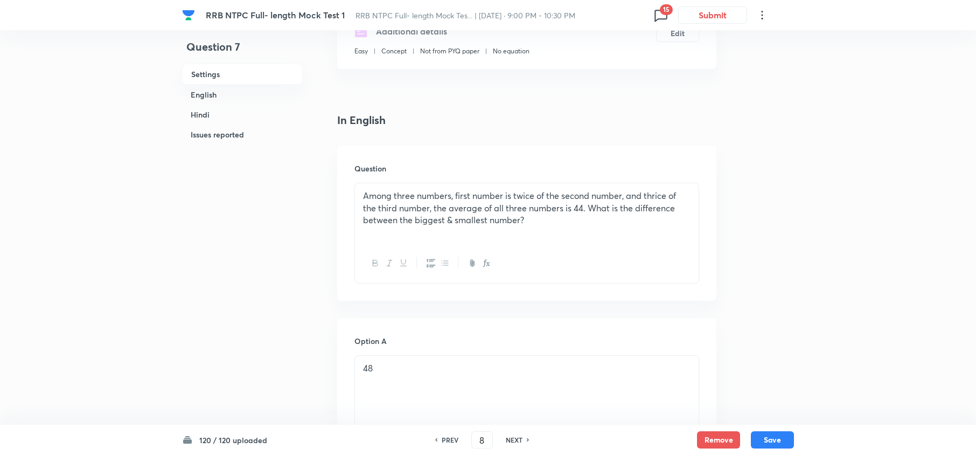
checkbox input "true"
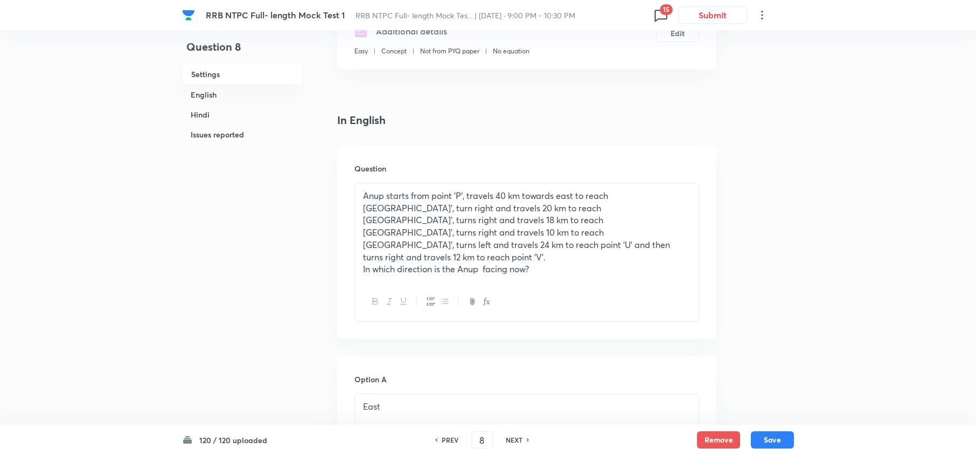
click at [509, 436] on h6 "NEXT" at bounding box center [514, 440] width 17 height 10
type input "9"
checkbox input "false"
checkbox input "true"
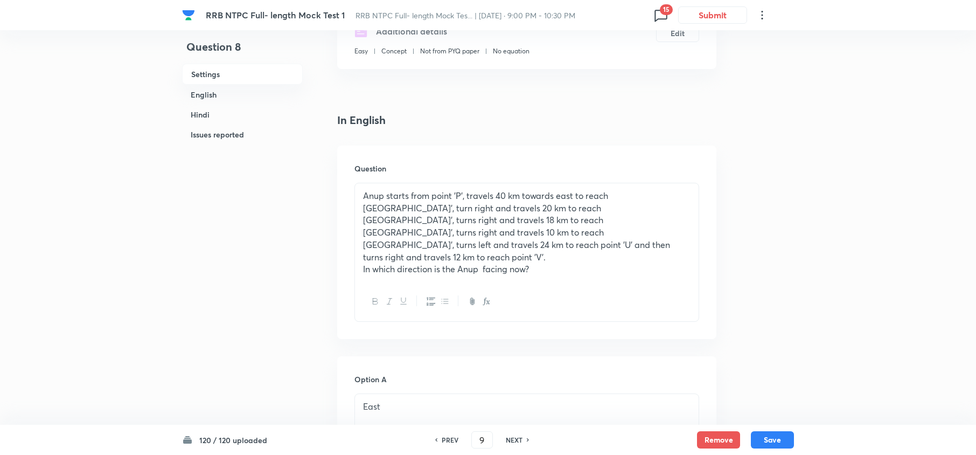
checkbox input "true"
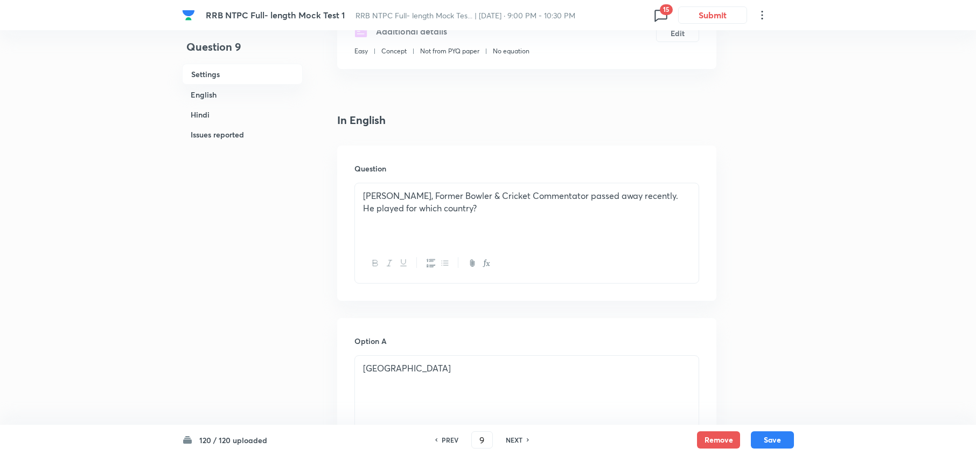
click at [509, 436] on h6 "NEXT" at bounding box center [514, 440] width 17 height 10
type input "10"
checkbox input "false"
checkbox input "true"
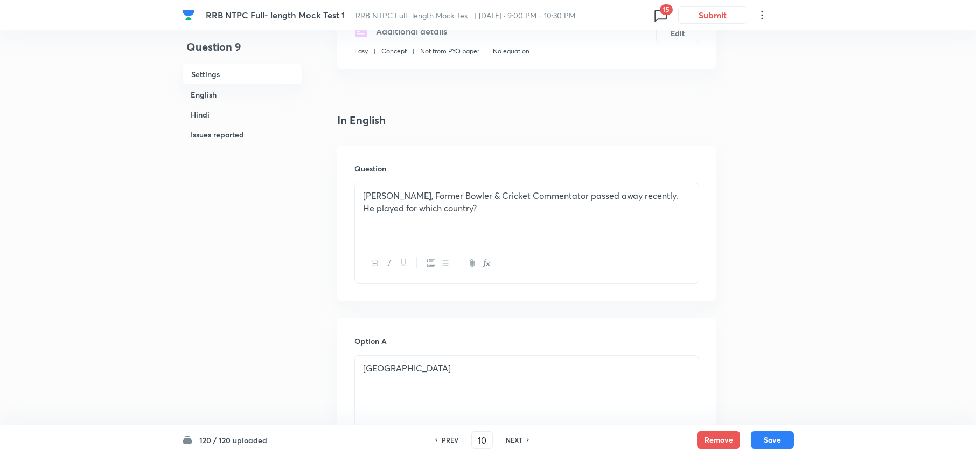
checkbox input "true"
click at [440, 438] on div "PREV" at bounding box center [448, 440] width 29 height 10
type input "9"
checkbox input "false"
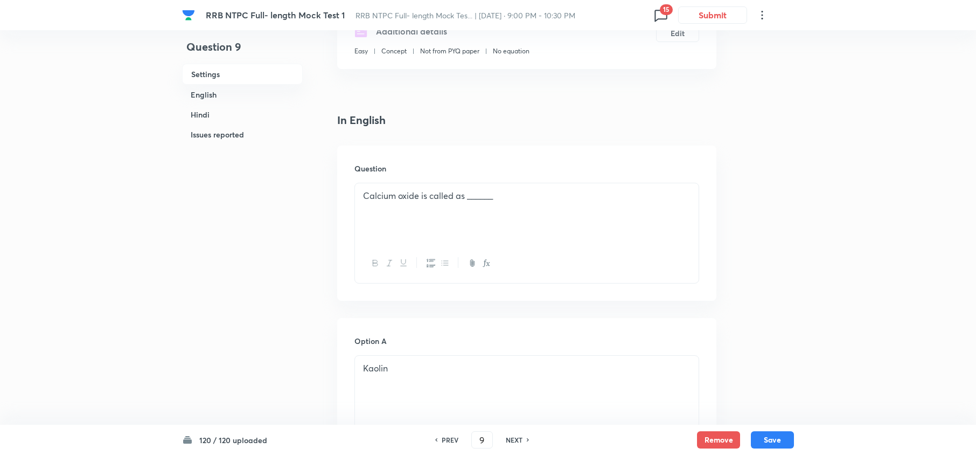
checkbox input "true"
click at [440, 438] on div "PREV" at bounding box center [448, 440] width 29 height 10
type input "8"
checkbox input "false"
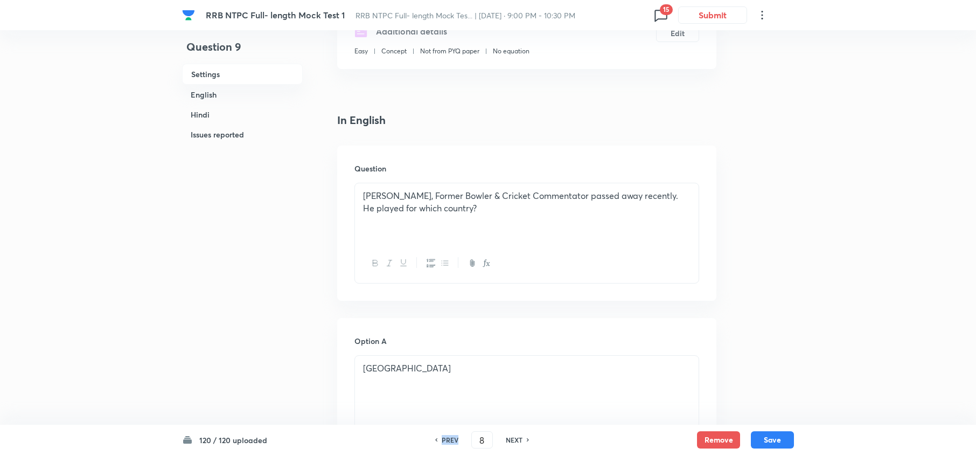
checkbox input "false"
checkbox input "true"
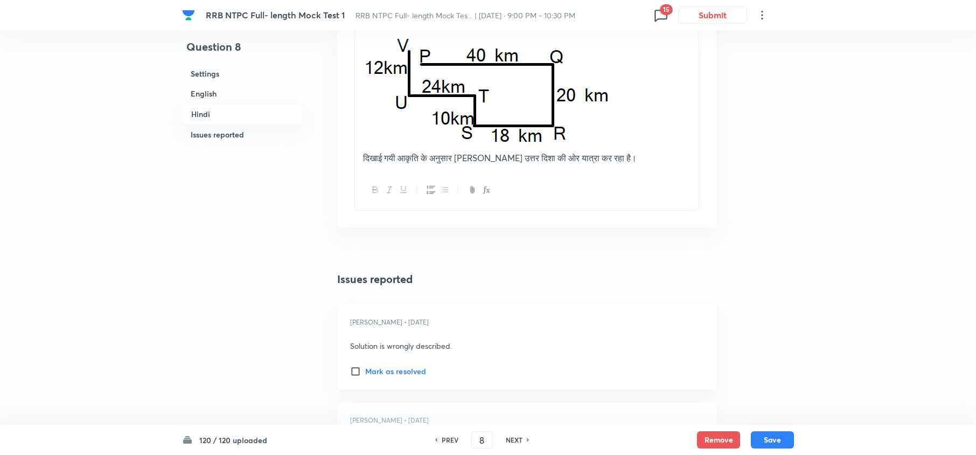
scroll to position [2574, 0]
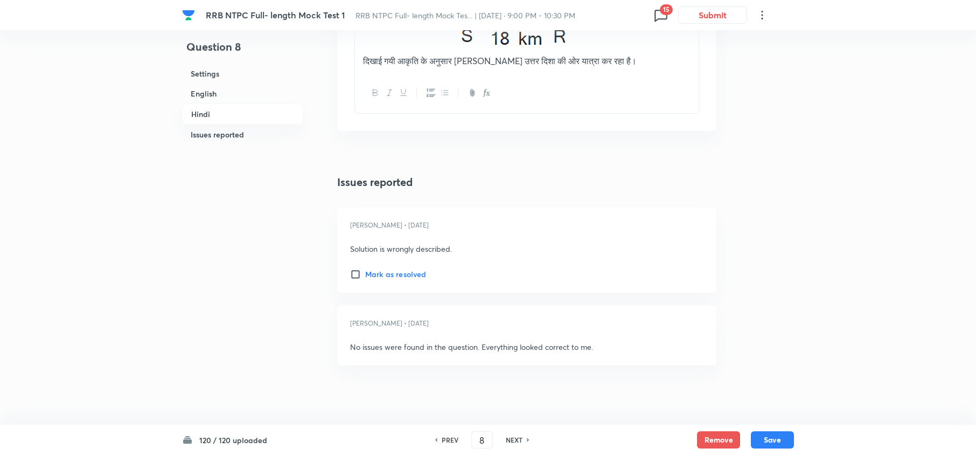
click at [520, 430] on div "120 / 120 uploaded PREV 8 ​ NEXT Remove Save" at bounding box center [488, 440] width 612 height 30
click at [516, 445] on div "PREV 8 ​ NEXT" at bounding box center [482, 439] width 139 height 17
click at [511, 438] on h6 "NEXT" at bounding box center [514, 440] width 17 height 10
type input "9"
checkbox input "false"
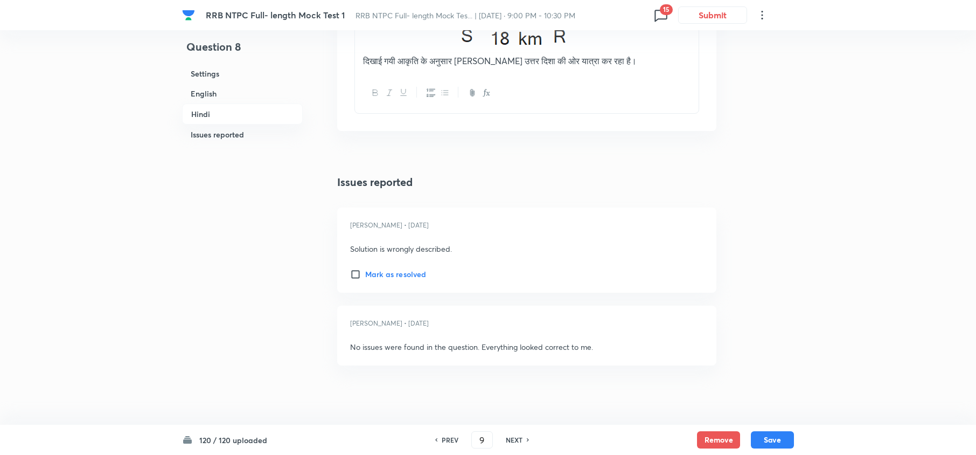
checkbox input "false"
checkbox input "true"
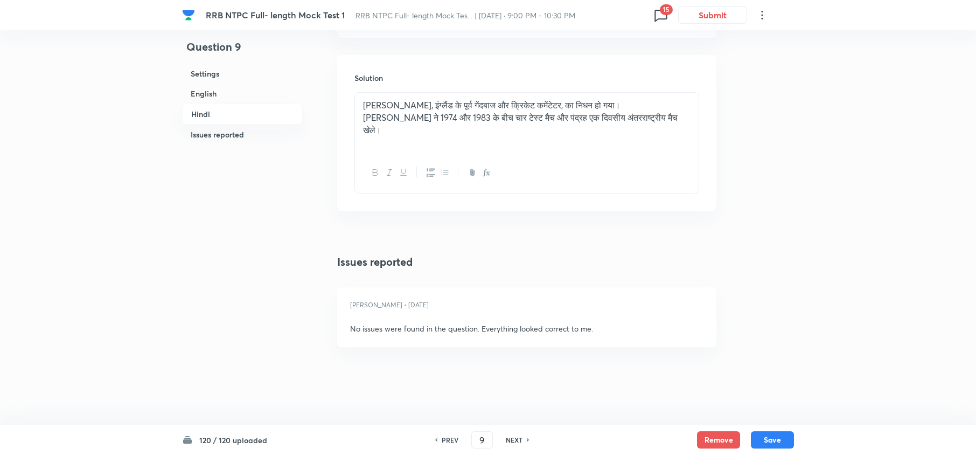
click at [512, 436] on h6 "NEXT" at bounding box center [514, 440] width 17 height 10
type input "10"
checkbox input "false"
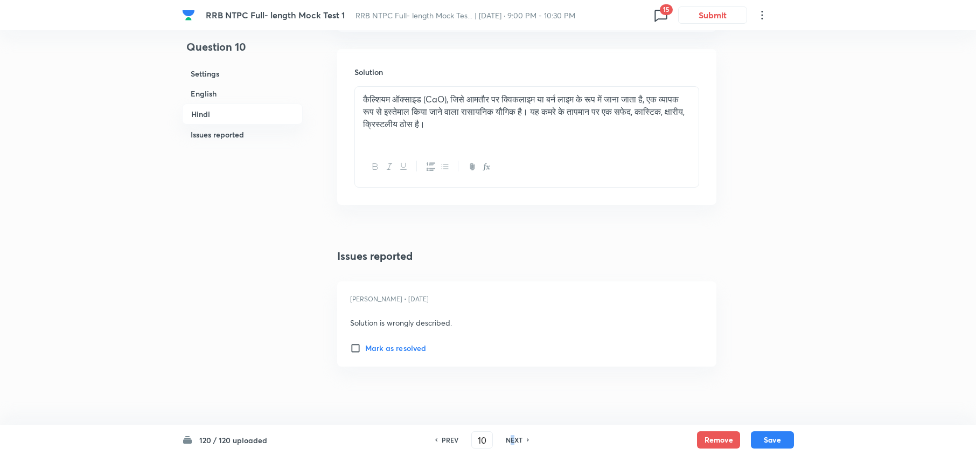
checkbox input "true"
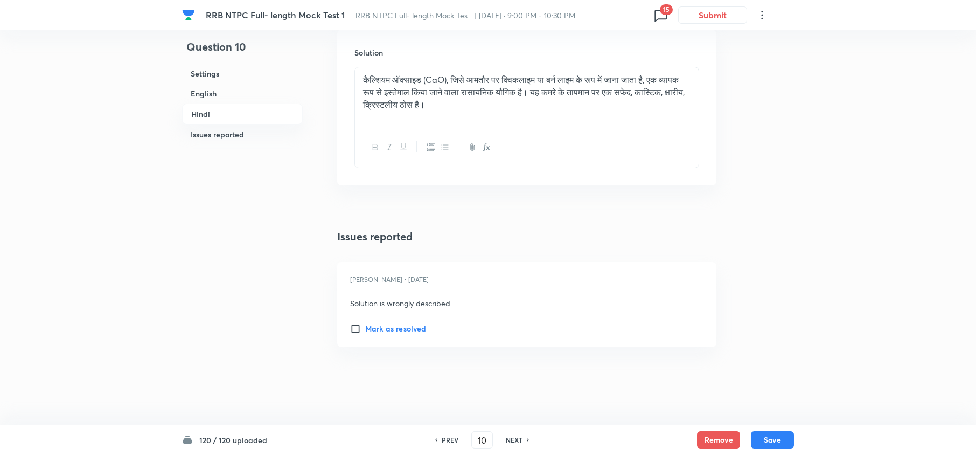
click at [512, 436] on h6 "NEXT" at bounding box center [514, 440] width 17 height 10
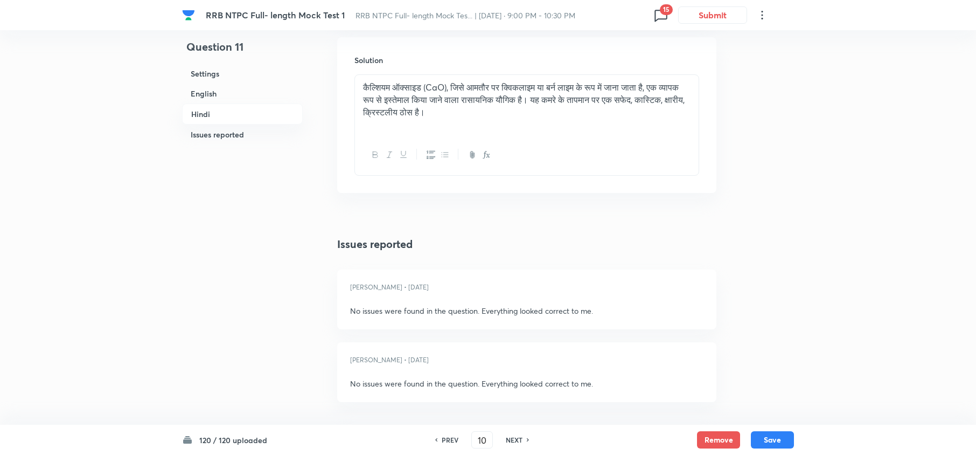
type input "11"
checkbox input "false"
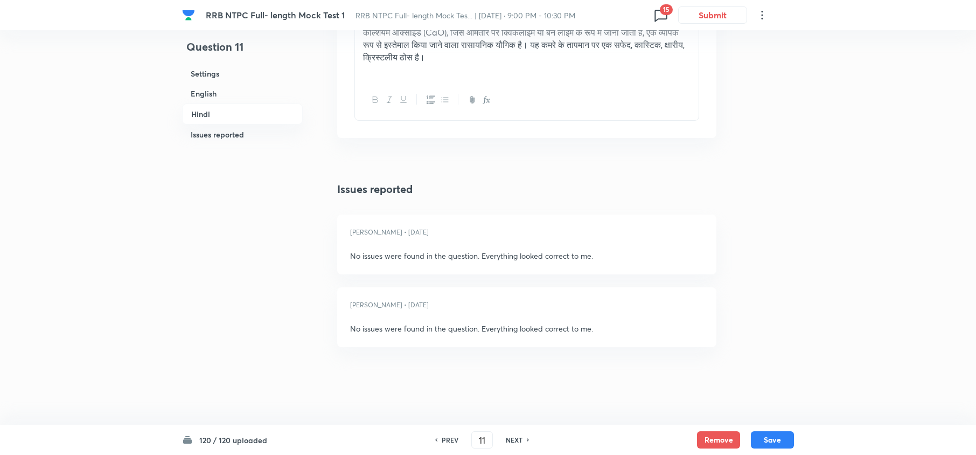
checkbox input "true"
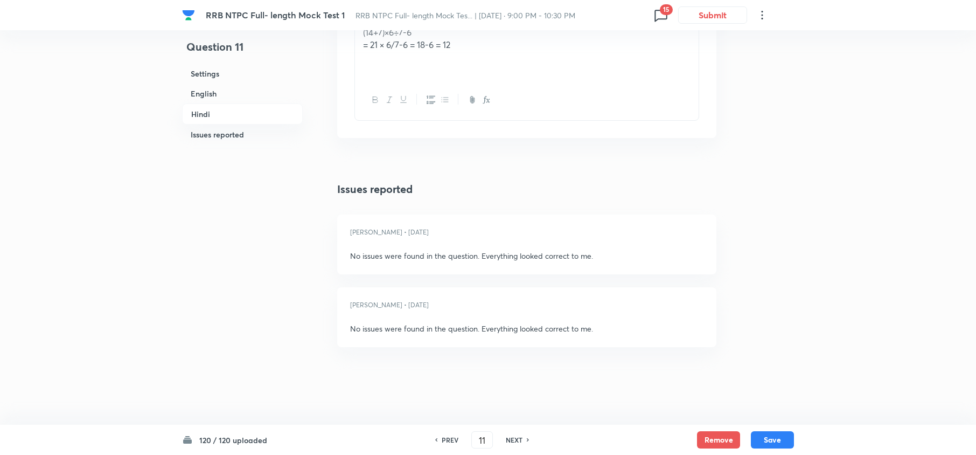
click at [512, 436] on h6 "NEXT" at bounding box center [514, 440] width 17 height 10
type input "12"
checkbox input "false"
checkbox input "true"
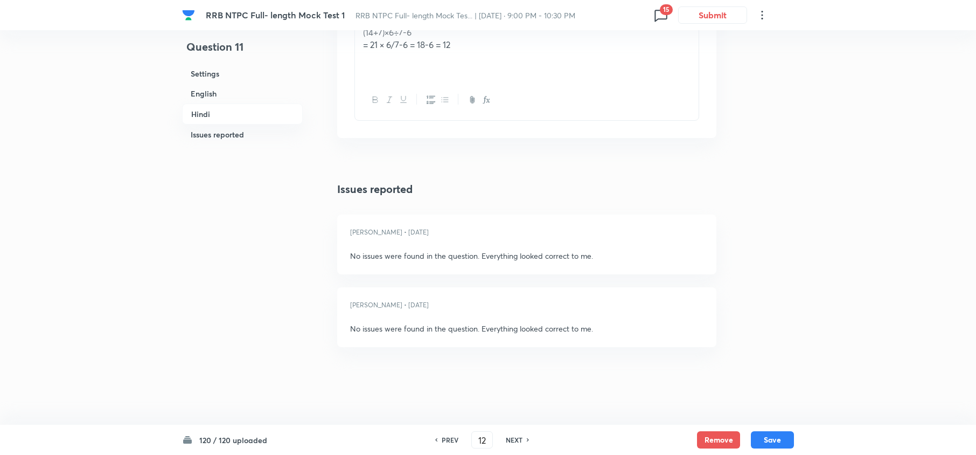
checkbox input "true"
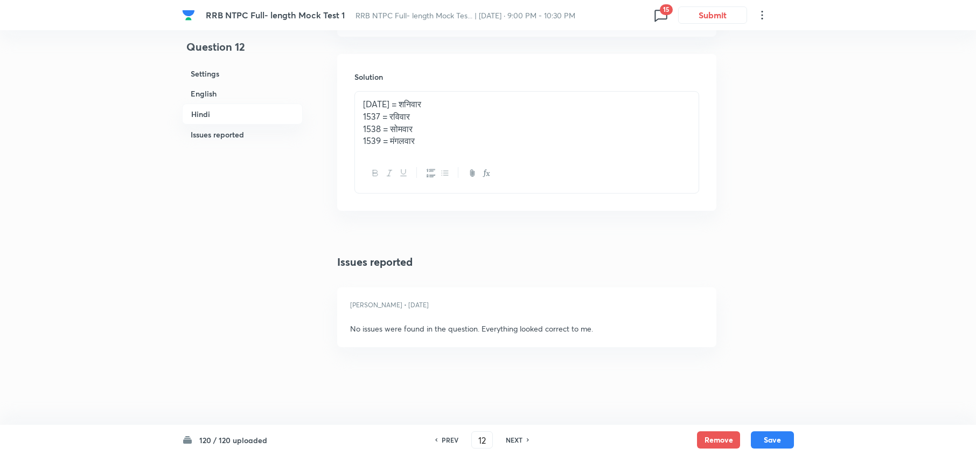
click at [512, 436] on h6 "NEXT" at bounding box center [514, 440] width 17 height 10
type input "13"
checkbox input "false"
checkbox input "true"
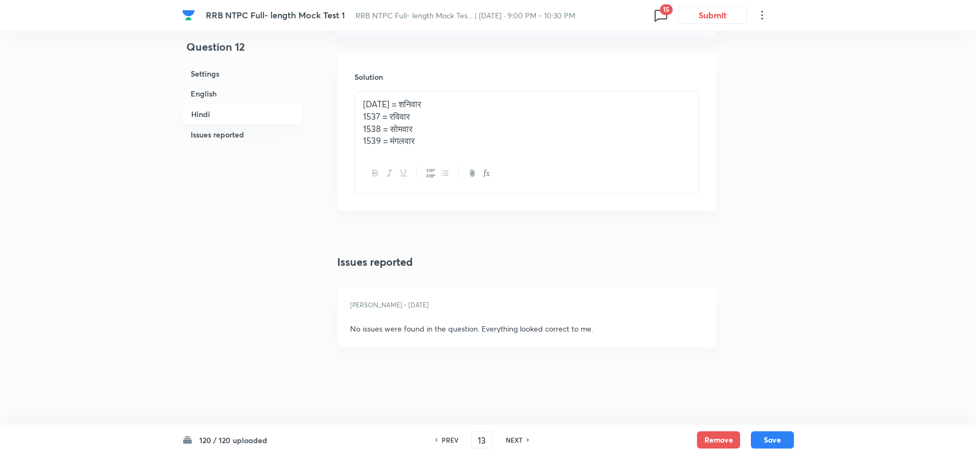
checkbox input "true"
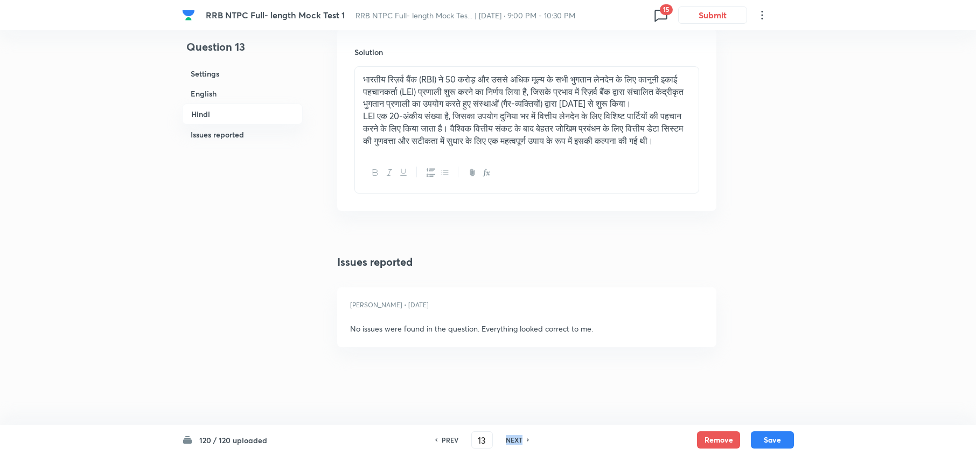
click at [512, 436] on h6 "NEXT" at bounding box center [514, 440] width 17 height 10
type input "14"
checkbox input "false"
checkbox input "true"
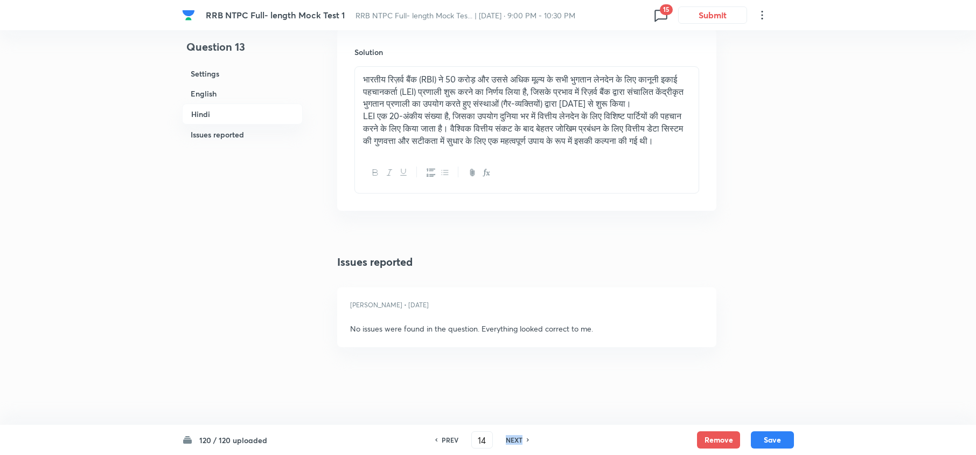
checkbox input "true"
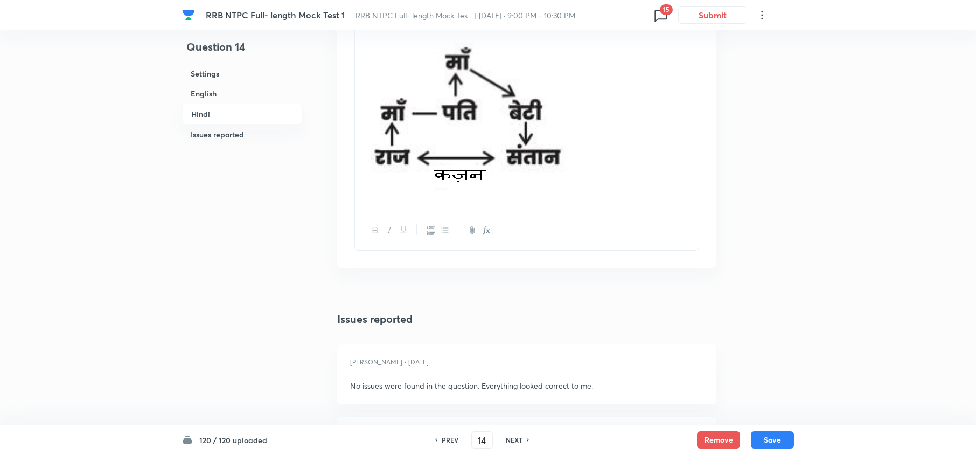
click at [512, 436] on h6 "NEXT" at bounding box center [514, 440] width 17 height 10
type input "15"
checkbox input "false"
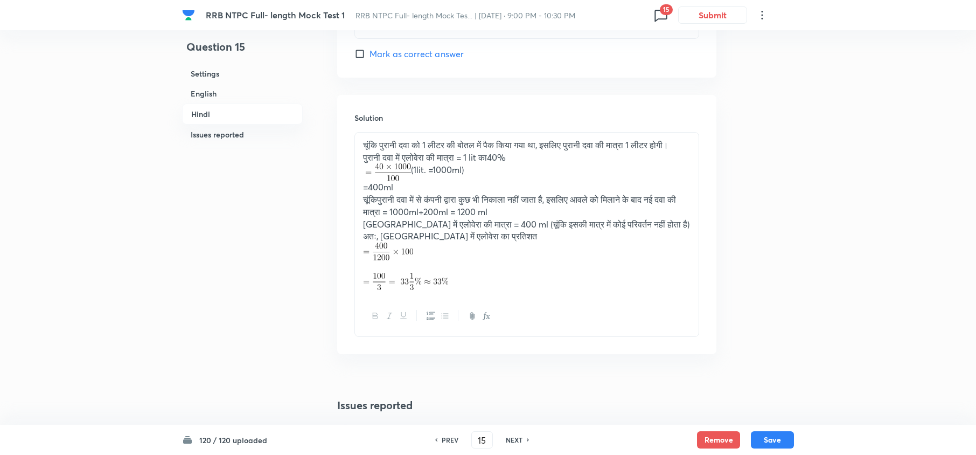
checkbox input "true"
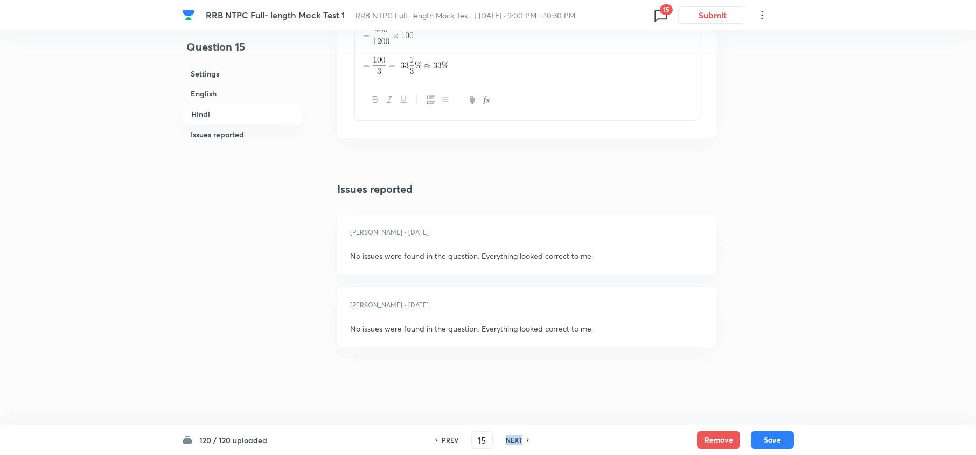
click at [512, 436] on h6 "NEXT" at bounding box center [514, 440] width 17 height 10
type input "16"
checkbox input "false"
checkbox input "true"
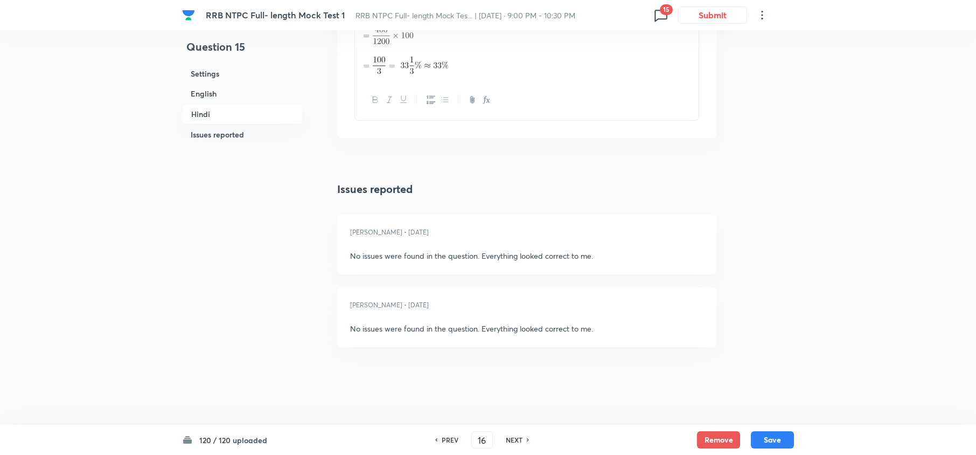
checkbox input "true"
click at [512, 436] on h6 "NEXT" at bounding box center [514, 440] width 17 height 10
type input "17"
checkbox input "false"
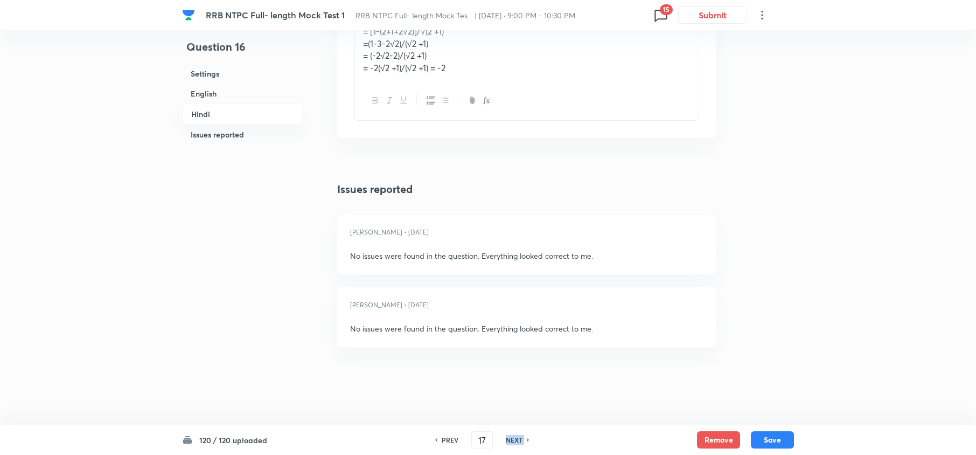
checkbox input "true"
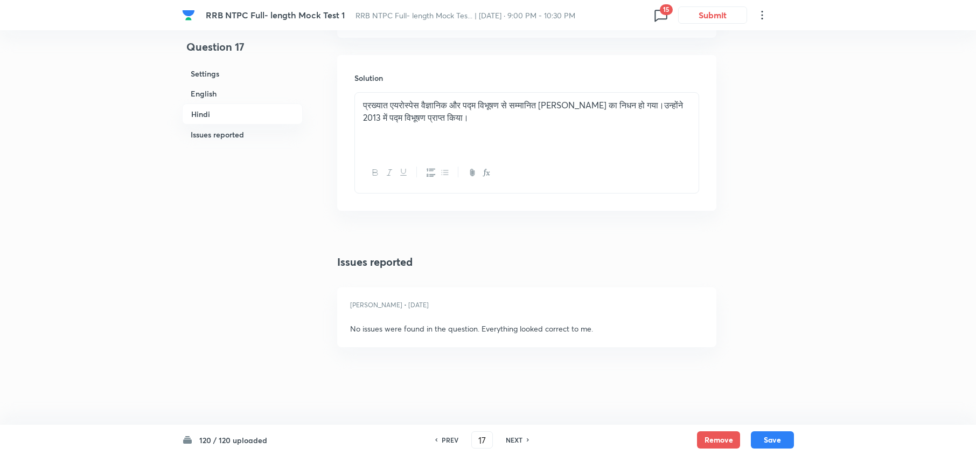
click at [512, 436] on h6 "NEXT" at bounding box center [514, 440] width 17 height 10
type input "18"
click at [512, 436] on h6 "NEXT" at bounding box center [514, 440] width 17 height 10
checkbox input "false"
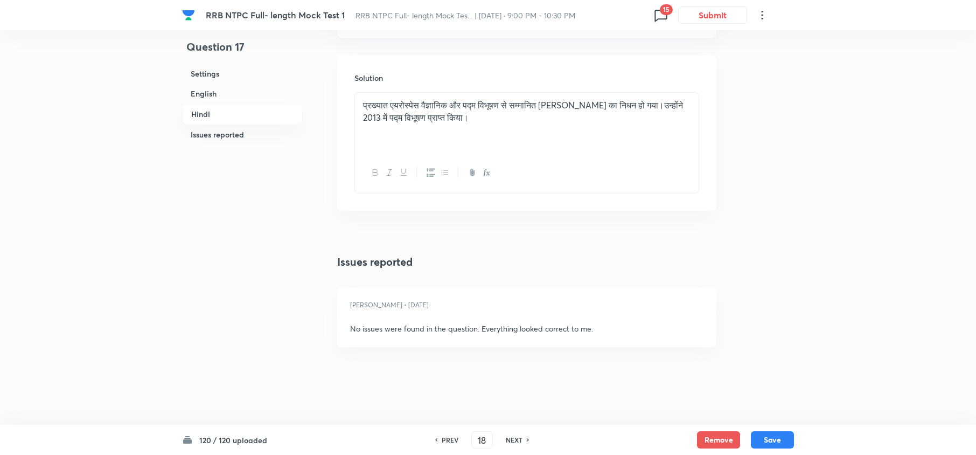
type input "19"
checkbox input "true"
checkbox input "false"
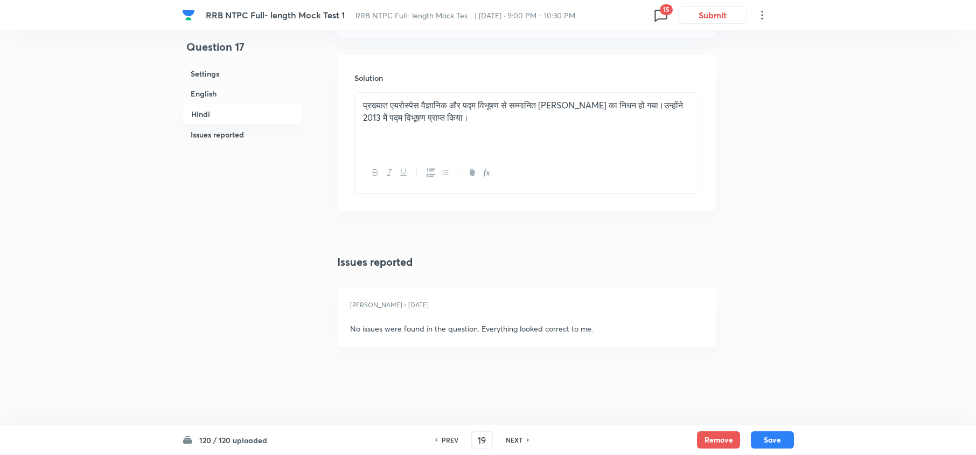
checkbox input "true"
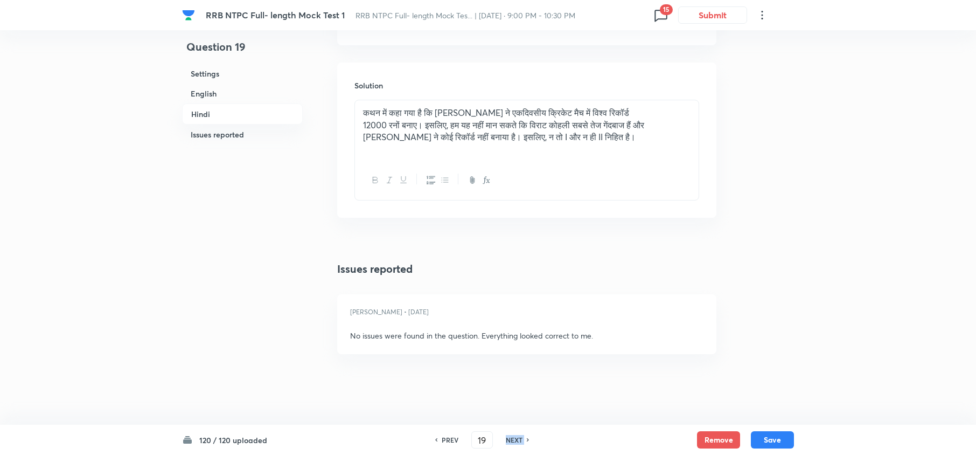
click at [512, 436] on h6 "NEXT" at bounding box center [514, 440] width 17 height 10
type input "20"
checkbox input "false"
checkbox input "true"
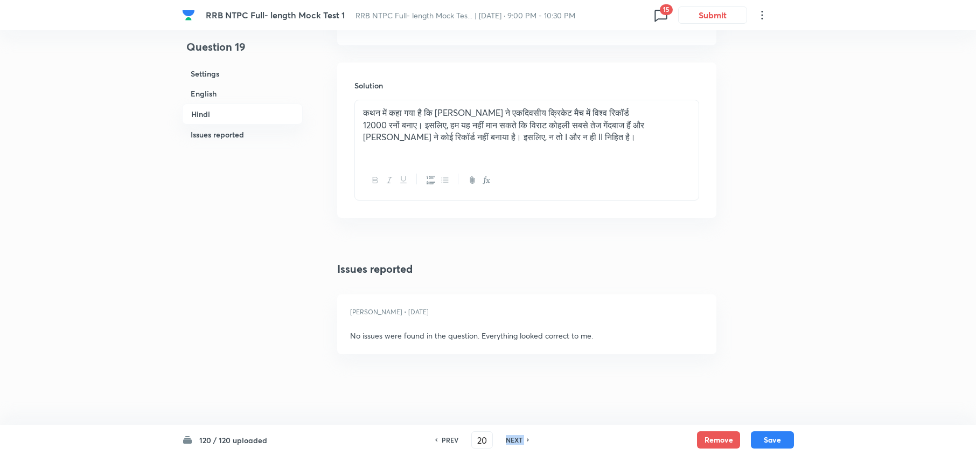
checkbox input "true"
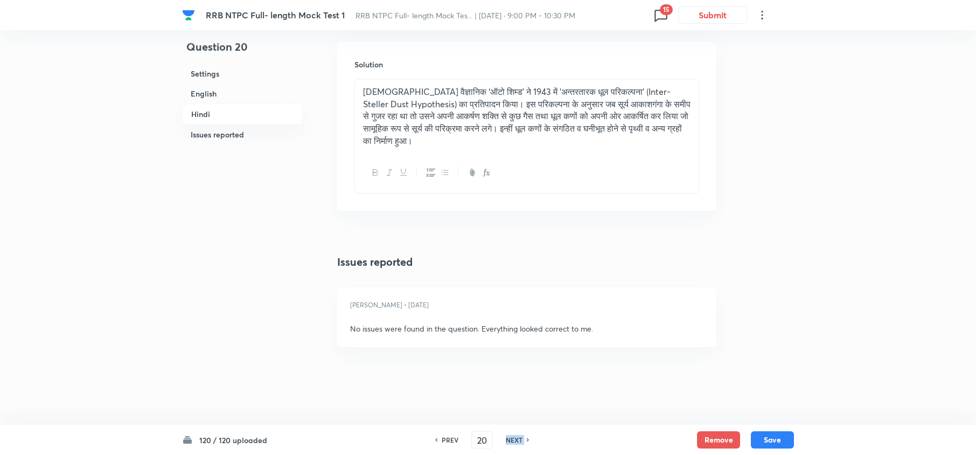
click at [512, 436] on h6 "NEXT" at bounding box center [514, 440] width 17 height 10
type input "21"
checkbox input "false"
checkbox input "true"
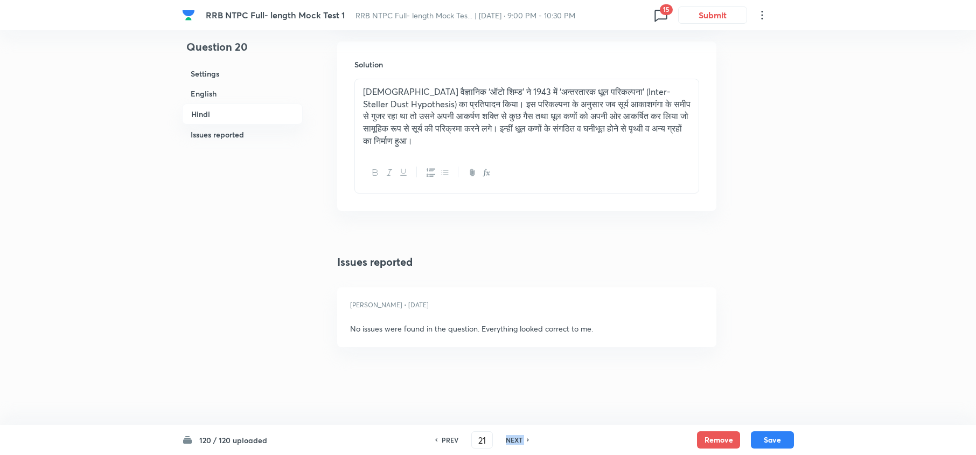
checkbox input "true"
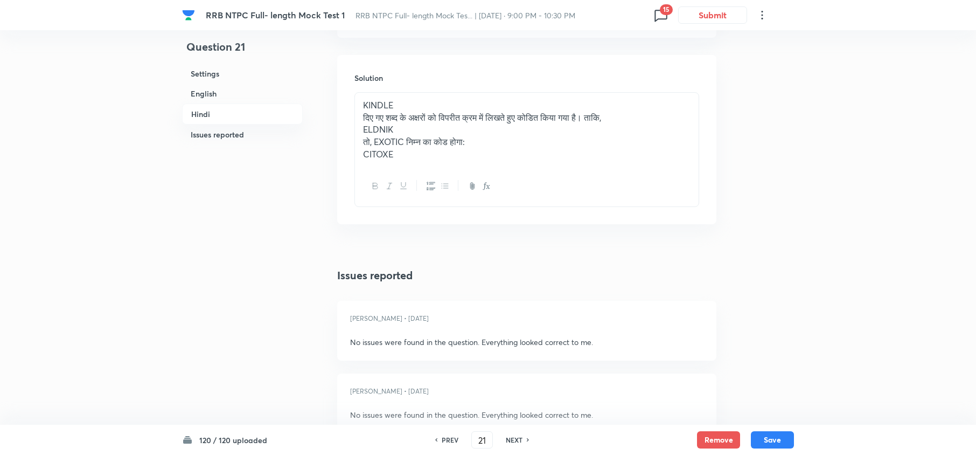
scroll to position [2136, 0]
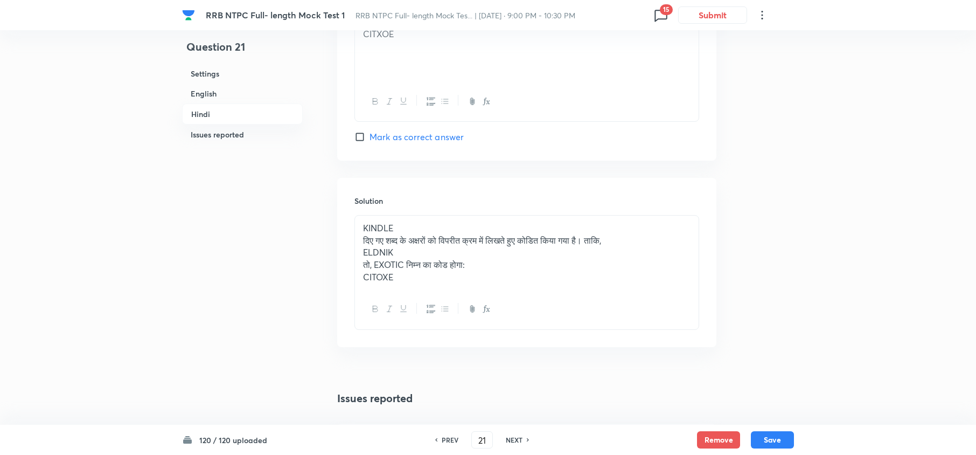
click at [512, 436] on h6 "NEXT" at bounding box center [514, 440] width 17 height 10
type input "22"
checkbox input "false"
checkbox input "true"
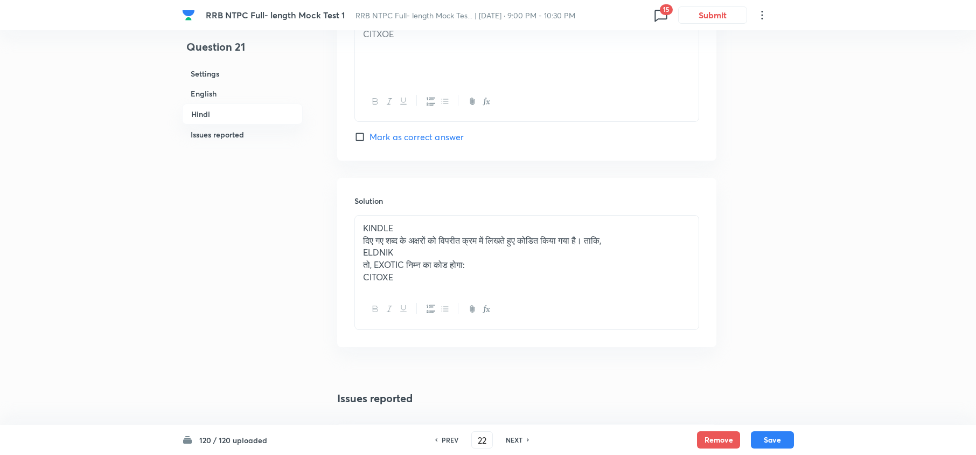
checkbox input "true"
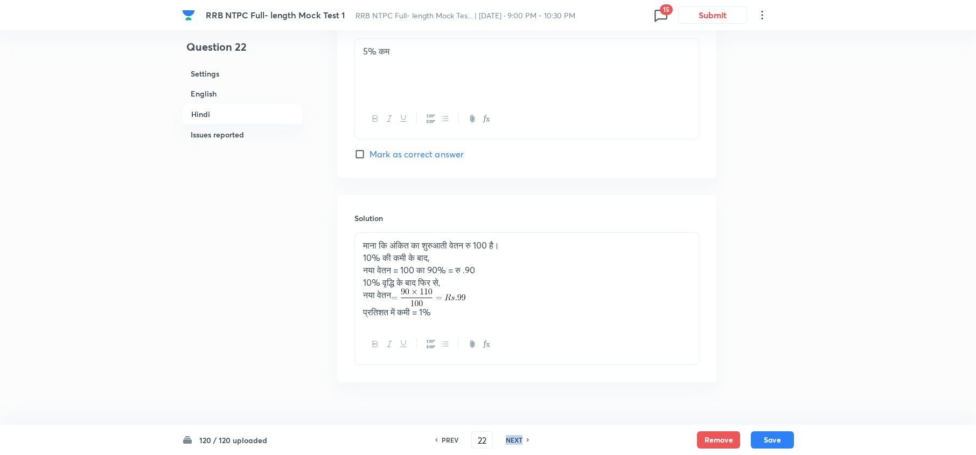
click at [512, 436] on h6 "NEXT" at bounding box center [514, 440] width 17 height 10
type input "23"
checkbox input "false"
checkbox input "true"
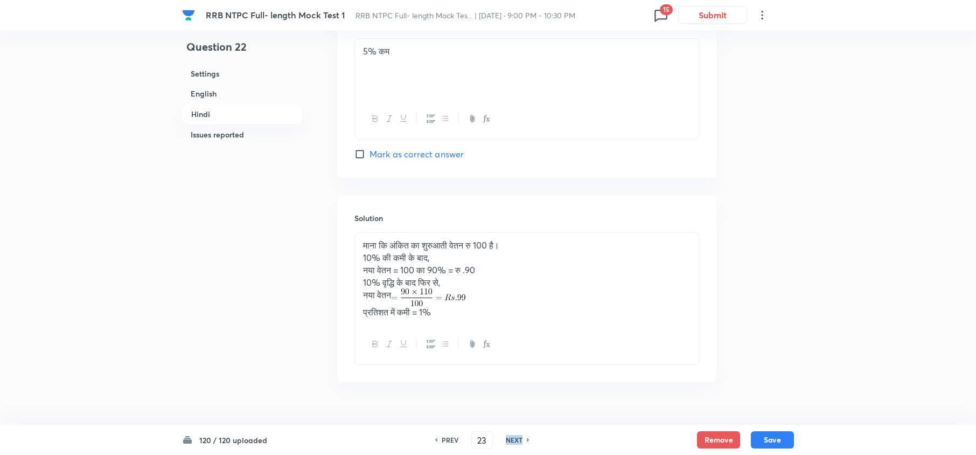
checkbox input "true"
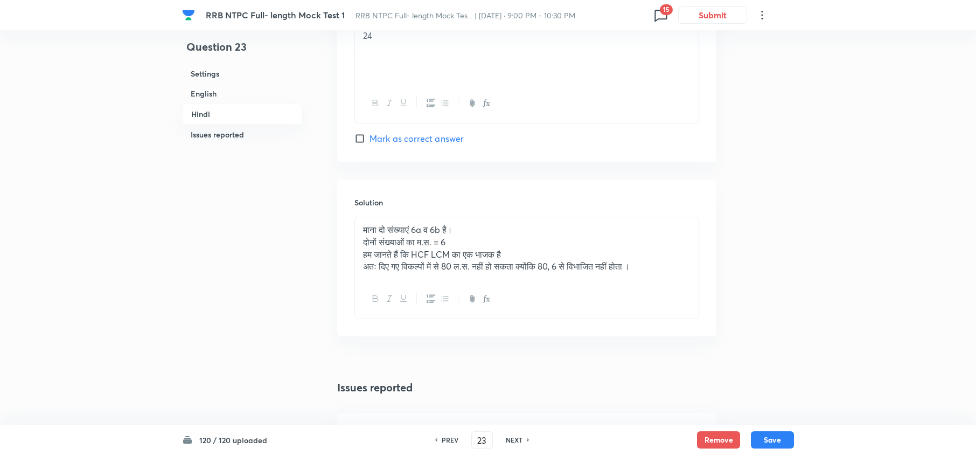
click at [512, 436] on h6 "NEXT" at bounding box center [514, 440] width 17 height 10
type input "24"
checkbox input "false"
checkbox input "true"
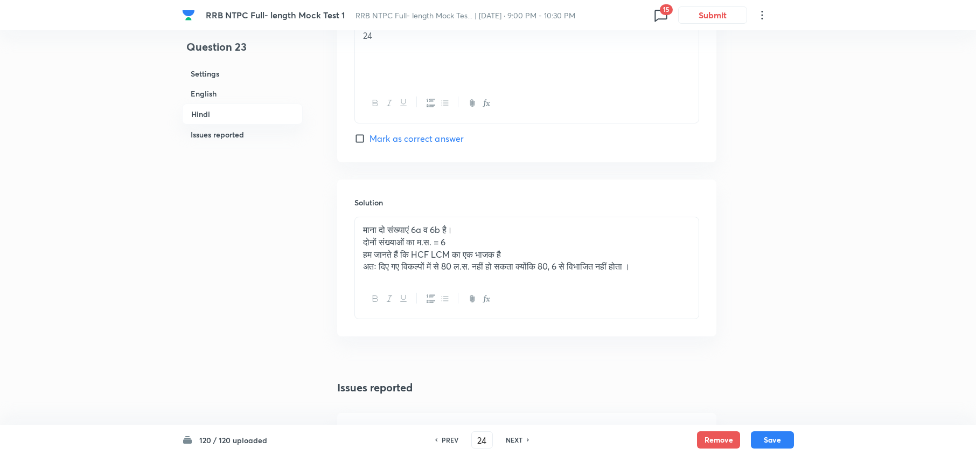
checkbox input "true"
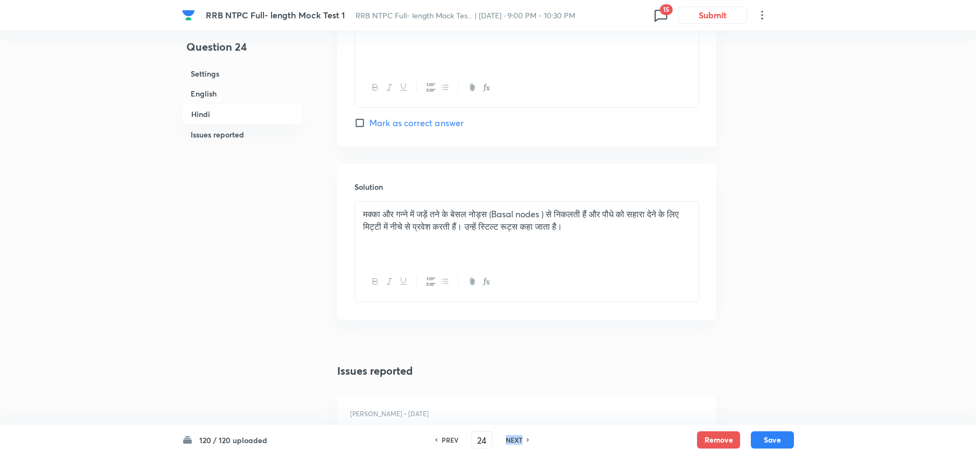
click at [512, 436] on h6 "NEXT" at bounding box center [514, 440] width 17 height 10
type input "25"
checkbox input "false"
checkbox input "true"
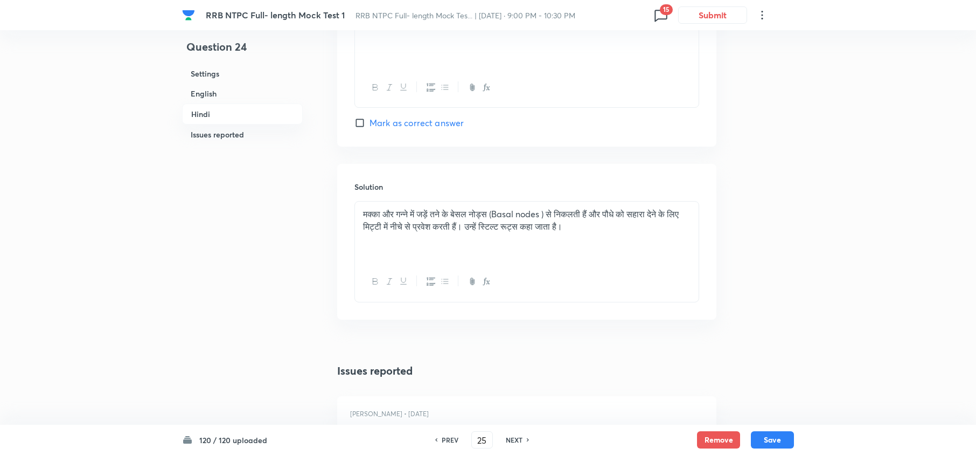
checkbox input "true"
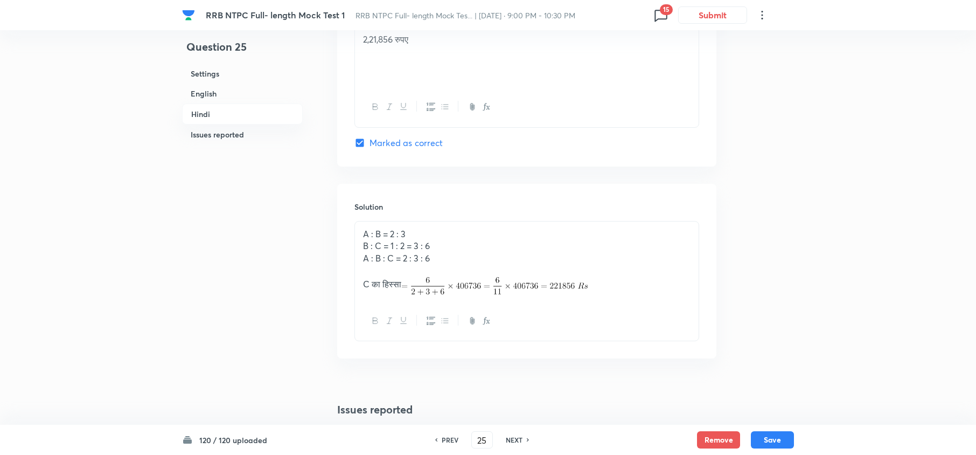
click at [512, 436] on h6 "NEXT" at bounding box center [514, 440] width 17 height 10
type input "26"
checkbox input "false"
checkbox input "true"
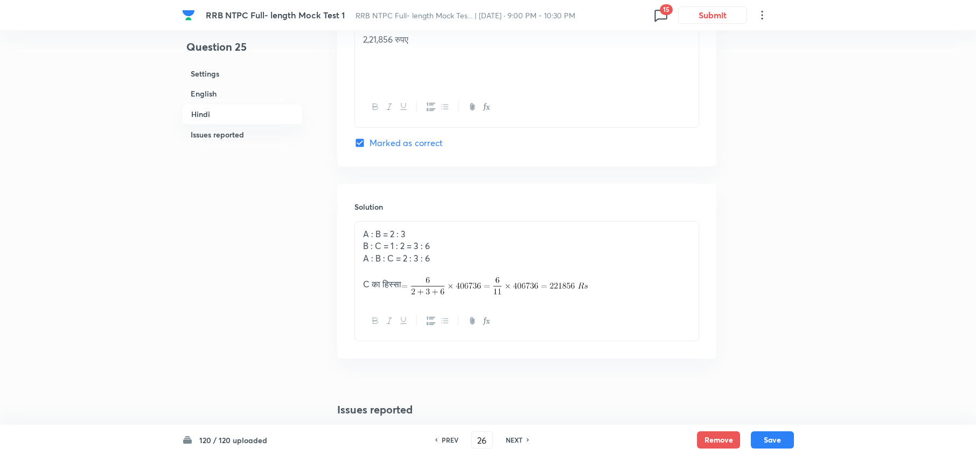
checkbox input "true"
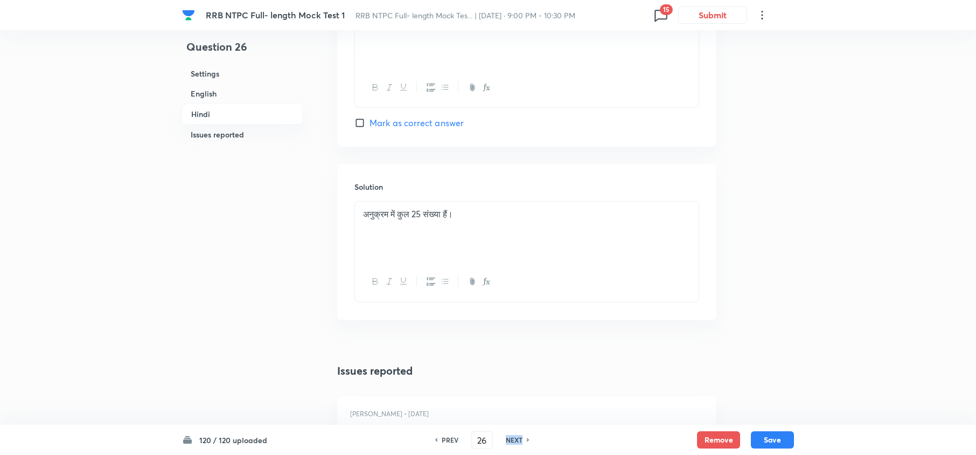
click at [512, 436] on h6 "NEXT" at bounding box center [514, 440] width 17 height 10
type input "28"
checkbox input "false"
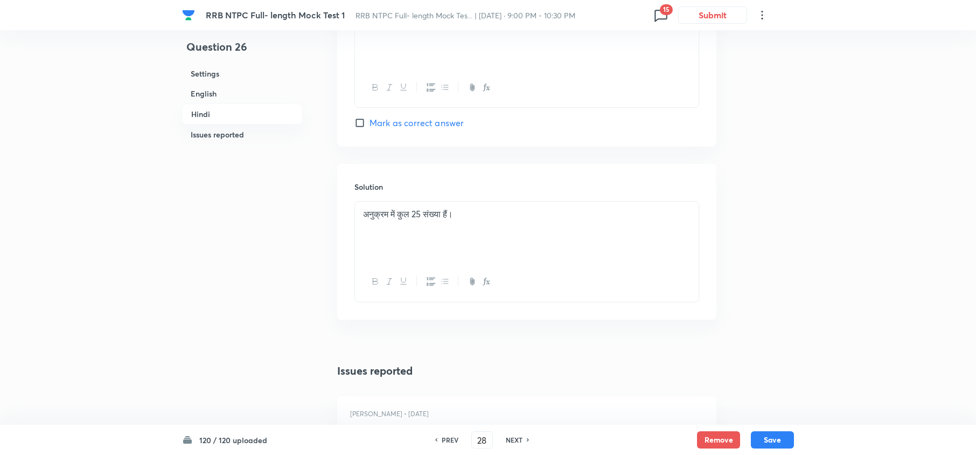
checkbox input "true"
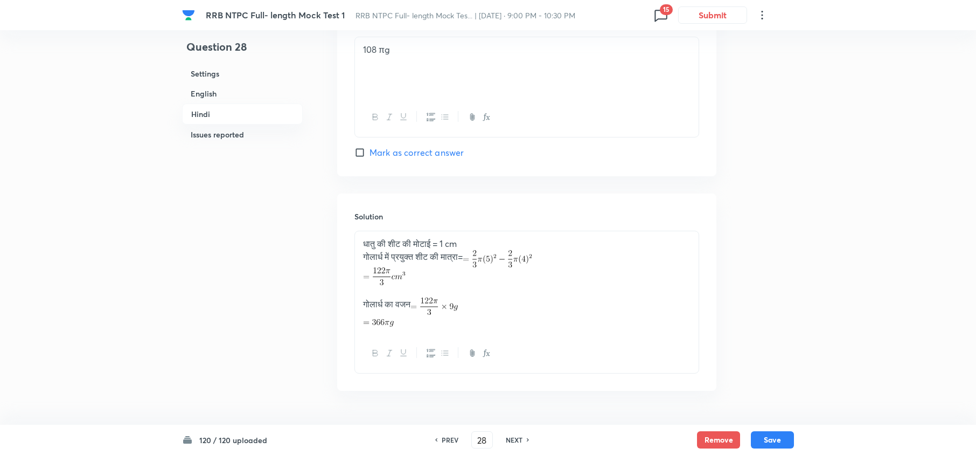
click at [512, 436] on h6 "NEXT" at bounding box center [514, 440] width 17 height 10
type input "29"
checkbox input "false"
checkbox input "true"
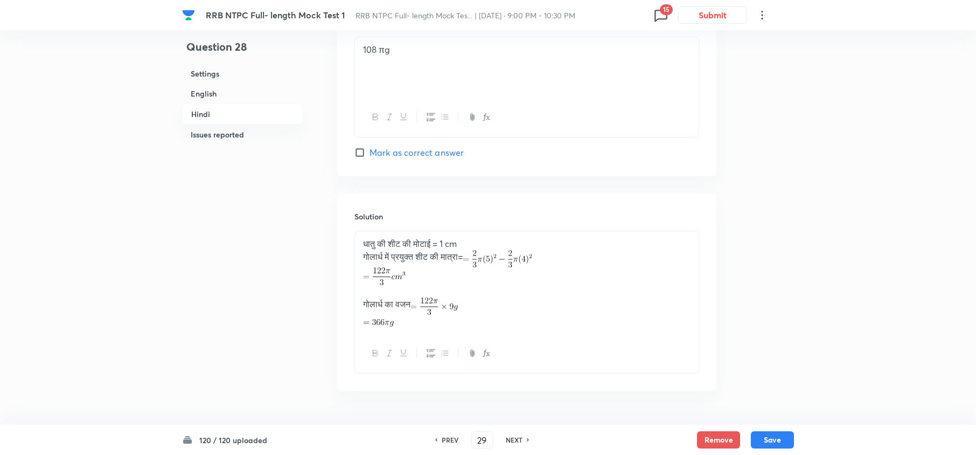
checkbox input "true"
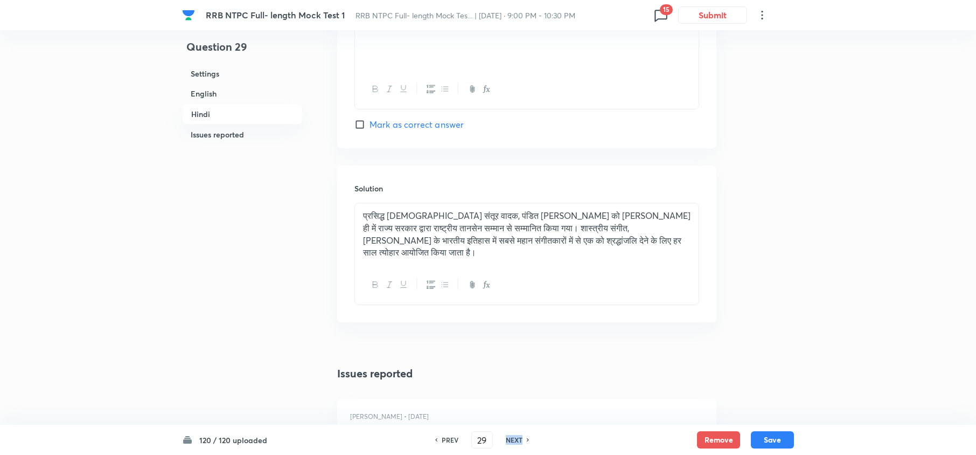
click at [512, 436] on h6 "NEXT" at bounding box center [514, 440] width 17 height 10
type input "30"
checkbox input "false"
checkbox input "true"
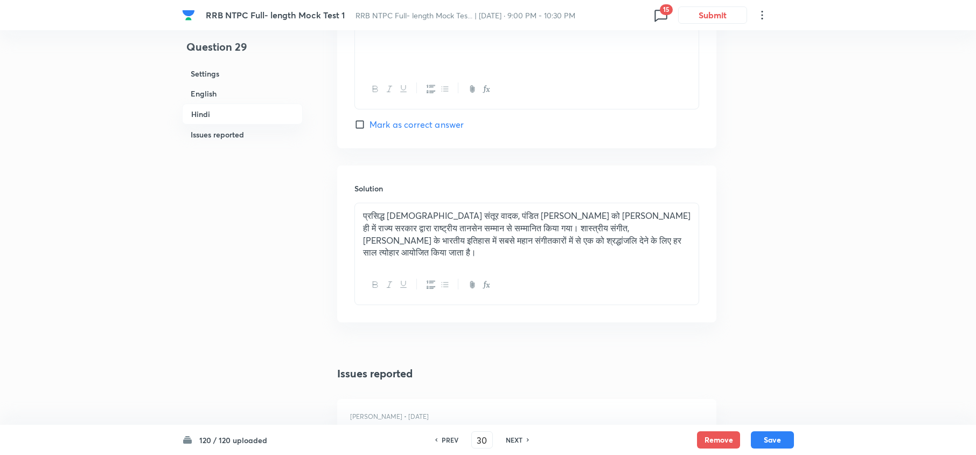
checkbox input "true"
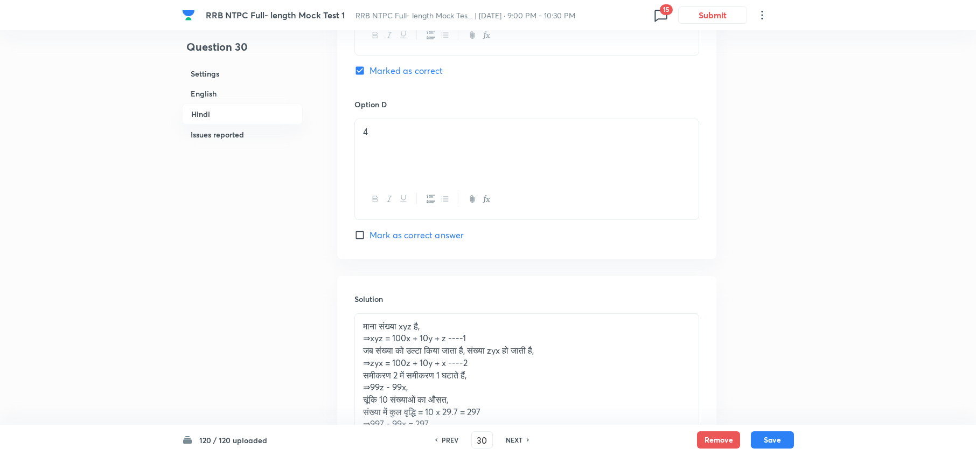
click at [512, 436] on h6 "NEXT" at bounding box center [514, 440] width 17 height 10
type input "31"
checkbox input "false"
checkbox input "true"
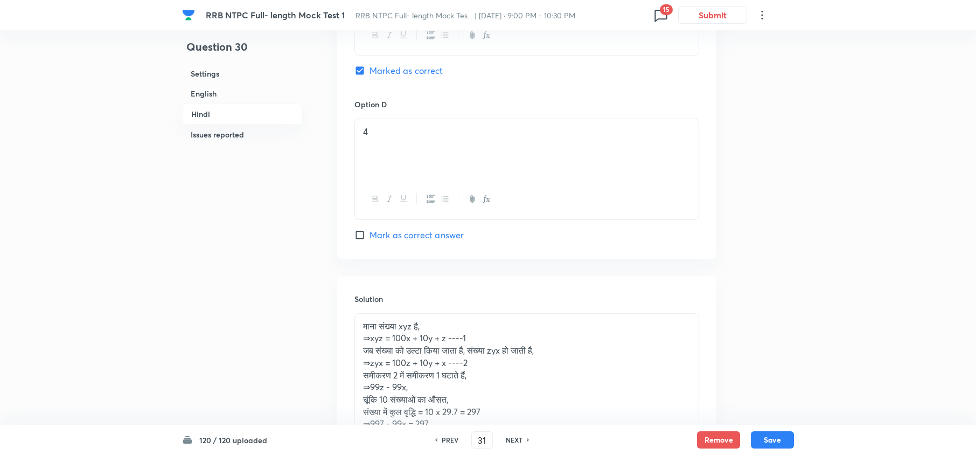
checkbox input "true"
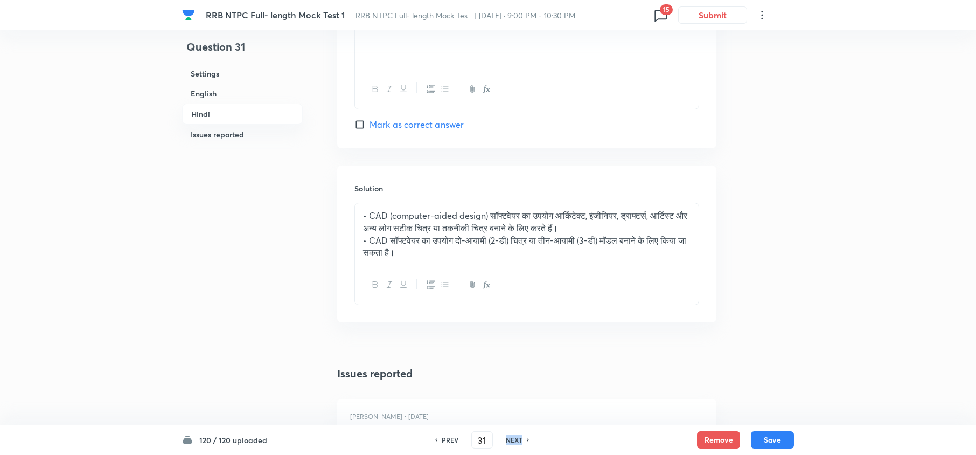
click at [512, 436] on h6 "NEXT" at bounding box center [514, 440] width 17 height 10
type input "32"
checkbox input "false"
checkbox input "true"
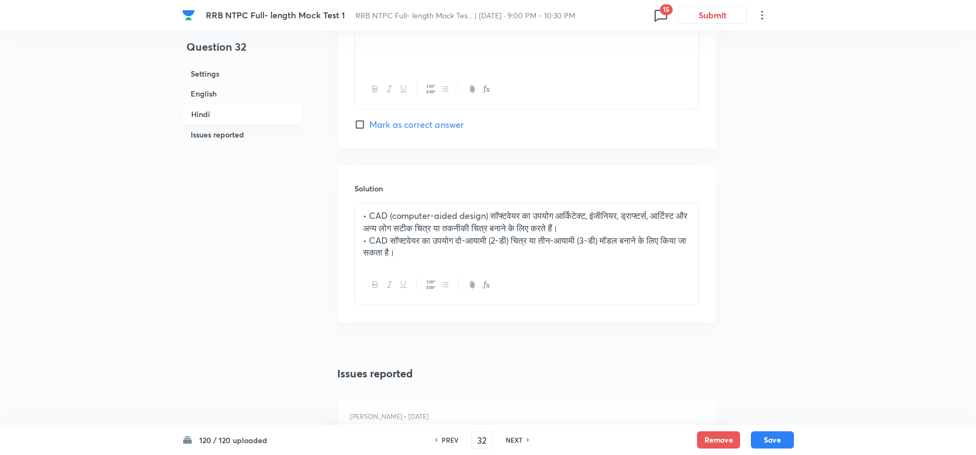
checkbox input "true"
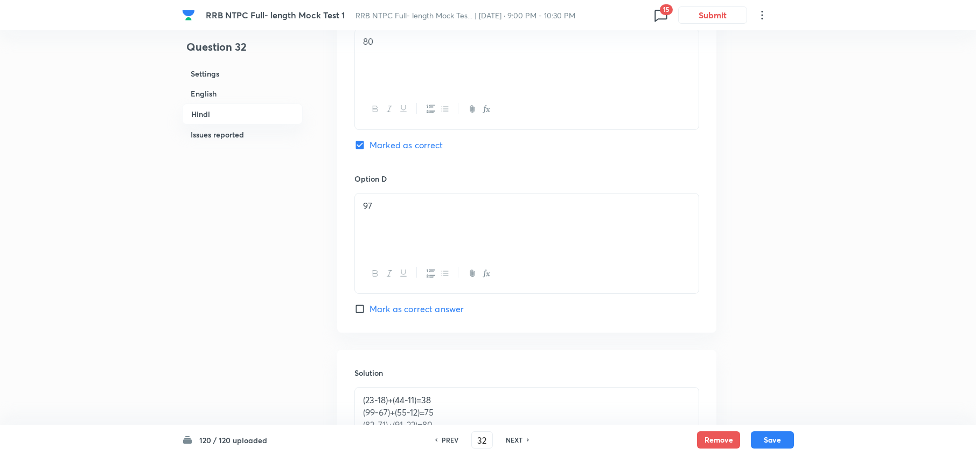
click at [512, 436] on h6 "NEXT" at bounding box center [514, 440] width 17 height 10
type input "33"
checkbox input "false"
checkbox input "true"
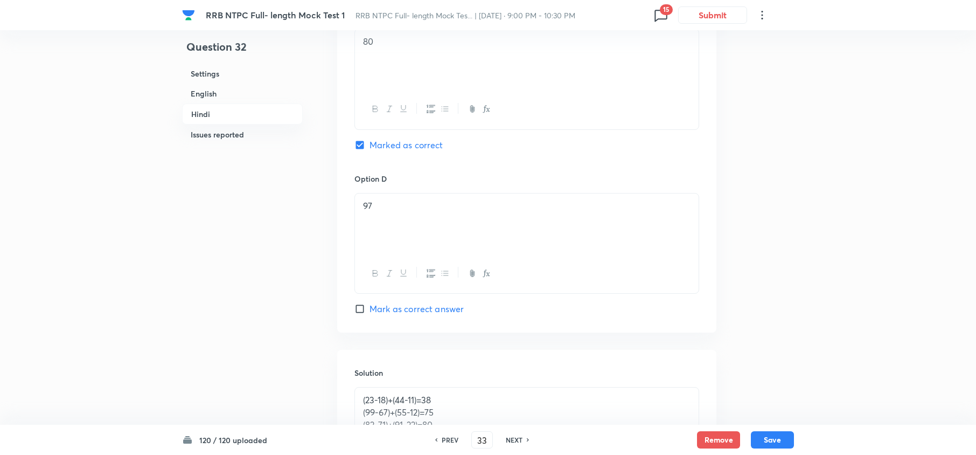
checkbox input "true"
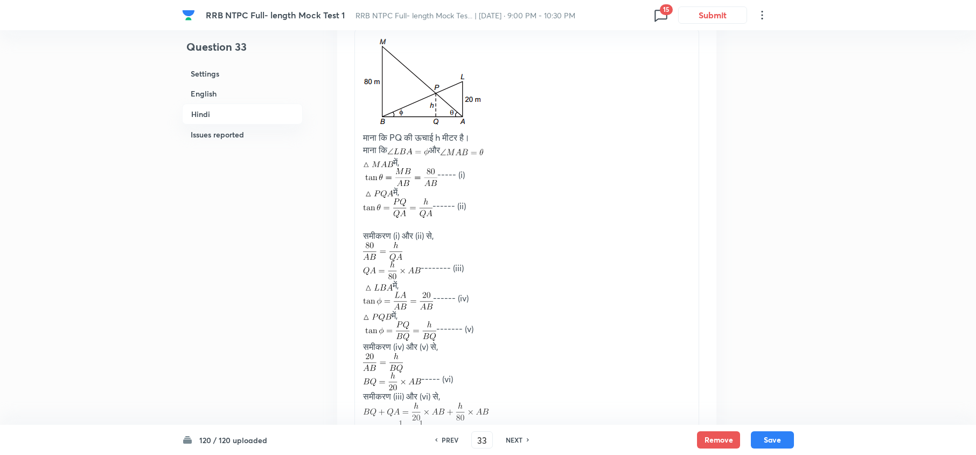
click at [512, 436] on h6 "NEXT" at bounding box center [514, 440] width 17 height 10
type input "34"
checkbox input "false"
checkbox input "true"
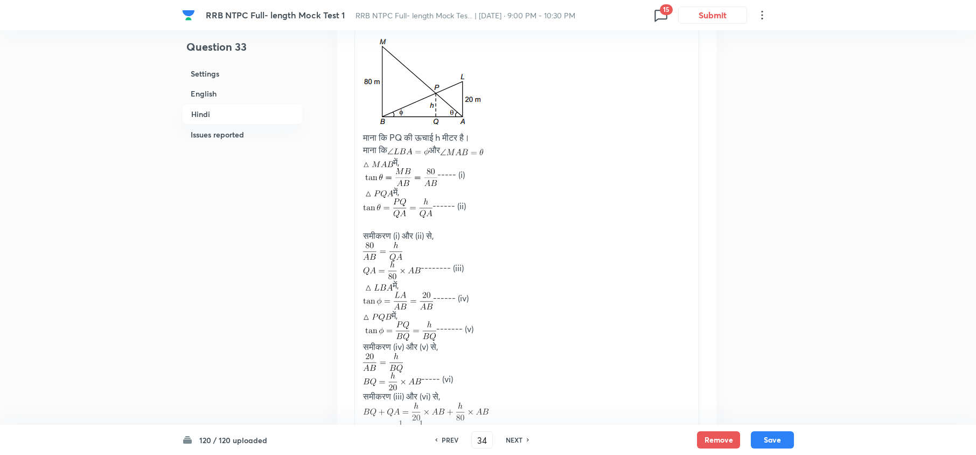
checkbox input "true"
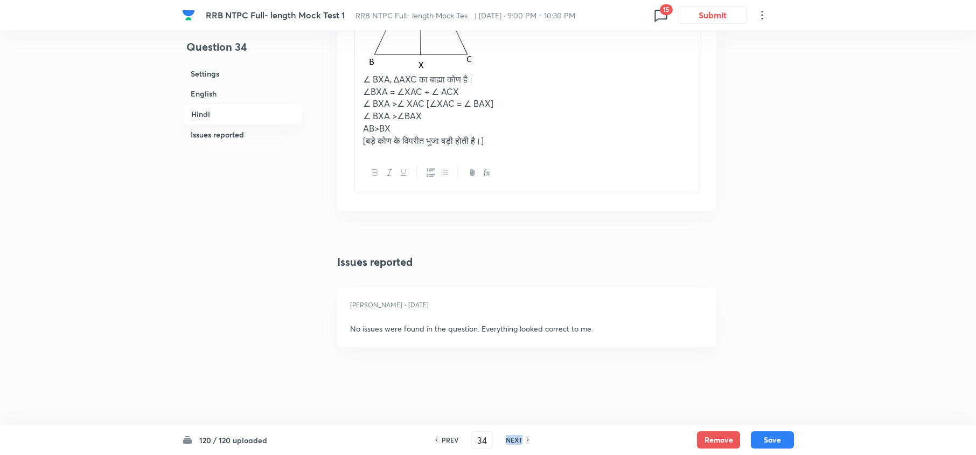
click at [512, 436] on h6 "NEXT" at bounding box center [514, 440] width 17 height 10
type input "35"
checkbox input "false"
checkbox input "true"
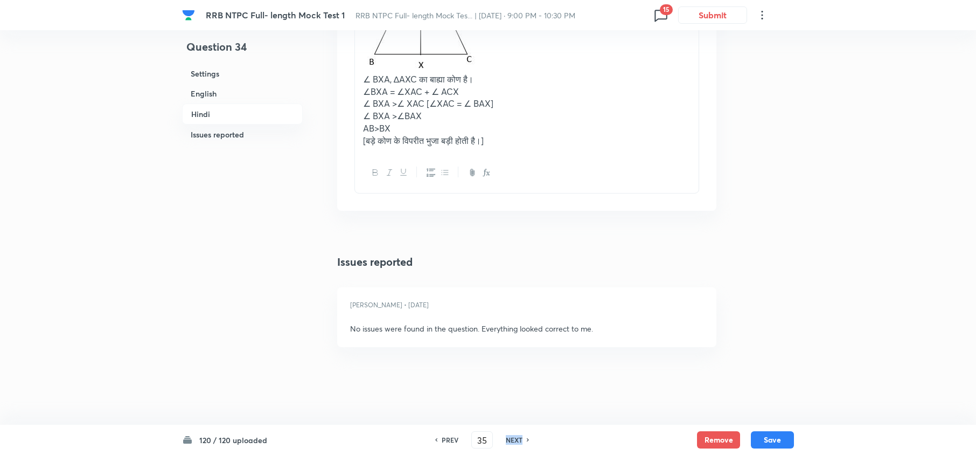
checkbox input "true"
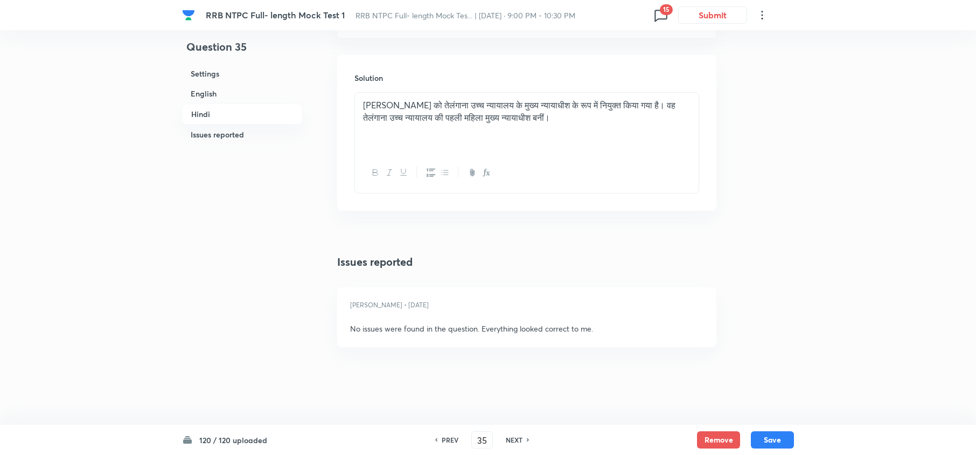
click at [512, 436] on h6 "NEXT" at bounding box center [514, 440] width 17 height 10
type input "36"
checkbox input "false"
checkbox input "true"
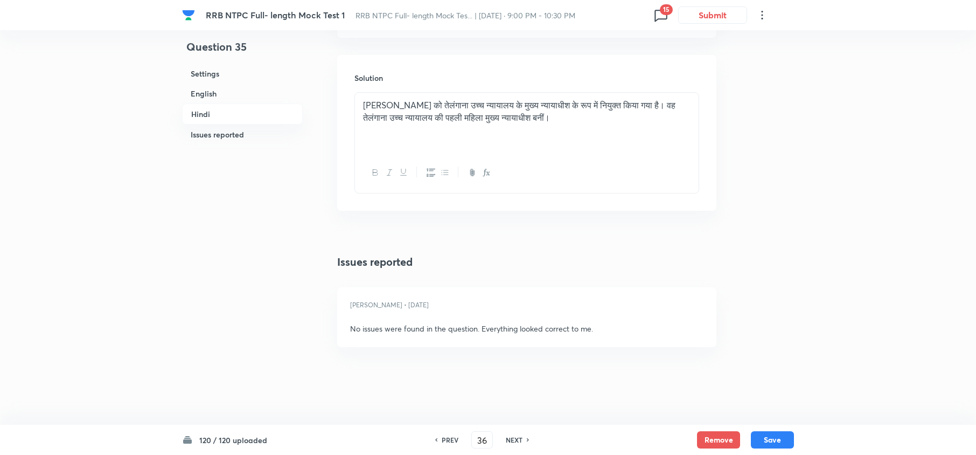
checkbox input "true"
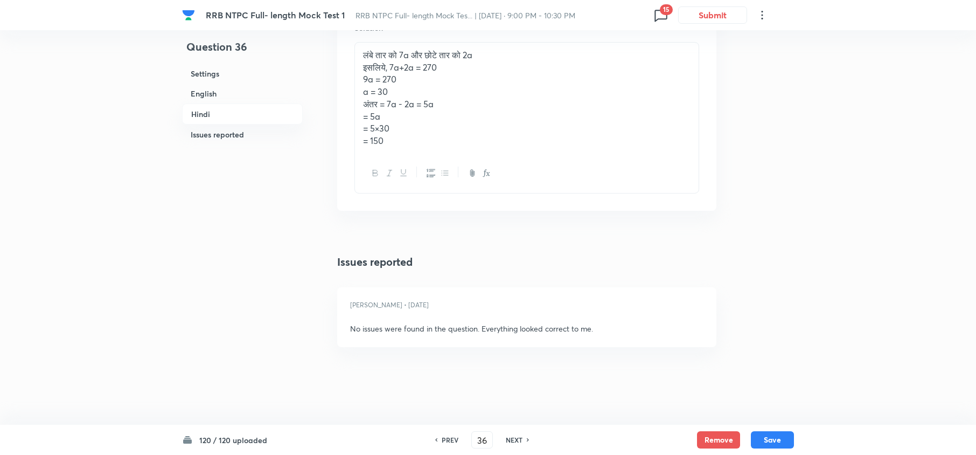
click at [512, 436] on h6 "NEXT" at bounding box center [514, 440] width 17 height 10
type input "37"
checkbox input "false"
checkbox input "true"
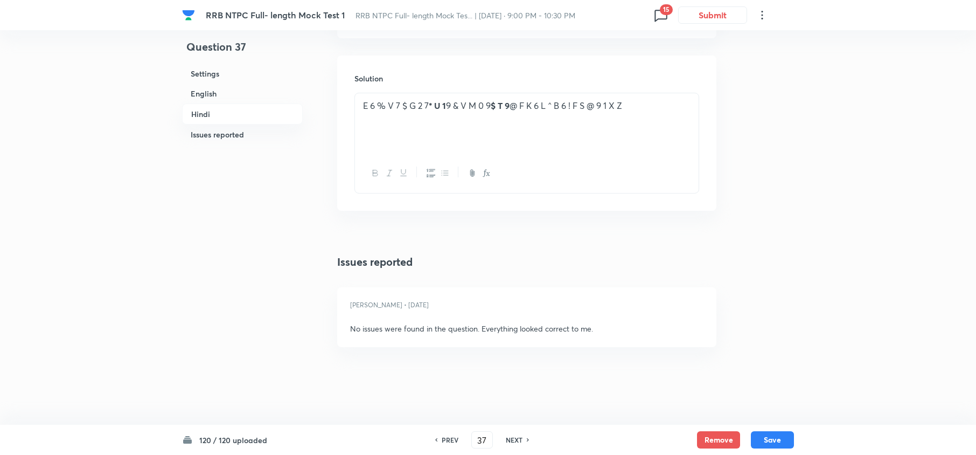
checkbox input "true"
click at [512, 436] on h6 "NEXT" at bounding box center [514, 440] width 17 height 10
type input "38"
checkbox input "false"
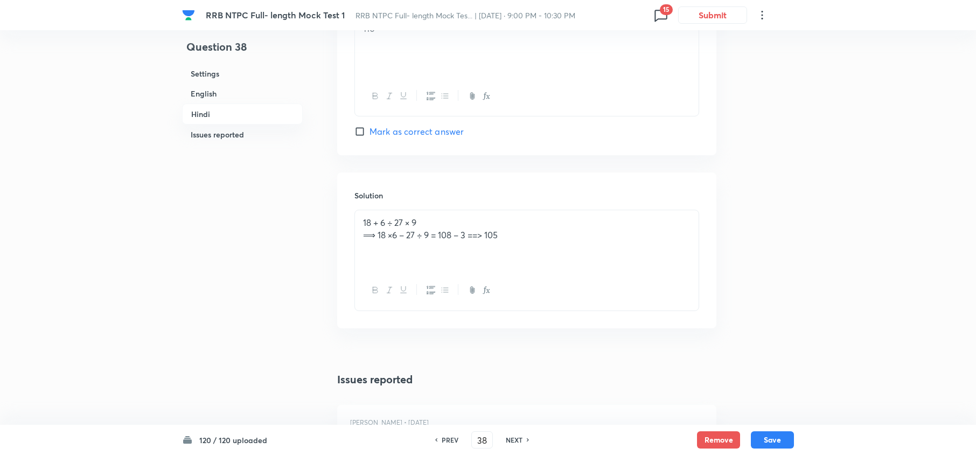
scroll to position [2122, 0]
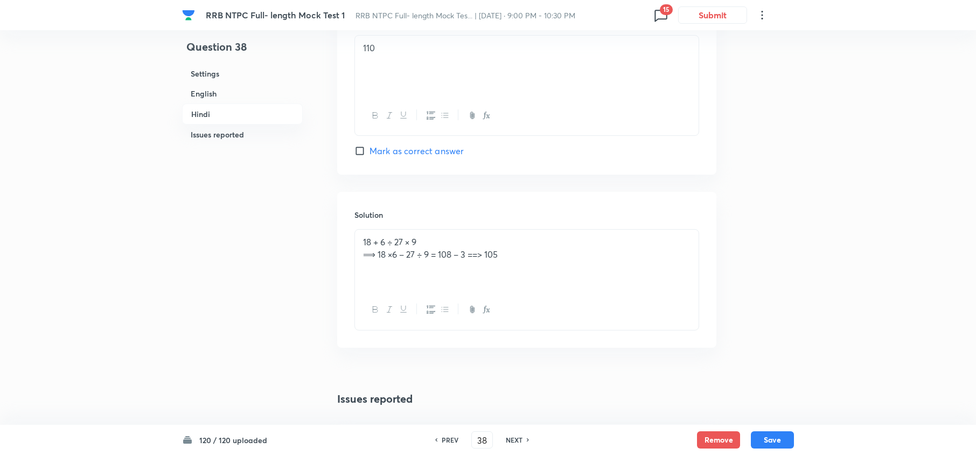
click at [445, 433] on div "PREV 38 ​ NEXT" at bounding box center [482, 439] width 139 height 17
click at [445, 445] on div "PREV 38 ​ NEXT" at bounding box center [482, 439] width 139 height 17
click at [448, 443] on h6 "PREV" at bounding box center [450, 440] width 17 height 10
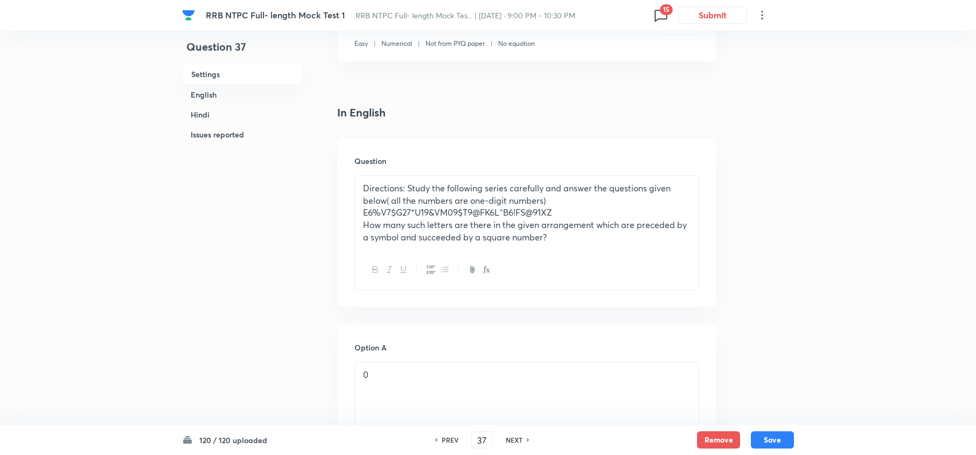
scroll to position [216, 0]
click at [513, 440] on h6 "NEXT" at bounding box center [514, 440] width 17 height 10
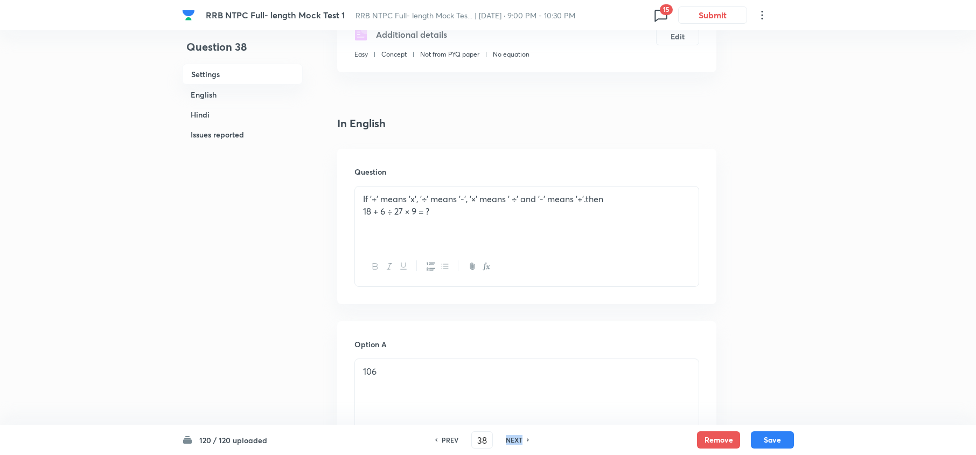
click at [513, 439] on h6 "NEXT" at bounding box center [514, 440] width 17 height 10
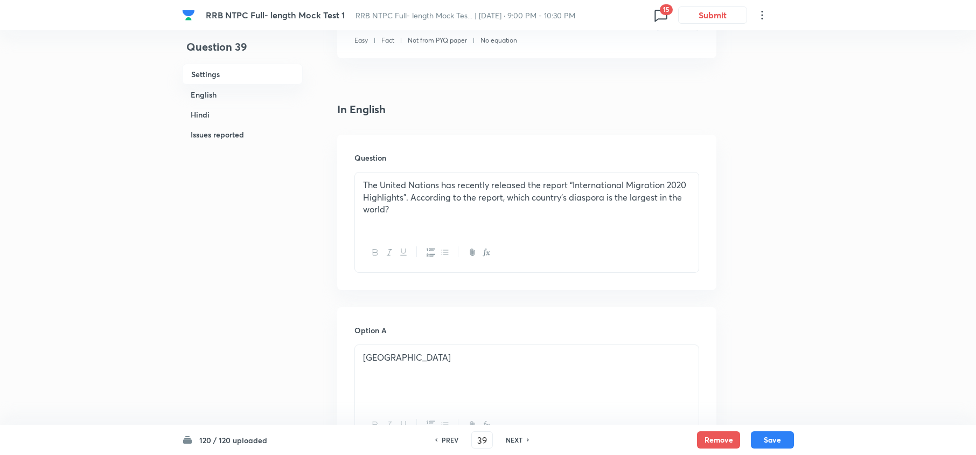
click at [513, 439] on h6 "NEXT" at bounding box center [514, 440] width 17 height 10
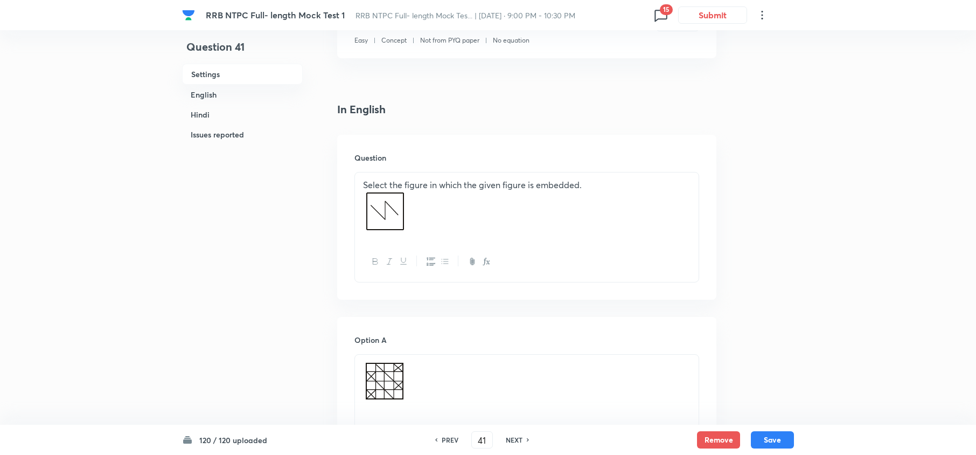
click at [513, 439] on h6 "NEXT" at bounding box center [514, 440] width 17 height 10
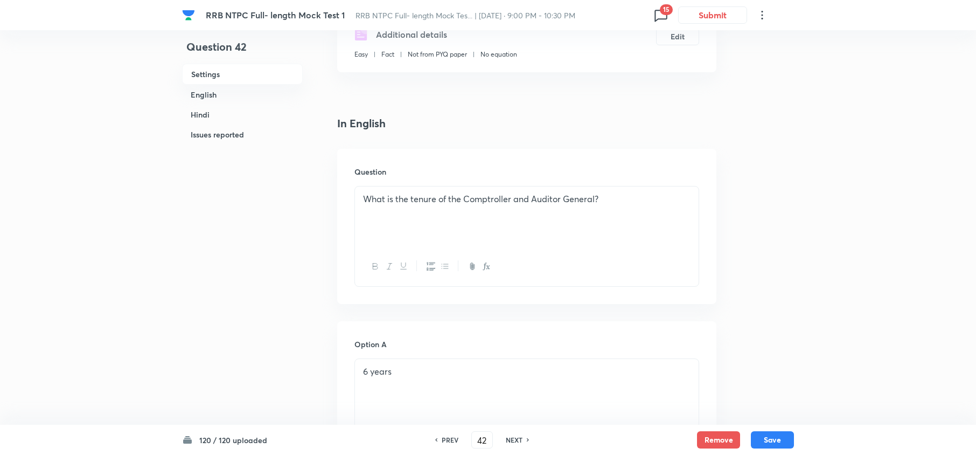
click at [513, 439] on h6 "NEXT" at bounding box center [514, 440] width 17 height 10
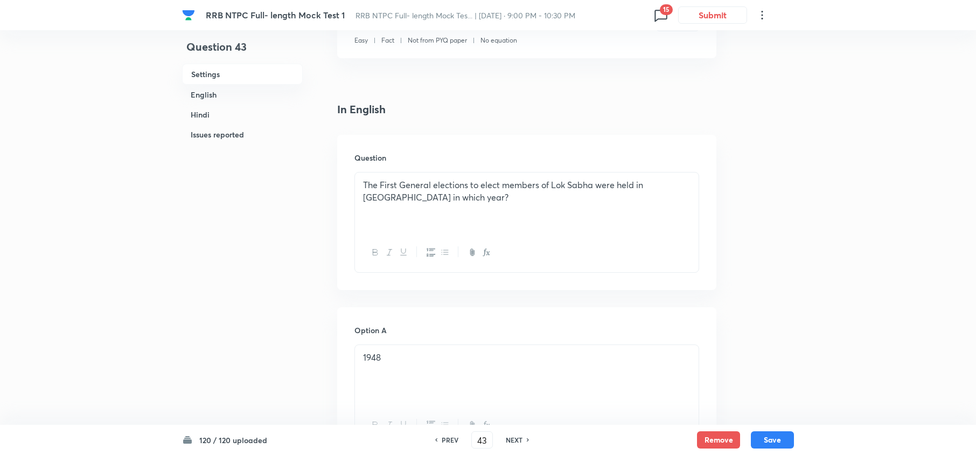
click at [513, 439] on h6 "NEXT" at bounding box center [514, 440] width 17 height 10
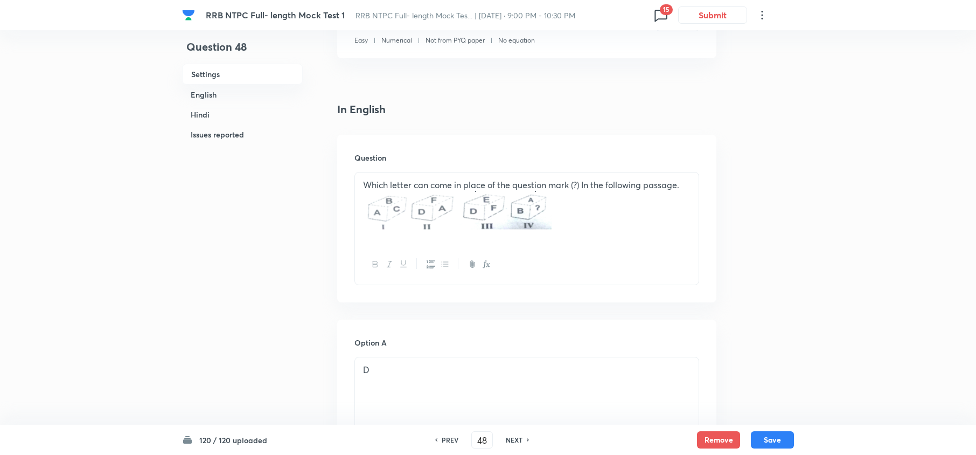
click at [513, 439] on h6 "NEXT" at bounding box center [514, 440] width 17 height 10
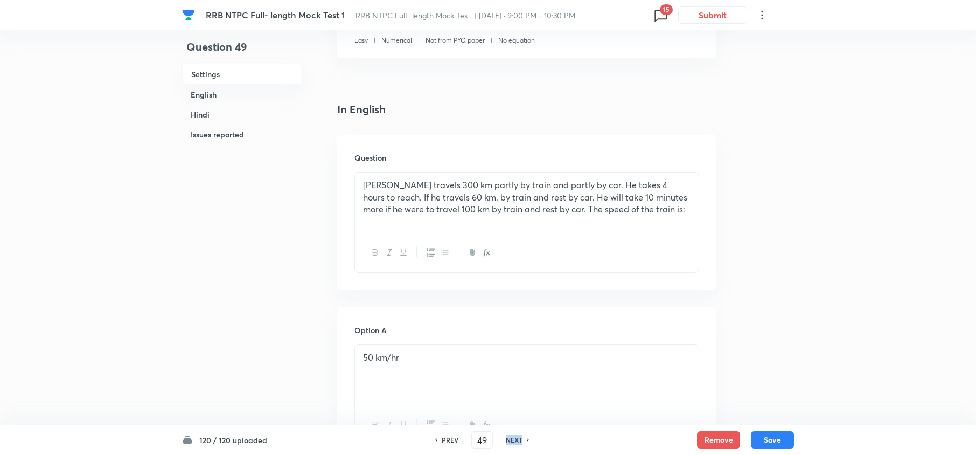
click at [513, 439] on h6 "NEXT" at bounding box center [514, 440] width 17 height 10
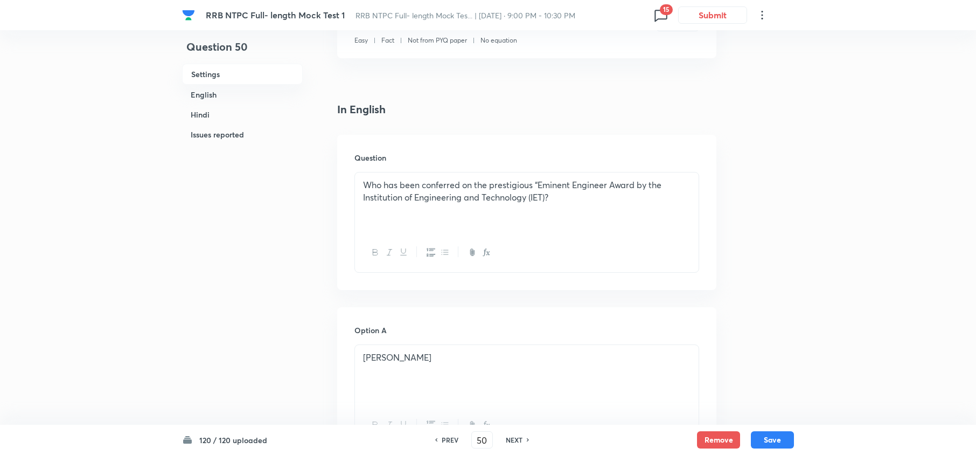
click at [513, 439] on h6 "NEXT" at bounding box center [514, 440] width 17 height 10
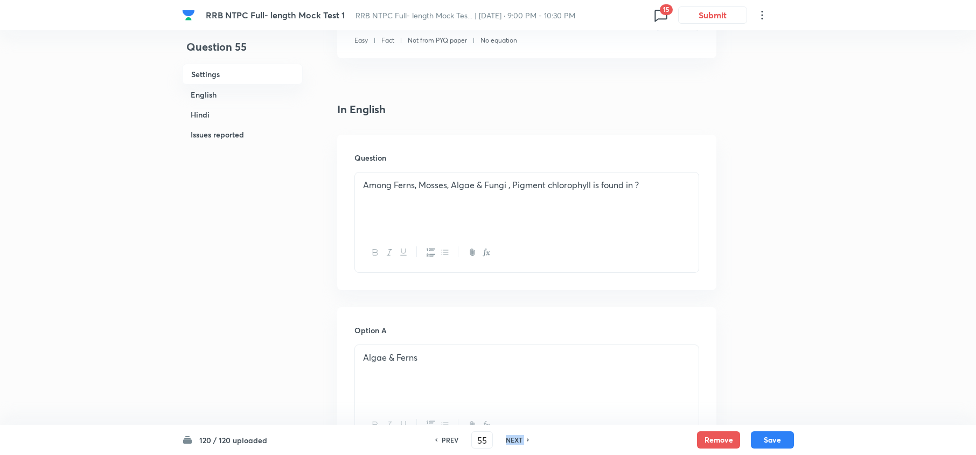
click at [513, 439] on h6 "NEXT" at bounding box center [514, 440] width 17 height 10
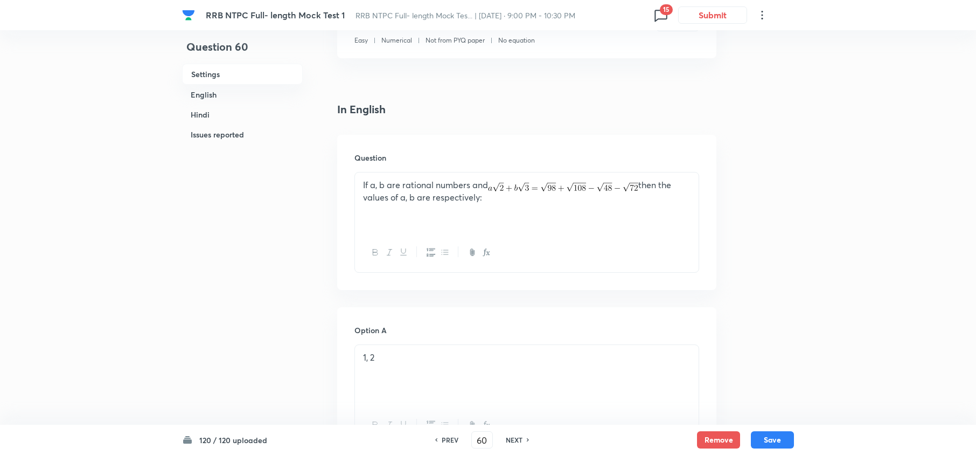
click at [513, 439] on h6 "NEXT" at bounding box center [514, 440] width 17 height 10
